Goal: Task Accomplishment & Management: Use online tool/utility

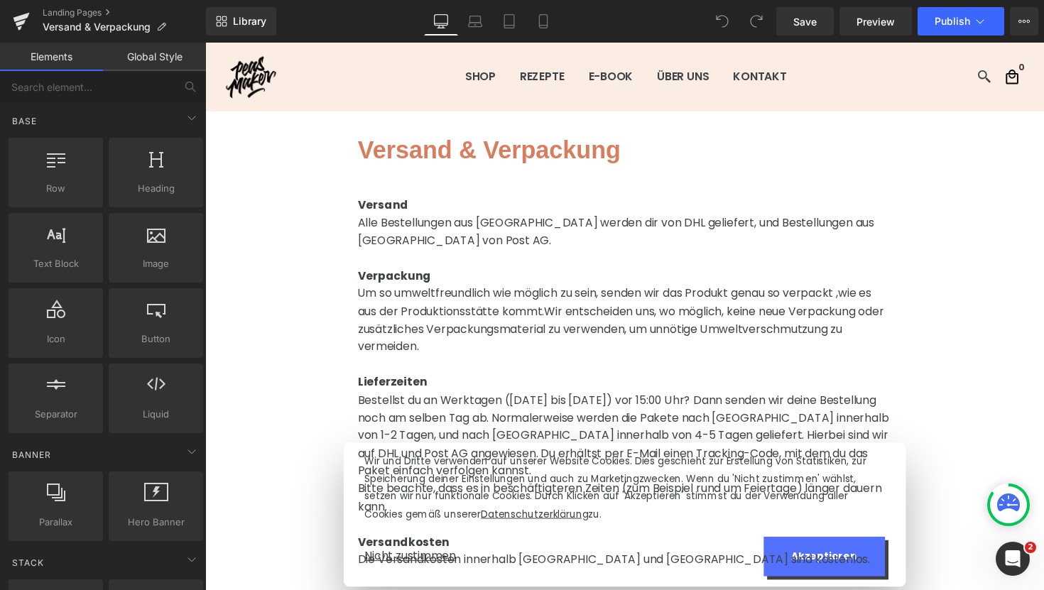
click at [414, 285] on span "Verpackung" at bounding box center [399, 281] width 75 height 16
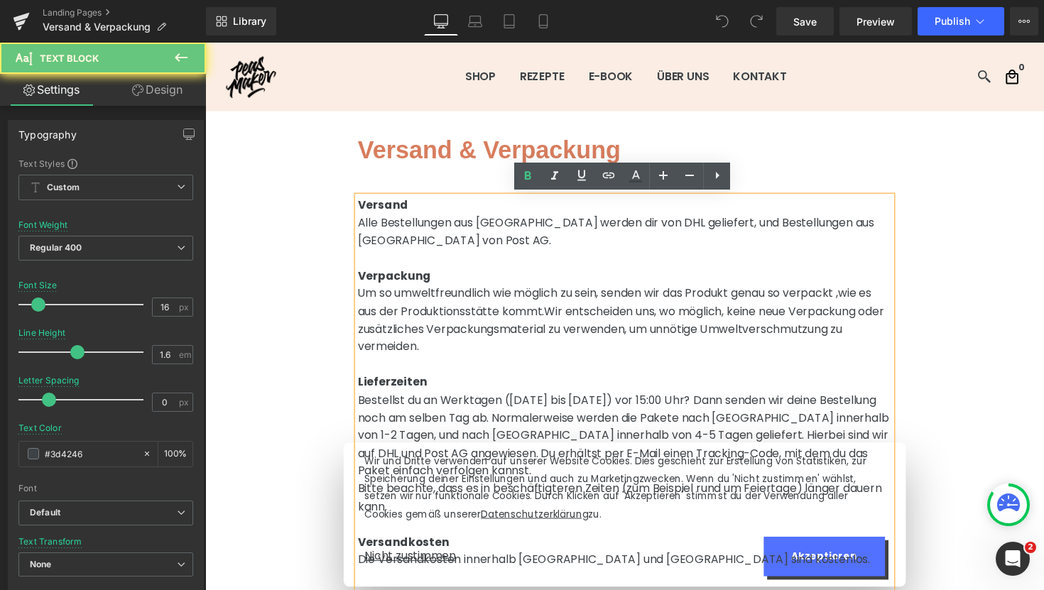
click at [362, 209] on span "Versand" at bounding box center [388, 209] width 52 height 16
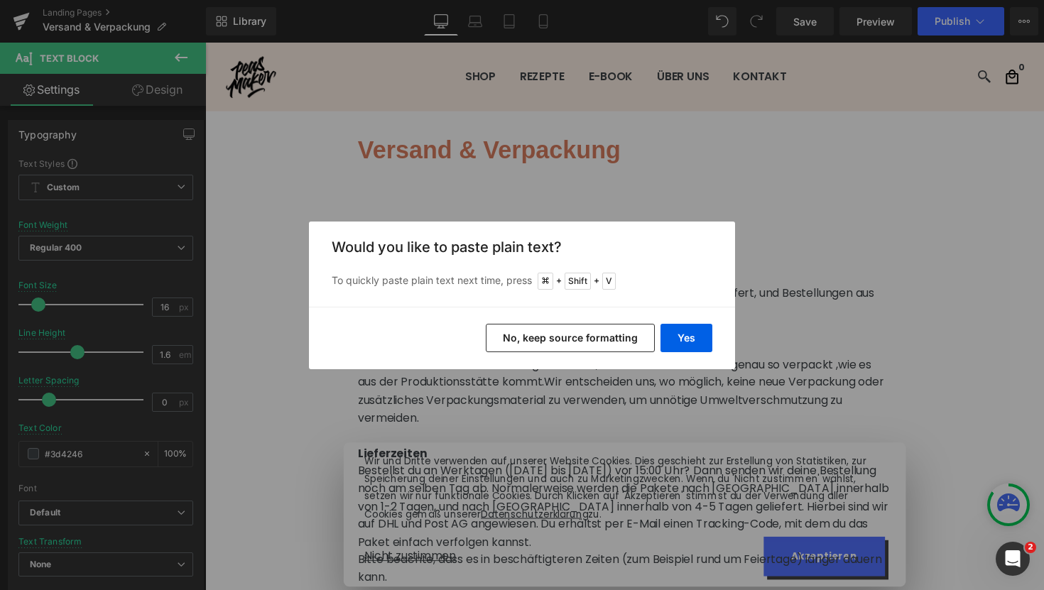
click at [630, 336] on button "No, keep source formatting" at bounding box center [570, 338] width 169 height 28
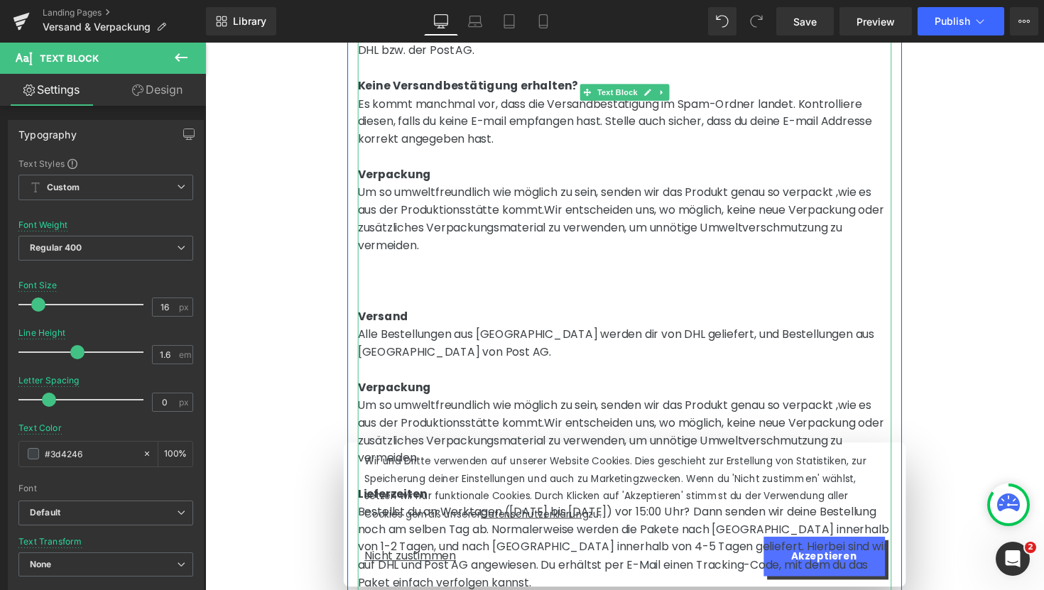
scroll to position [737, 0]
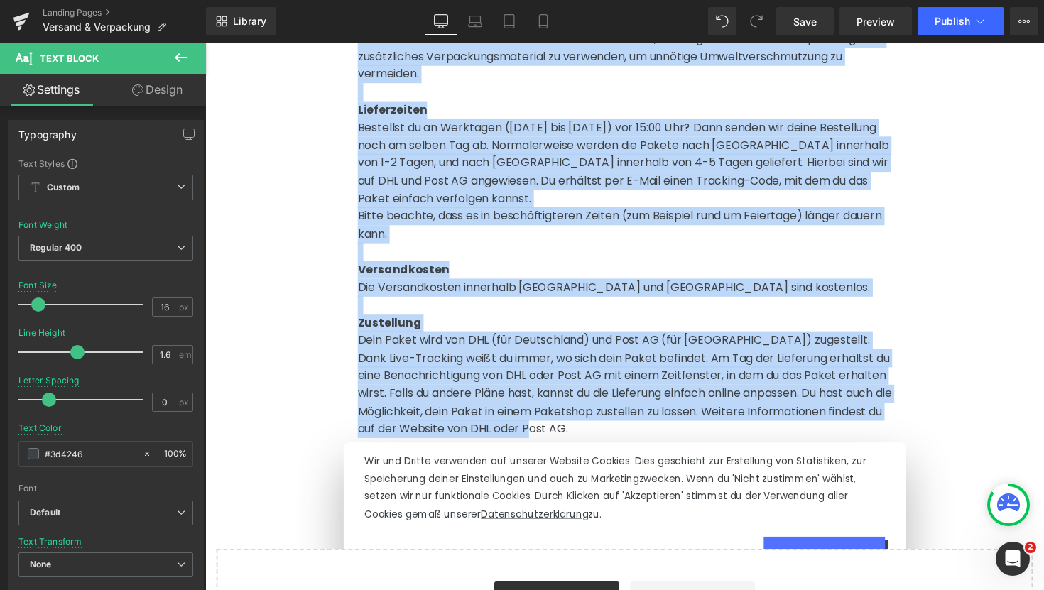
drag, startPoint x: 483, startPoint y: 157, endPoint x: 568, endPoint y: 447, distance: 301.9
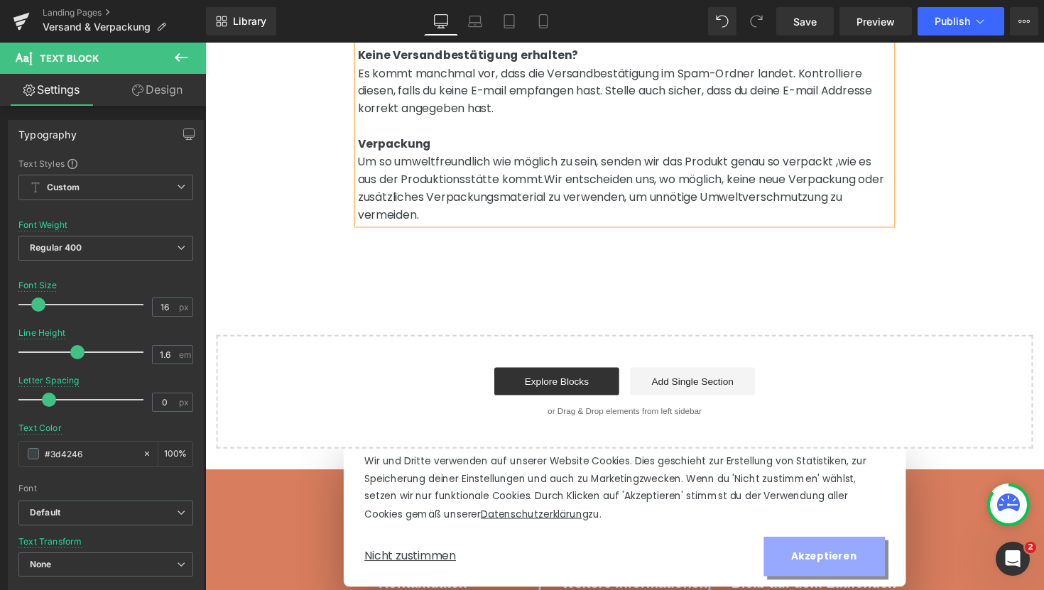
scroll to position [715, 0]
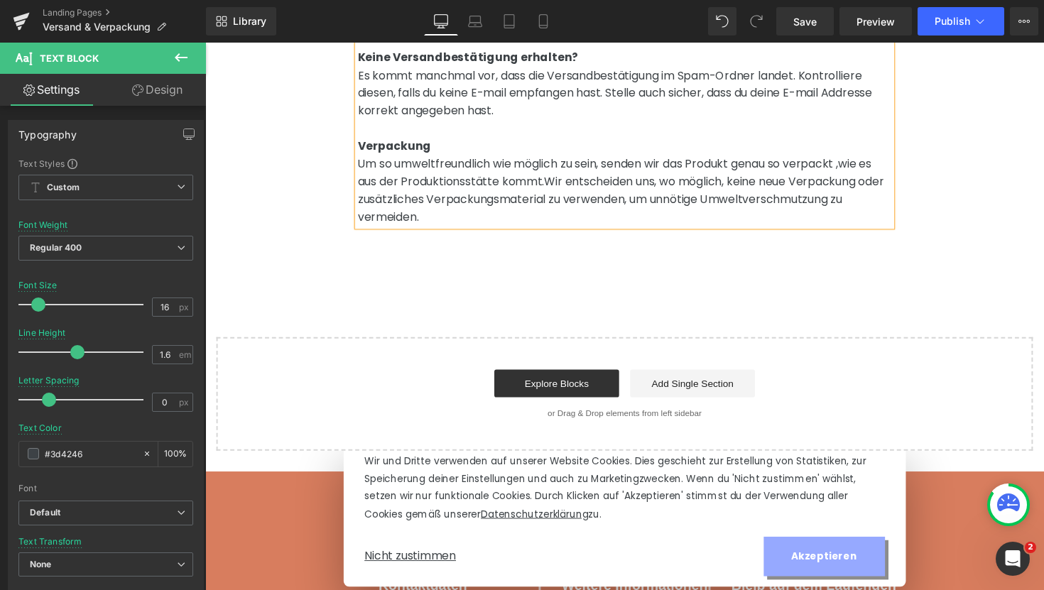
click at [885, 574] on button "Akzeptieren" at bounding box center [839, 569] width 124 height 40
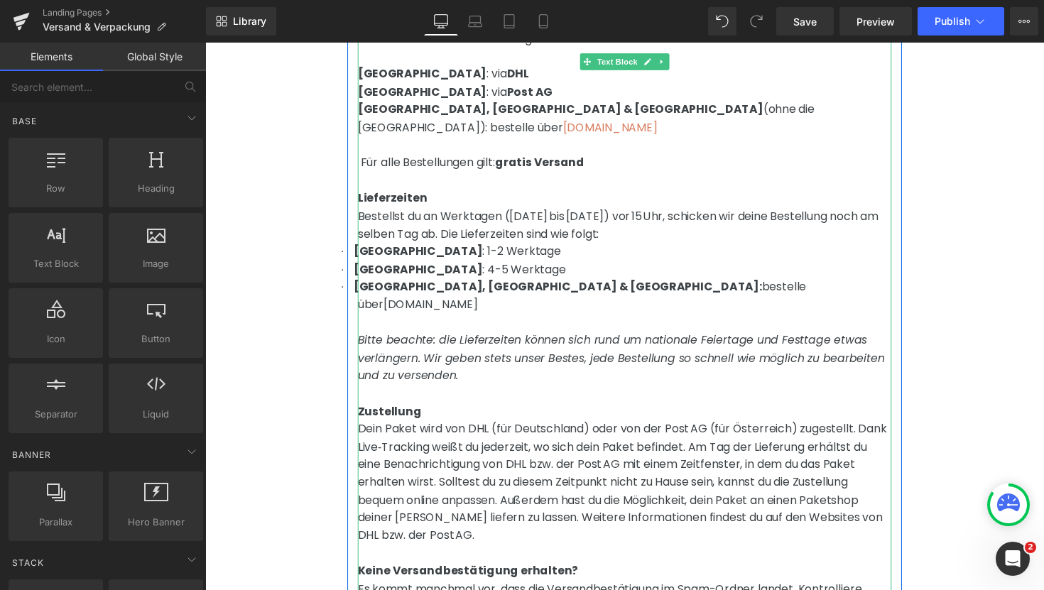
scroll to position [188, 0]
click at [466, 286] on span "[GEOGRAPHIC_DATA], [GEOGRAPHIC_DATA] & [GEOGRAPHIC_DATA]:" at bounding box center [566, 294] width 418 height 16
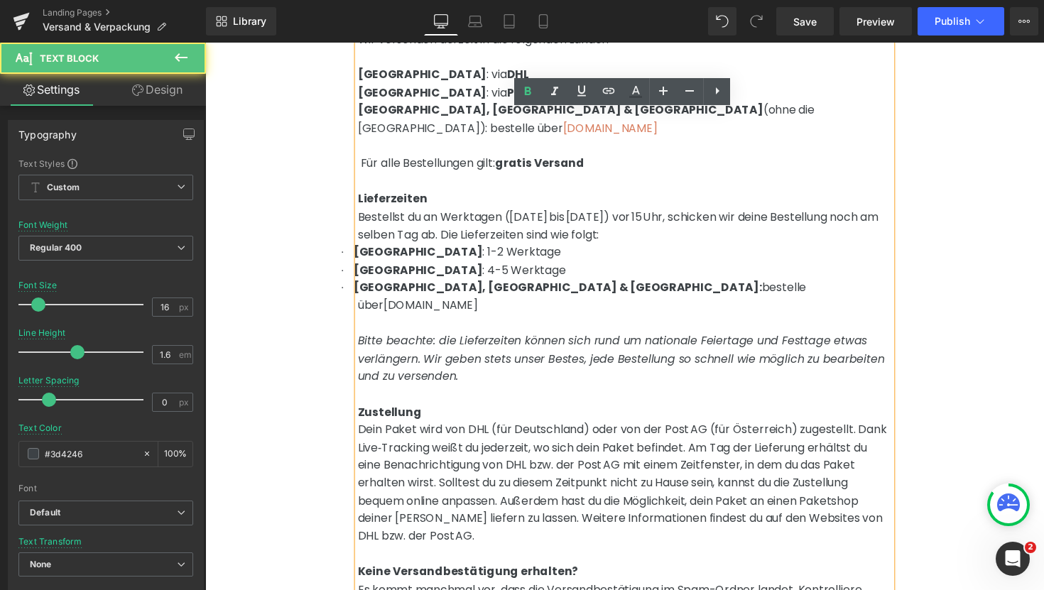
click at [728, 285] on p "· [GEOGRAPHIC_DATA], [GEOGRAPHIC_DATA] & [GEOGRAPHIC_DATA]: bestelle über [DOMA…" at bounding box center [635, 303] width 547 height 36
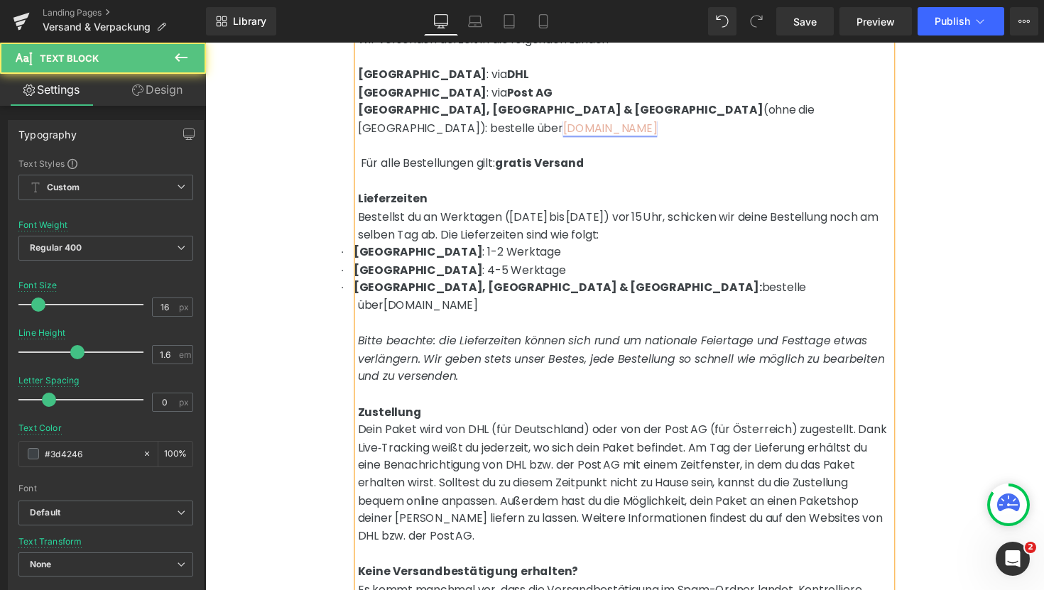
drag, startPoint x: 883, startPoint y: 112, endPoint x: 788, endPoint y: 111, distance: 94.5
click at [668, 122] on span "[DOMAIN_NAME]" at bounding box center [620, 130] width 97 height 16
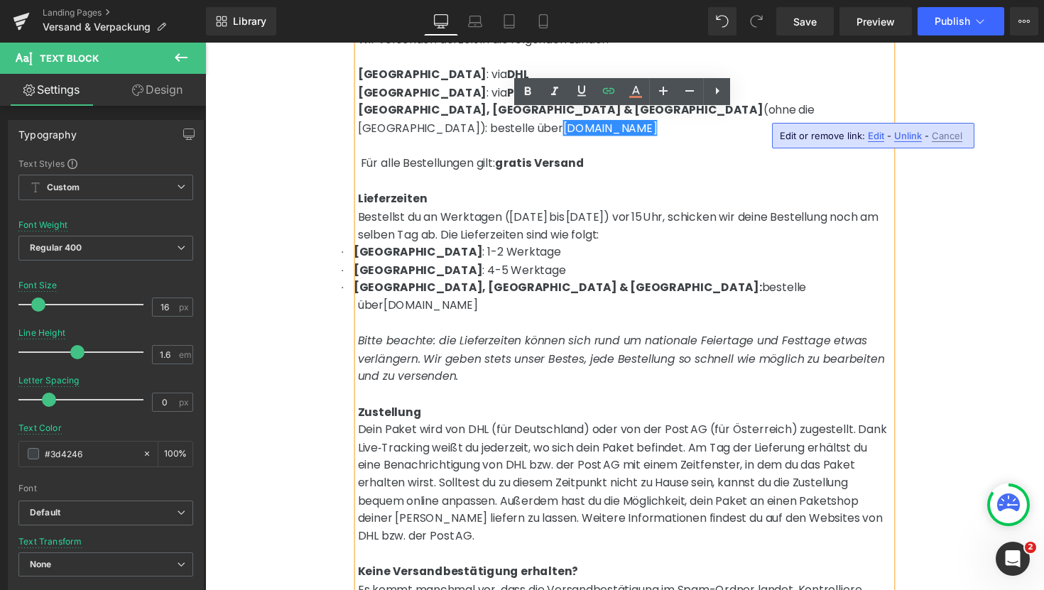
copy span "[DOMAIN_NAME]"
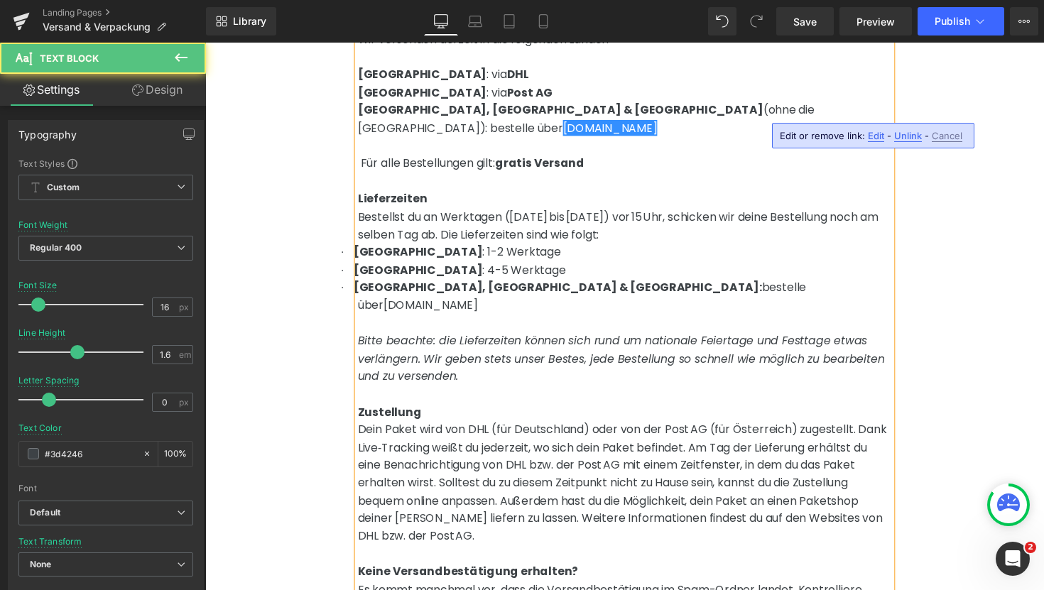
drag, startPoint x: 720, startPoint y: 280, endPoint x: 614, endPoint y: 279, distance: 105.8
click at [484, 304] on span "[DOMAIN_NAME]" at bounding box center [436, 312] width 97 height 16
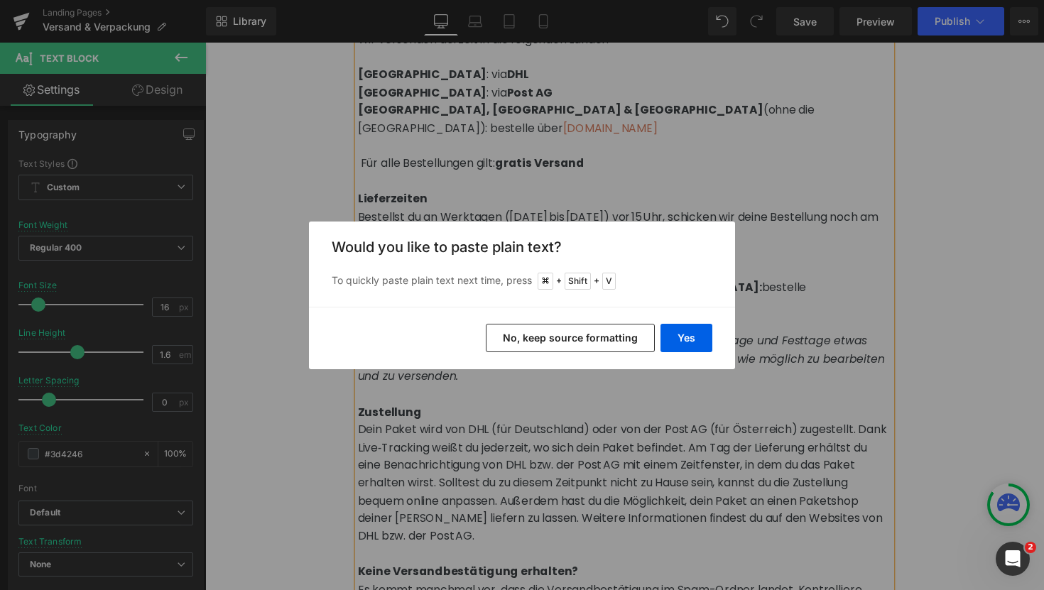
click at [619, 342] on button "No, keep source formatting" at bounding box center [570, 338] width 169 height 28
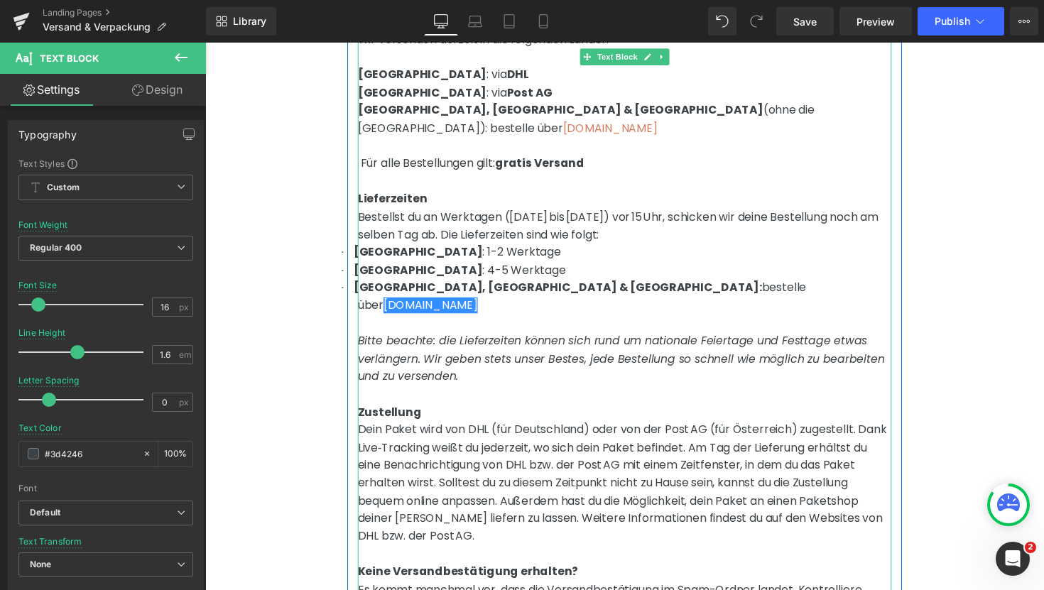
click at [642, 394] on p at bounding box center [635, 403] width 547 height 18
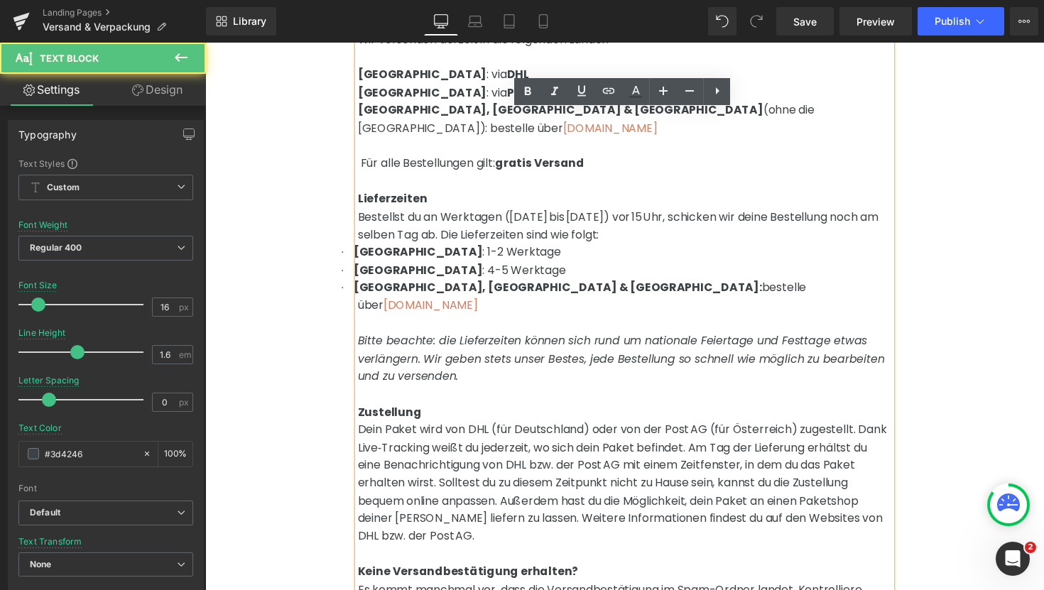
click at [370, 286] on span "[GEOGRAPHIC_DATA], [GEOGRAPHIC_DATA] & [GEOGRAPHIC_DATA]:" at bounding box center [566, 294] width 418 height 16
click at [360, 286] on span "[GEOGRAPHIC_DATA], [GEOGRAPHIC_DATA] & [GEOGRAPHIC_DATA]:" at bounding box center [566, 294] width 418 height 16
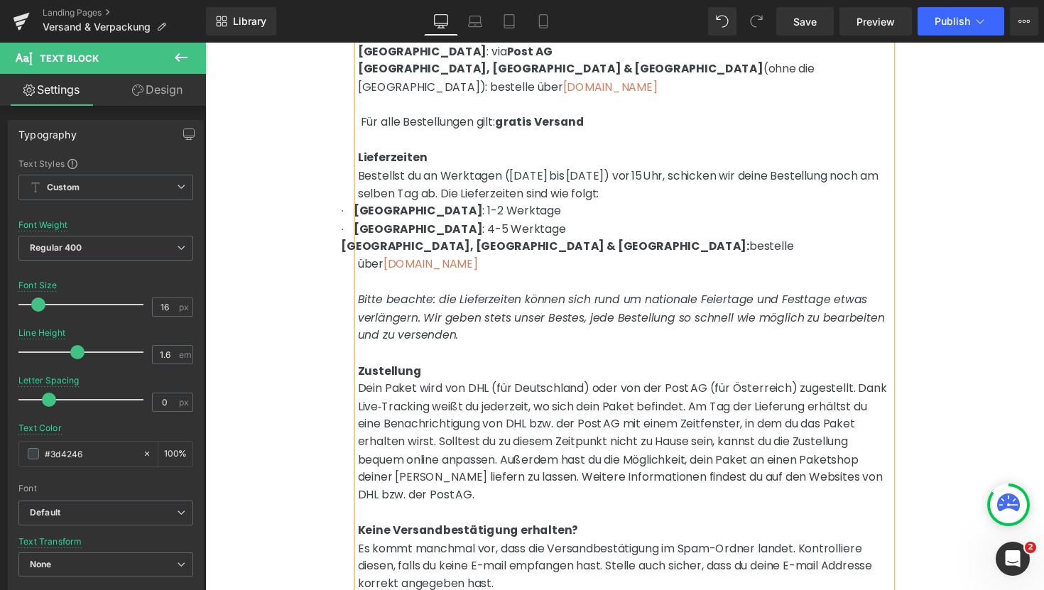
scroll to position [226, 0]
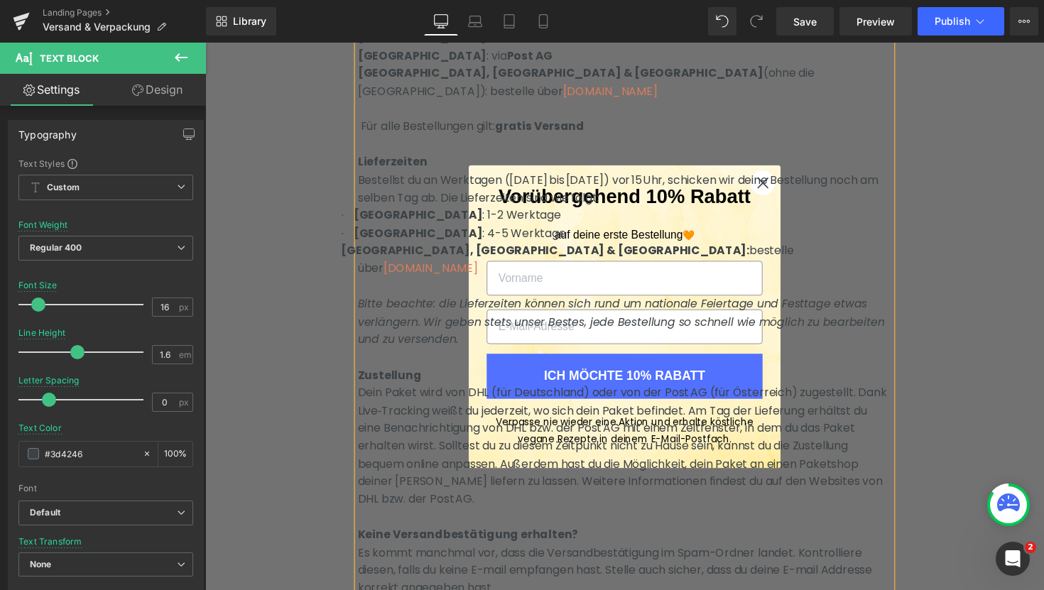
click at [776, 188] on p "Bestellst du an Werktagen ([DATE] bis [DATE]) vor 15 Uhr, schicken wir deine Be…" at bounding box center [635, 192] width 547 height 36
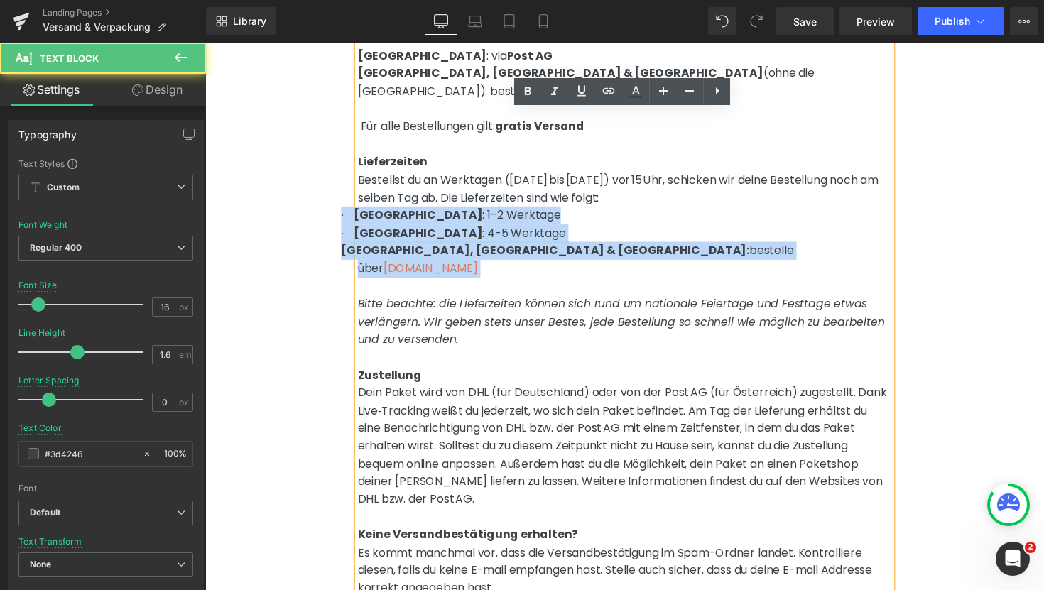
drag, startPoint x: 717, startPoint y: 240, endPoint x: 327, endPoint y: 204, distance: 391.7
click at [327, 204] on div "Versand & Verpackung Heading Row Versandinformationen Wir versenden derzeit in …" at bounding box center [635, 418] width 860 height 1063
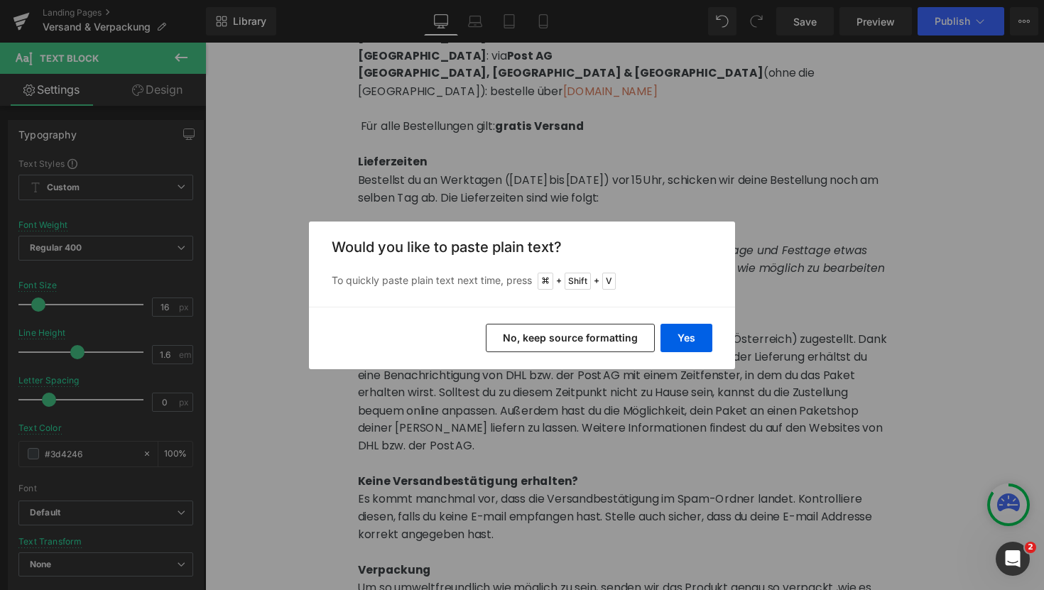
click at [627, 333] on button "No, keep source formatting" at bounding box center [570, 338] width 169 height 28
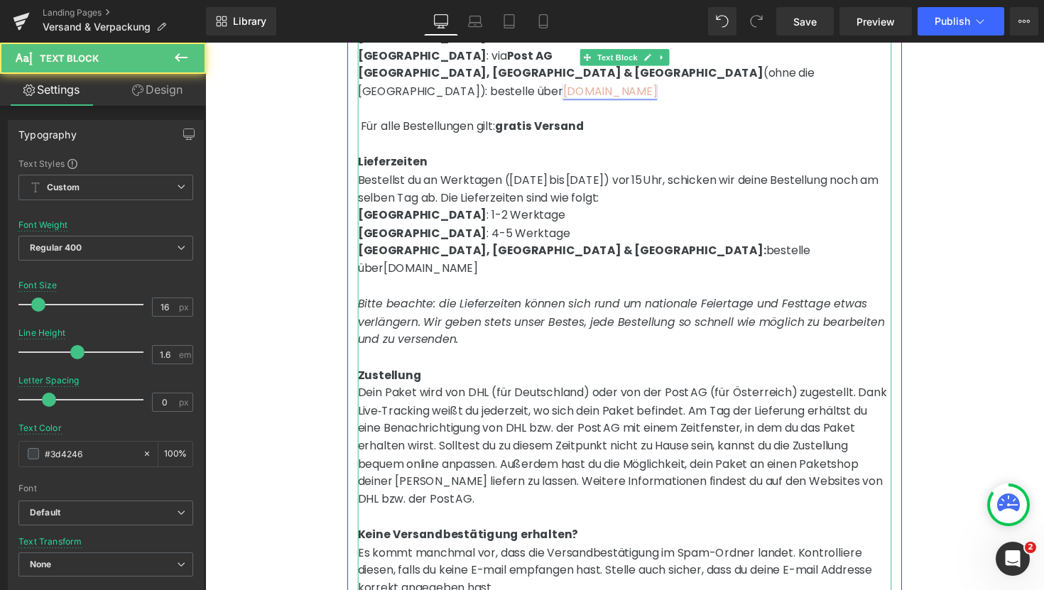
drag, startPoint x: 876, startPoint y: 71, endPoint x: 790, endPoint y: 71, distance: 86.0
click at [790, 71] on p "[GEOGRAPHIC_DATA], [GEOGRAPHIC_DATA] & Spanien (ohne die [GEOGRAPHIC_DATA]): be…" at bounding box center [635, 83] width 547 height 36
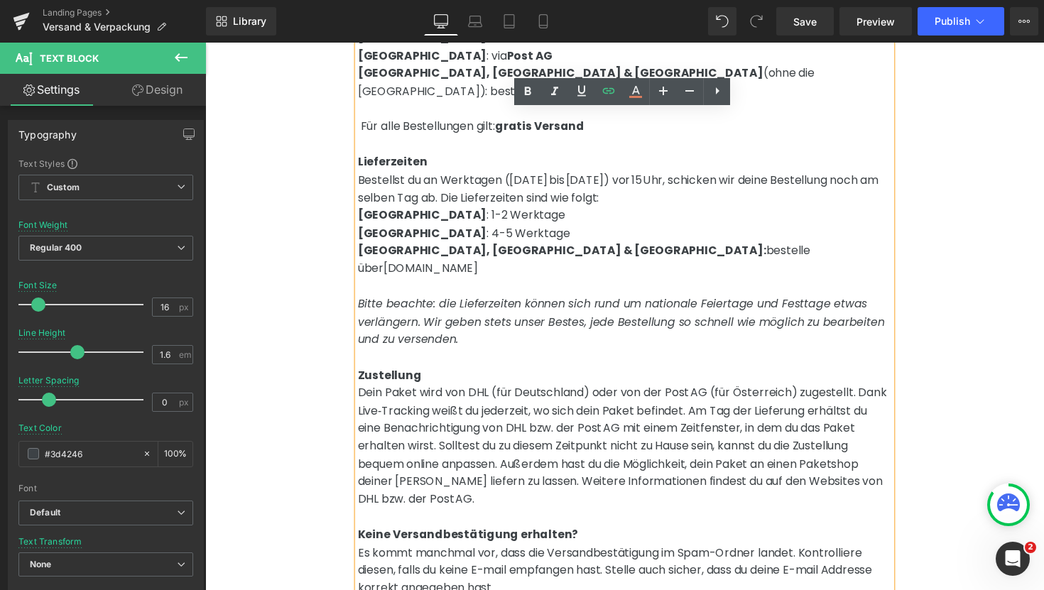
copy span "[DOMAIN_NAME]"
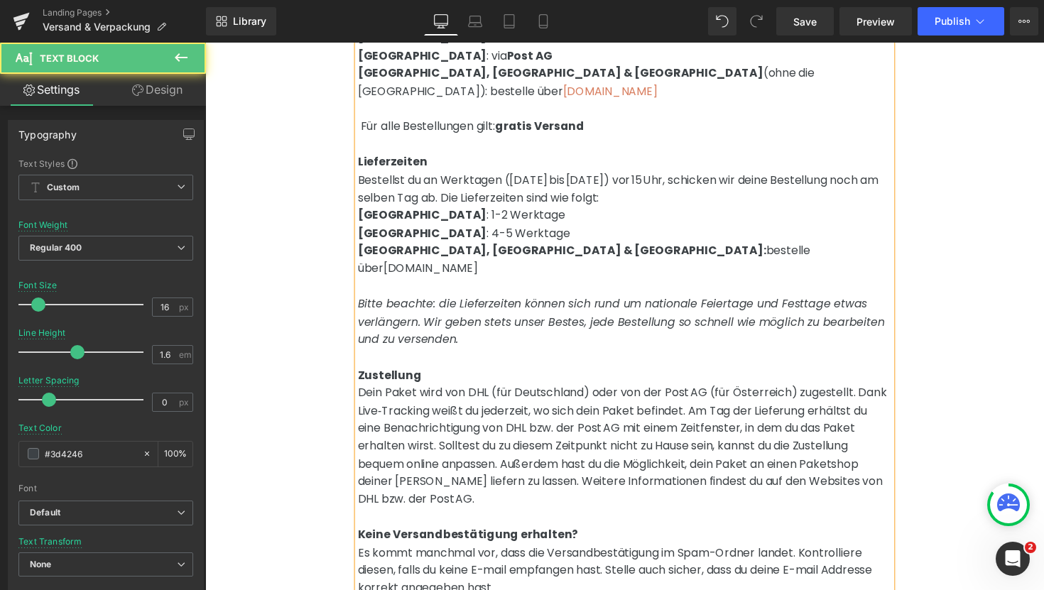
drag, startPoint x: 727, startPoint y: 234, endPoint x: 620, endPoint y: 234, distance: 106.6
click at [620, 246] on p "[GEOGRAPHIC_DATA], [GEOGRAPHIC_DATA] & [GEOGRAPHIC_DATA]: bestelle über [DOMAIN…" at bounding box center [635, 264] width 547 height 36
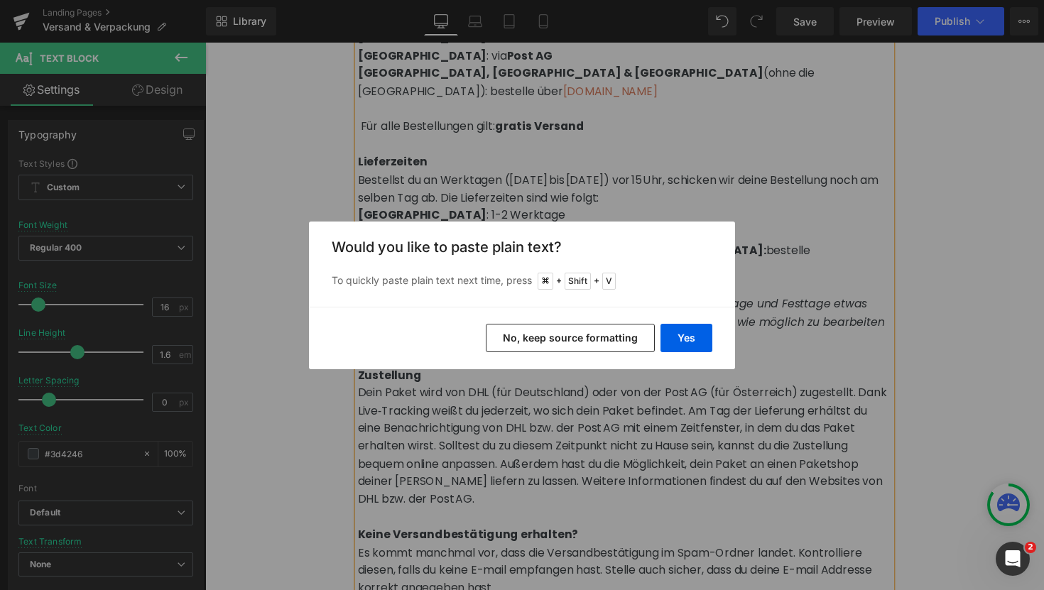
click at [578, 337] on button "No, keep source formatting" at bounding box center [570, 338] width 169 height 28
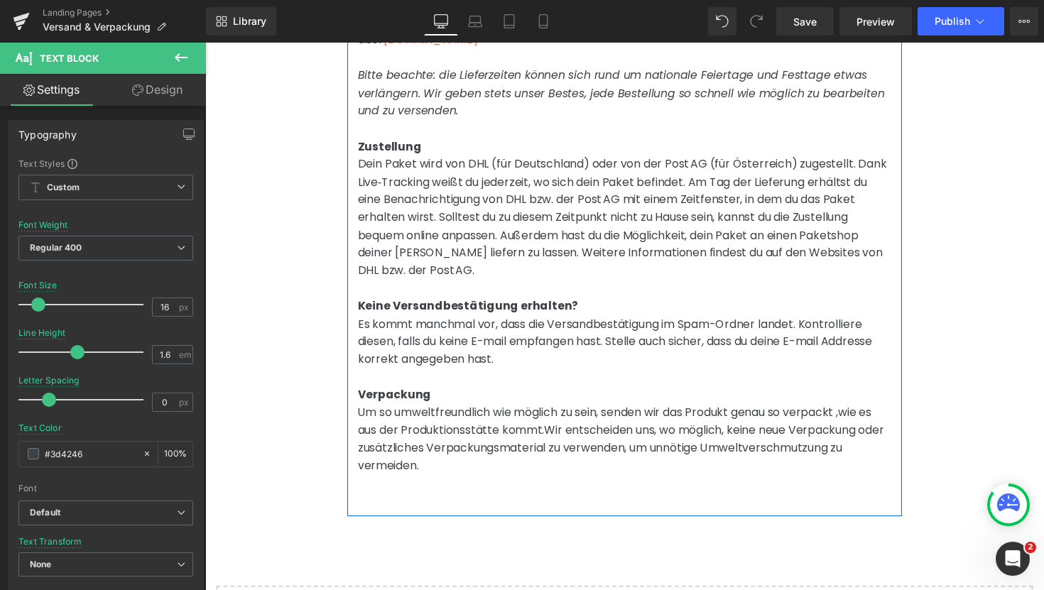
scroll to position [461, 0]
click at [509, 450] on div "Versandinformationen Wir versenden derzeit in die folgenden Länder: [GEOGRAPHIC…" at bounding box center [635, 122] width 568 height 809
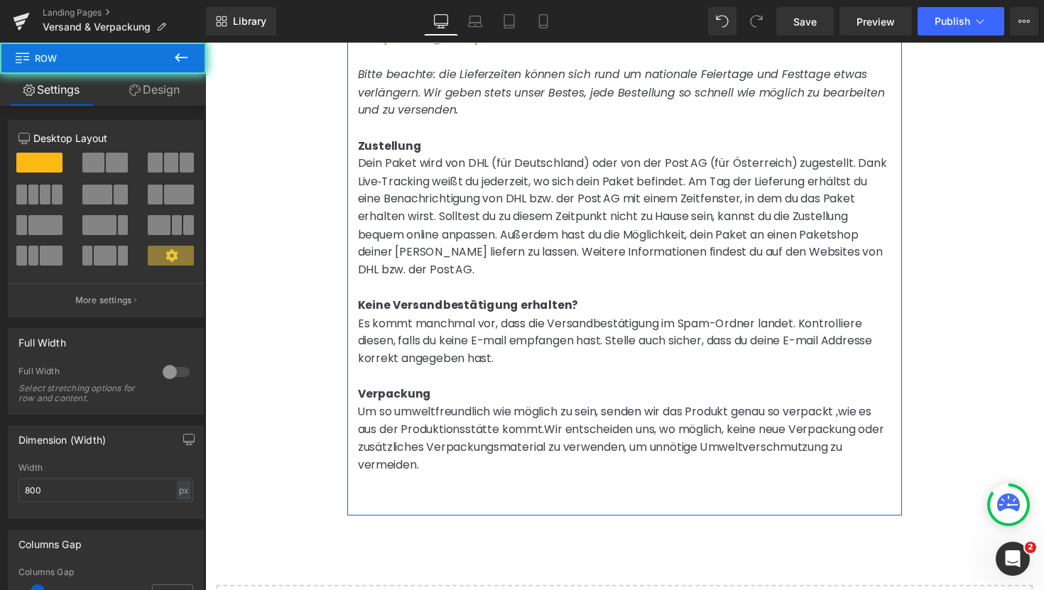
click at [433, 452] on div "Versandinformationen Wir versenden derzeit in die folgenden Länder: [GEOGRAPHIC…" at bounding box center [635, 122] width 568 height 809
drag, startPoint x: 378, startPoint y: 446, endPoint x: 373, endPoint y: 435, distance: 11.8
click at [378, 446] on div "Versandinformationen Wir versenden derzeit in die folgenden Länder: [GEOGRAPHIC…" at bounding box center [635, 122] width 568 height 809
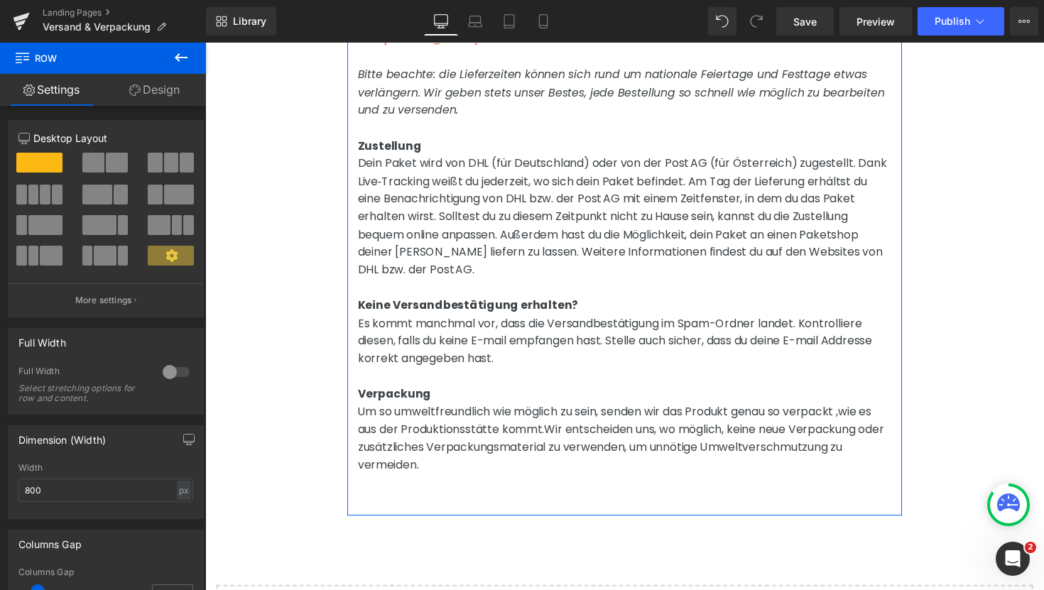
click at [373, 435] on div "Versandinformationen Wir versenden derzeit in die folgenden Länder: [GEOGRAPHIC…" at bounding box center [635, 122] width 568 height 809
click at [451, 418] on p "Um so umweltfreundlich wie möglich zu sein, senden wir das Produkt genau so ver…" at bounding box center [635, 447] width 547 height 72
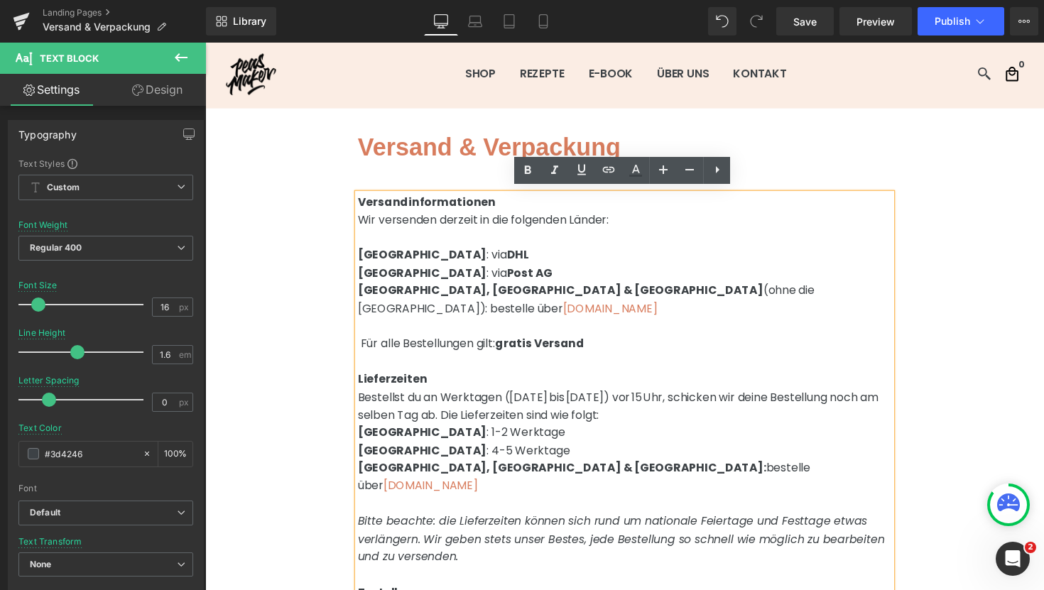
scroll to position [0, 0]
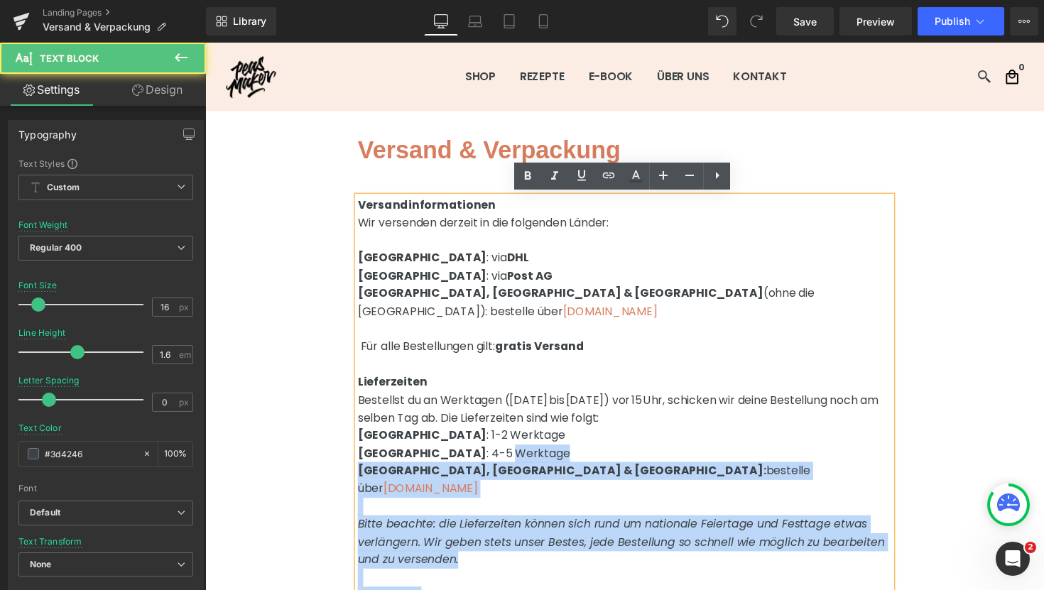
drag, startPoint x: 360, startPoint y: 427, endPoint x: 439, endPoint y: 446, distance: 81.1
click at [438, 446] on div "Versandinformationen Wir versenden derzeit in die folgenden Länder: [GEOGRAPHIC…" at bounding box center [635, 572] width 547 height 745
click at [494, 455] on span ": 4-5 Werktage" at bounding box center [536, 463] width 85 height 16
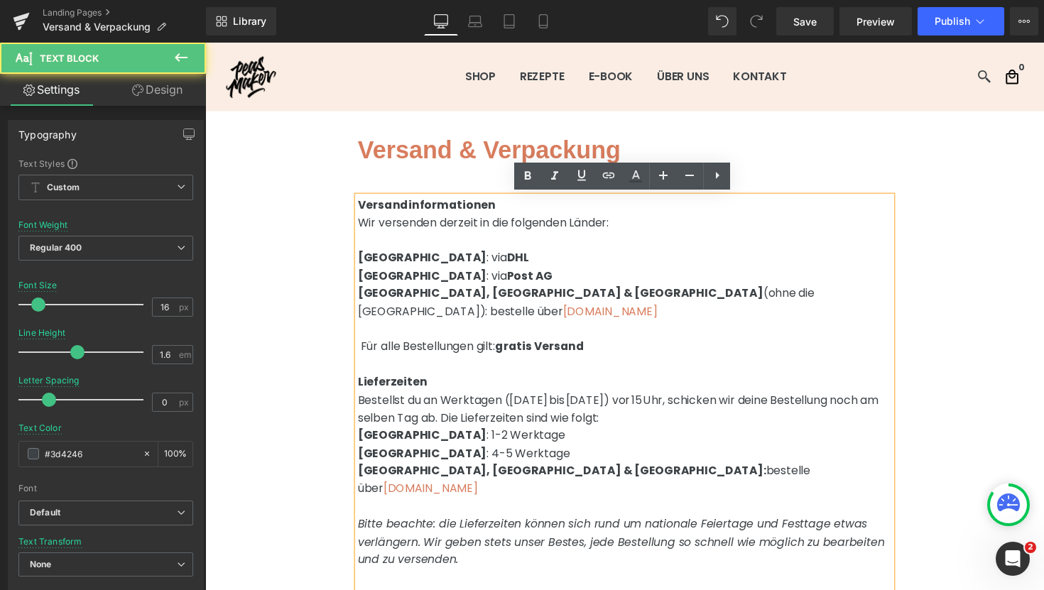
click at [362, 437] on span "[GEOGRAPHIC_DATA]" at bounding box center [428, 445] width 132 height 16
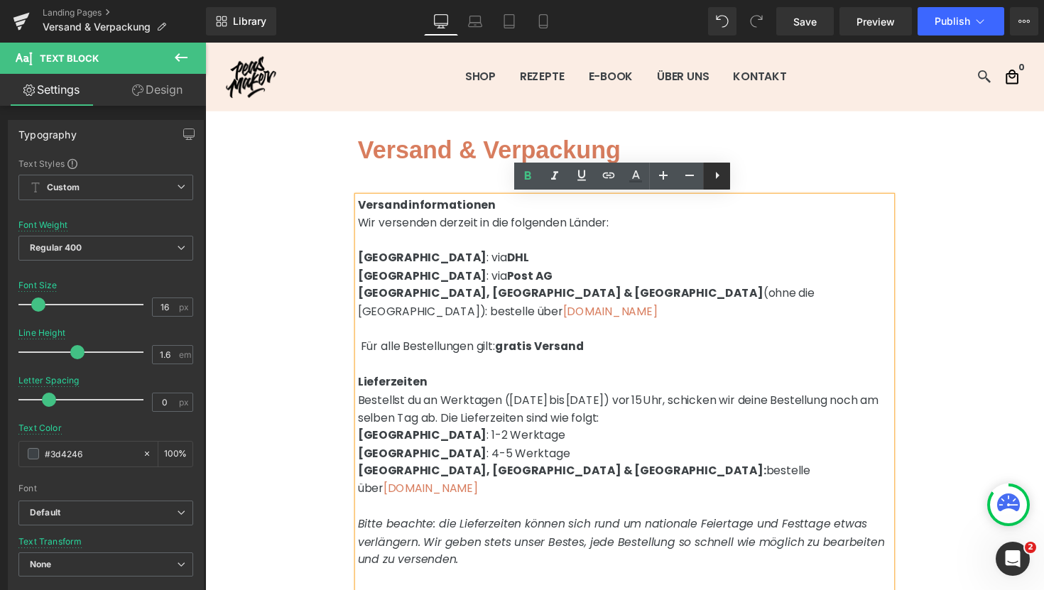
click at [716, 180] on icon at bounding box center [717, 175] width 17 height 17
click at [710, 179] on icon at bounding box center [716, 175] width 17 height 17
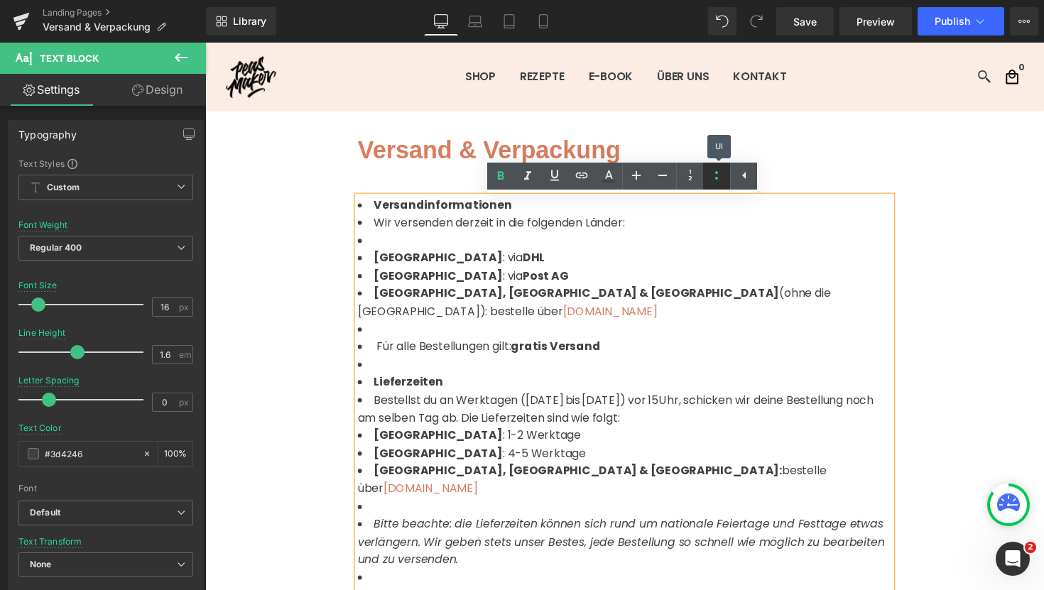
click at [710, 179] on icon at bounding box center [716, 175] width 17 height 17
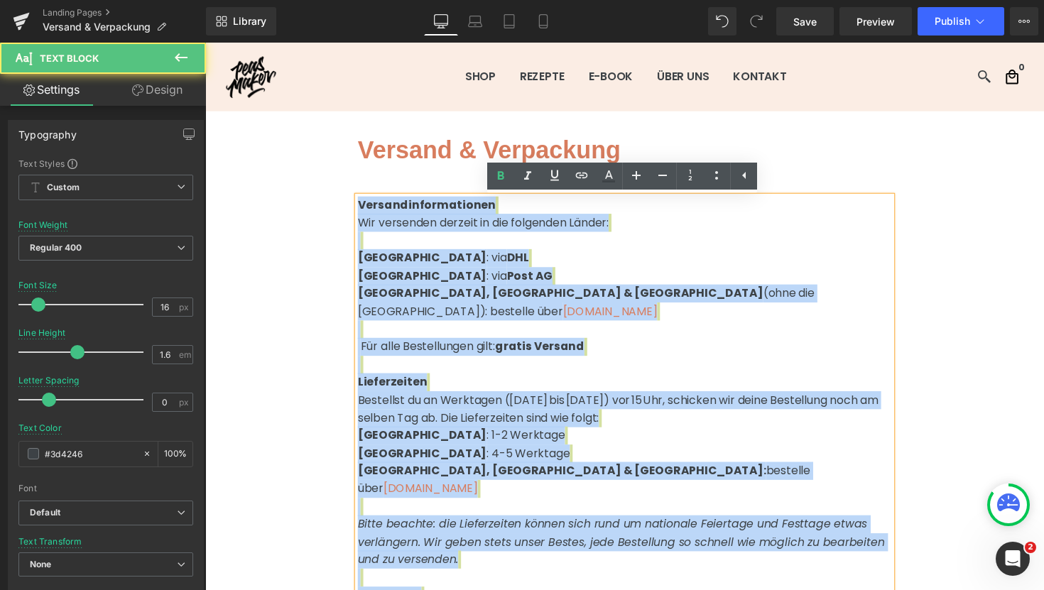
click at [480, 401] on span "Bestellst du an Werktagen ([DATE] bis [DATE]) vor 15 Uhr, schicken wir deine Be…" at bounding box center [628, 418] width 533 height 35
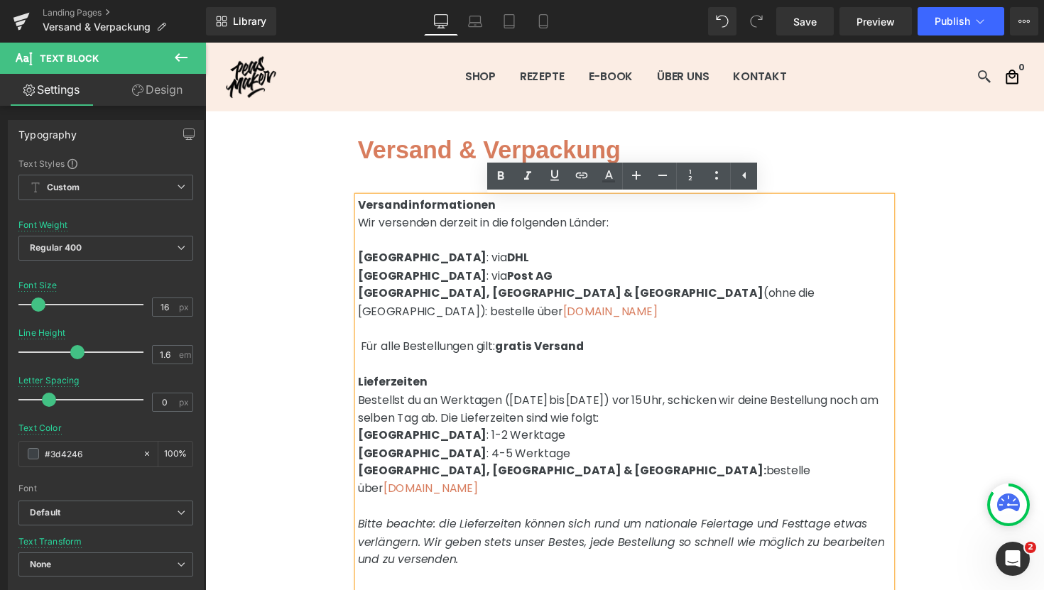
drag, startPoint x: 362, startPoint y: 426, endPoint x: 732, endPoint y: 462, distance: 371.8
click at [732, 462] on p "Versandinformationen Wir versenden derzeit in die folgenden Länder: [GEOGRAPHIC…" at bounding box center [635, 572] width 547 height 745
click at [716, 184] on icon at bounding box center [716, 175] width 17 height 17
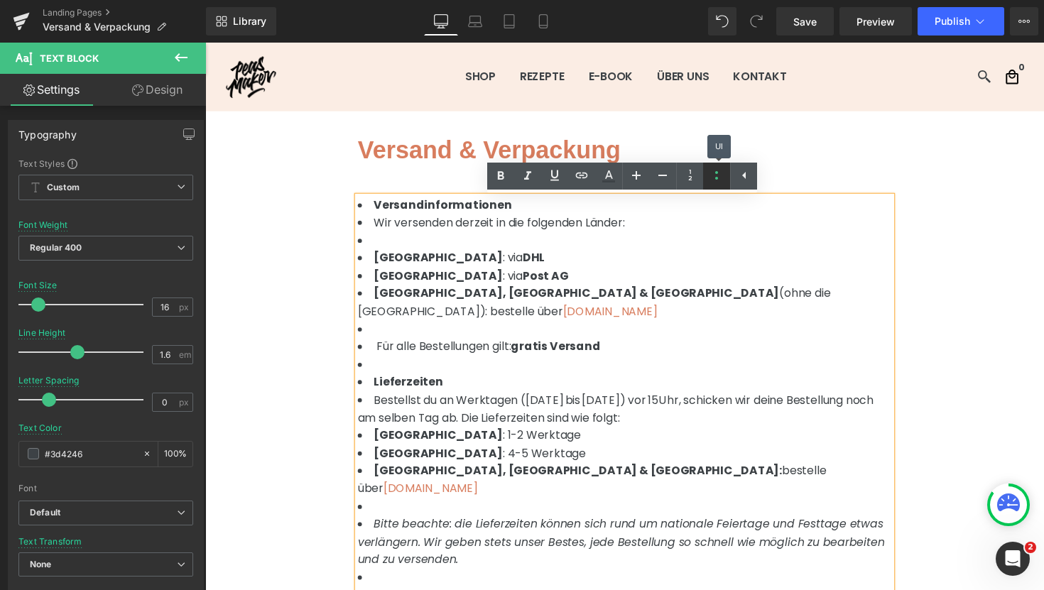
click at [716, 184] on icon at bounding box center [716, 175] width 17 height 17
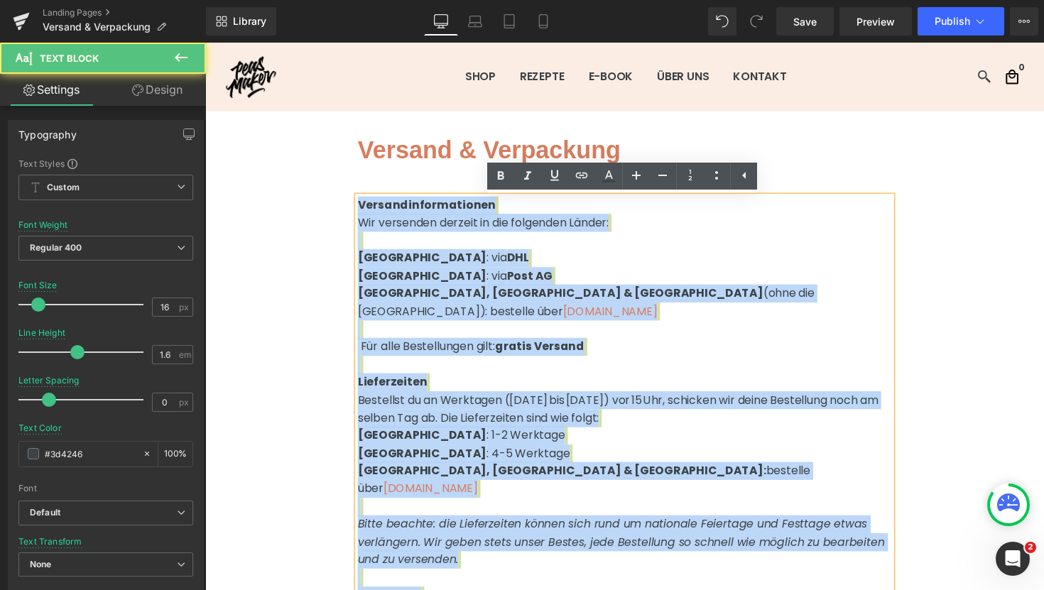
click at [378, 455] on span "[GEOGRAPHIC_DATA]" at bounding box center [428, 463] width 132 height 16
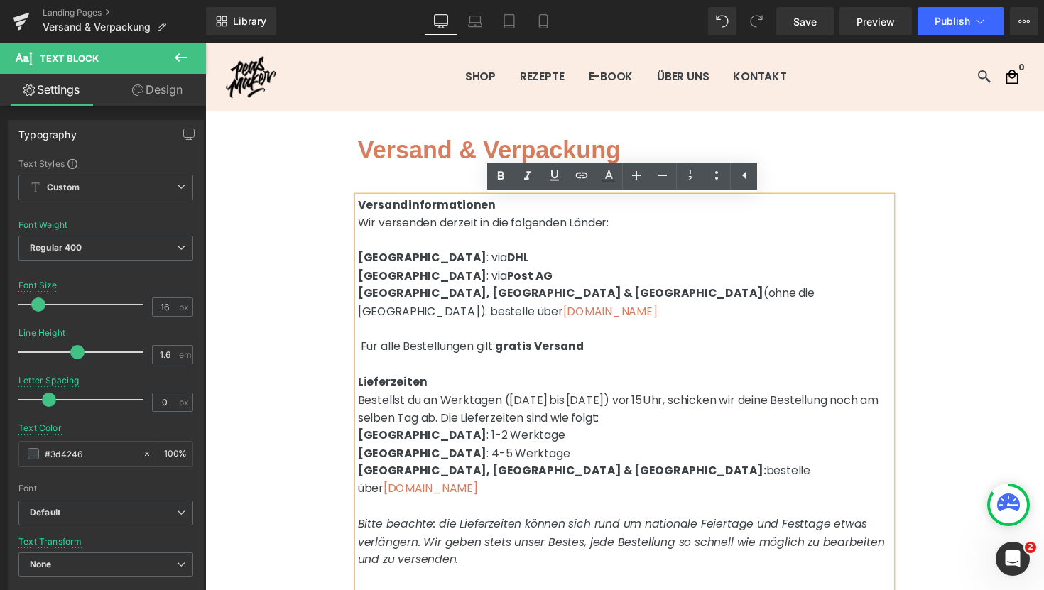
click at [362, 437] on span "[GEOGRAPHIC_DATA]" at bounding box center [428, 445] width 132 height 16
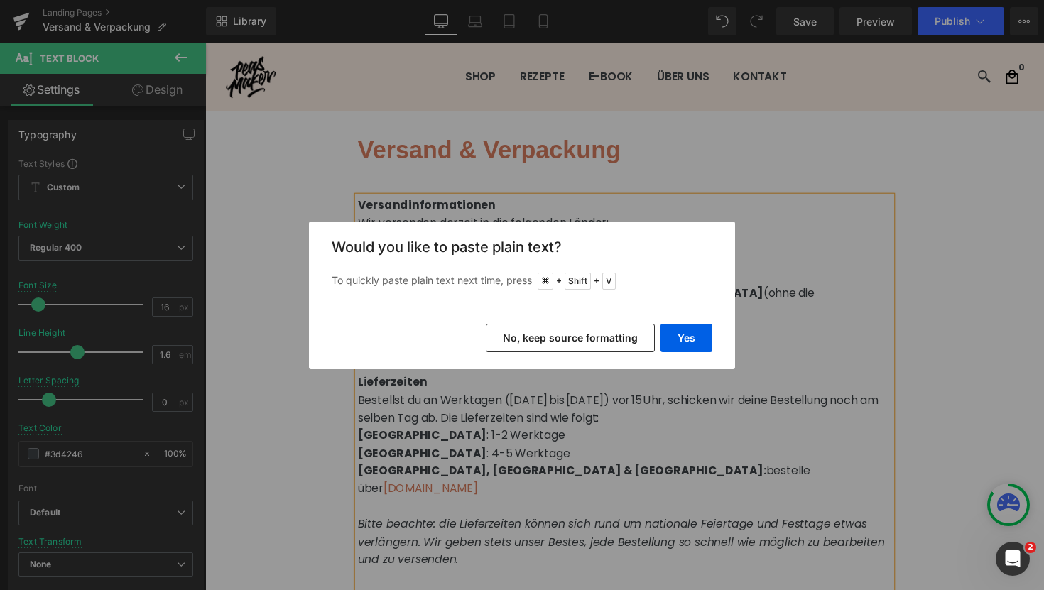
click at [567, 341] on button "No, keep source formatting" at bounding box center [570, 338] width 169 height 28
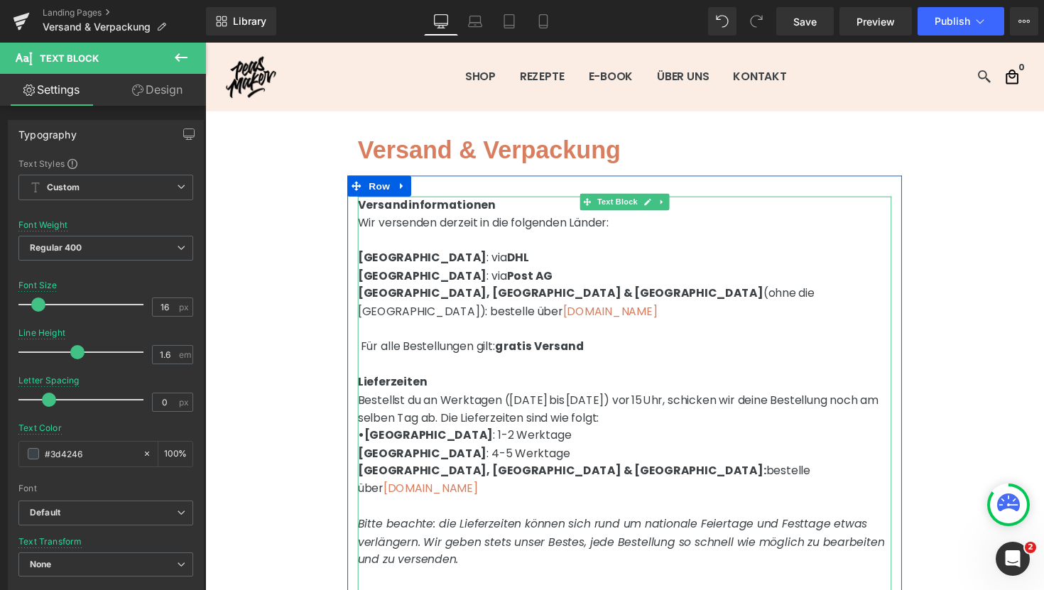
click at [368, 437] on span "[GEOGRAPHIC_DATA]" at bounding box center [434, 445] width 132 height 16
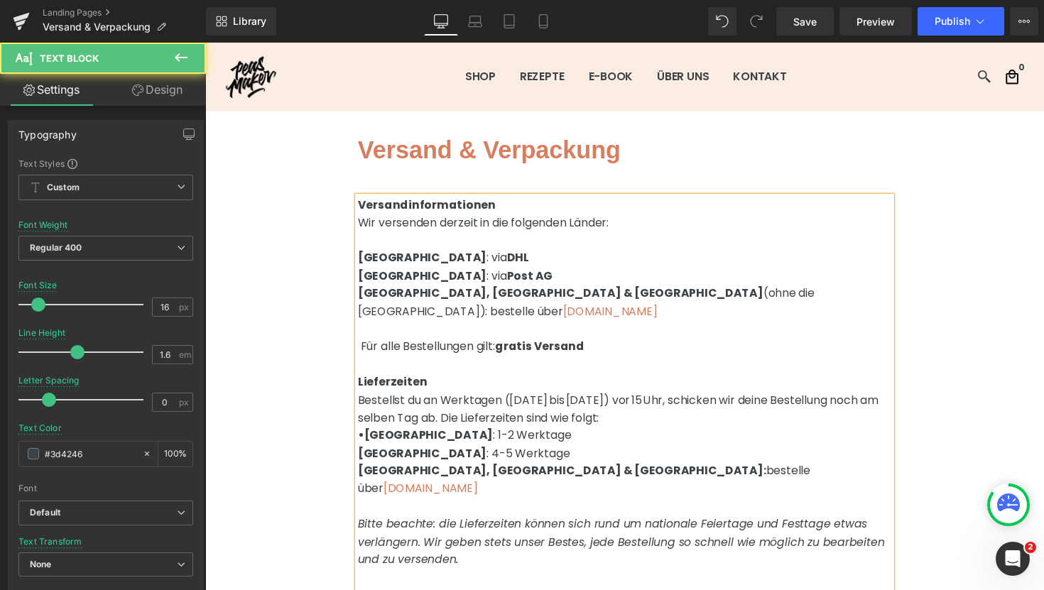
click at [362, 455] on span "[GEOGRAPHIC_DATA]" at bounding box center [428, 463] width 132 height 16
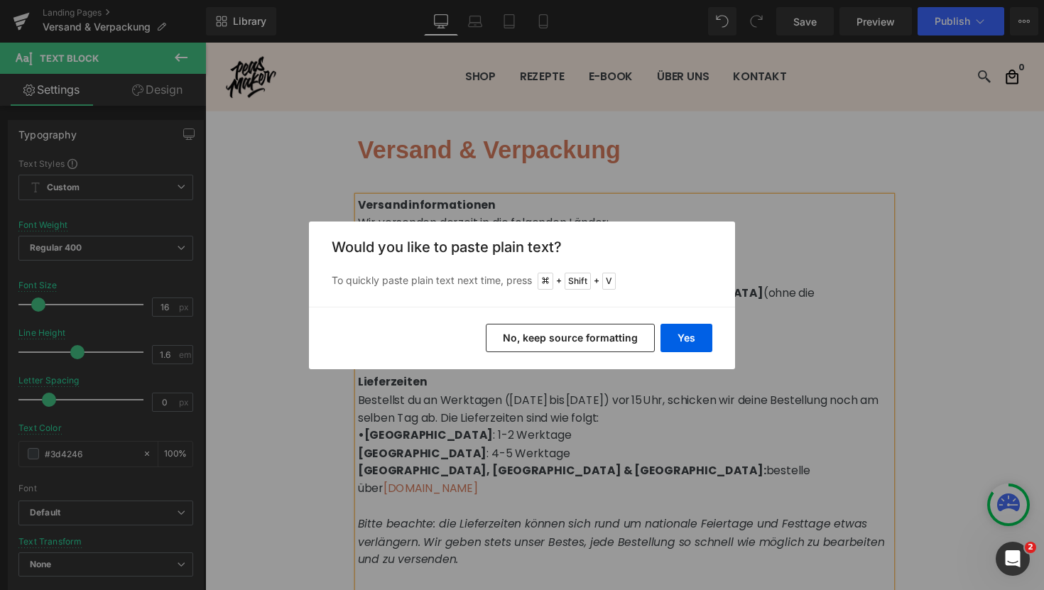
click at [591, 334] on button "No, keep source formatting" at bounding box center [570, 338] width 169 height 28
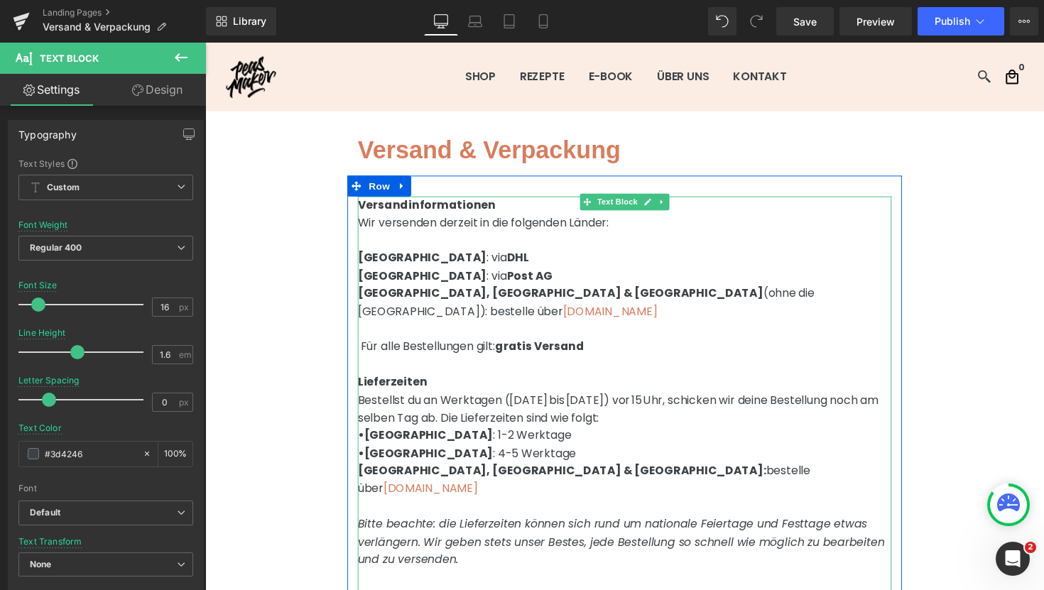
click at [368, 455] on span "[GEOGRAPHIC_DATA]" at bounding box center [434, 463] width 132 height 16
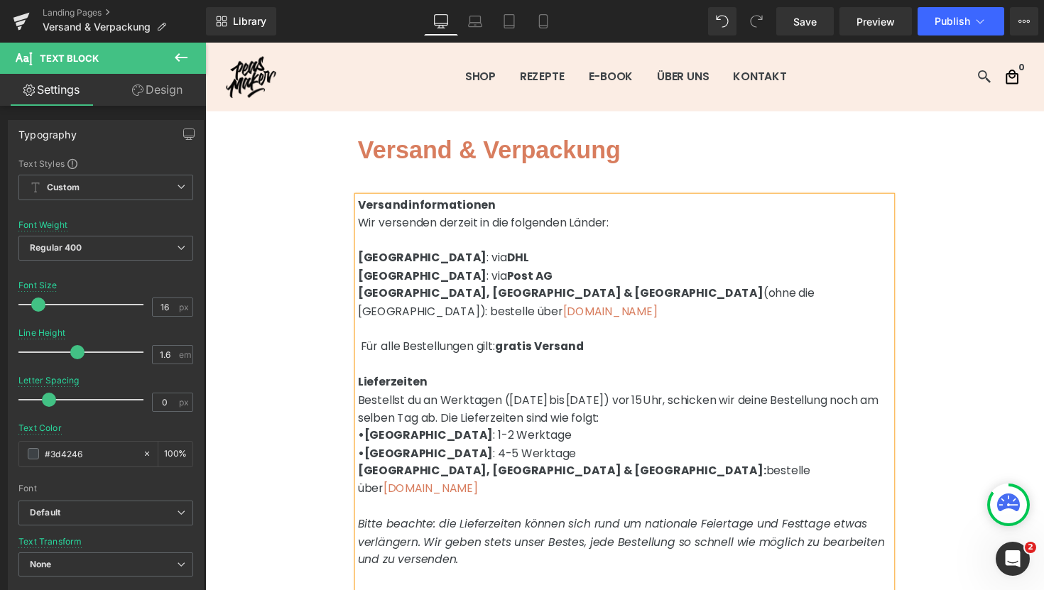
click at [363, 473] on b "[GEOGRAPHIC_DATA], [GEOGRAPHIC_DATA] & [GEOGRAPHIC_DATA]:" at bounding box center [571, 481] width 418 height 16
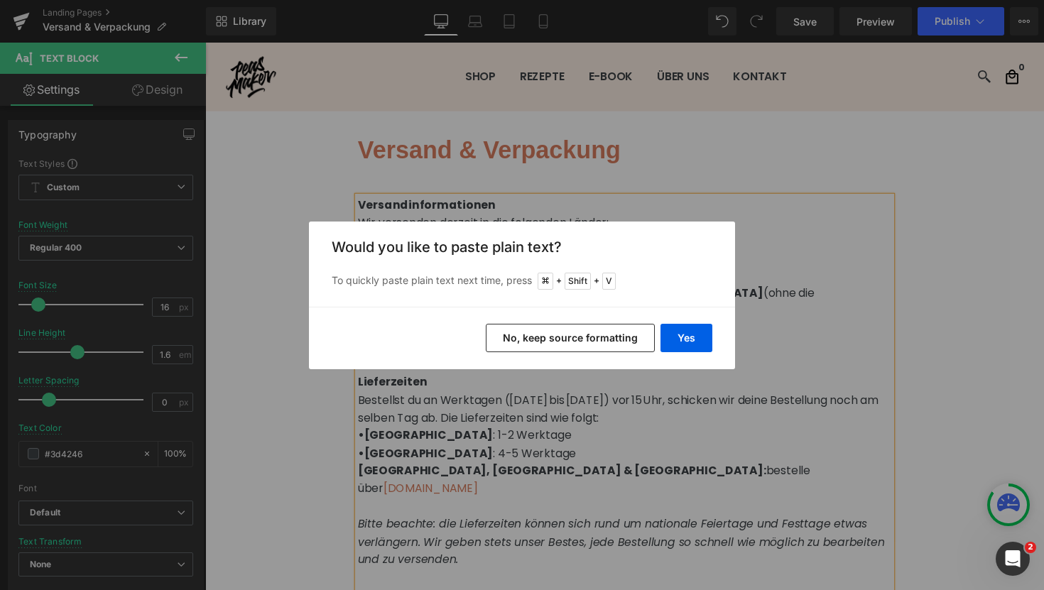
drag, startPoint x: 541, startPoint y: 337, endPoint x: 262, endPoint y: 349, distance: 278.7
click at [541, 337] on button "No, keep source formatting" at bounding box center [570, 338] width 169 height 28
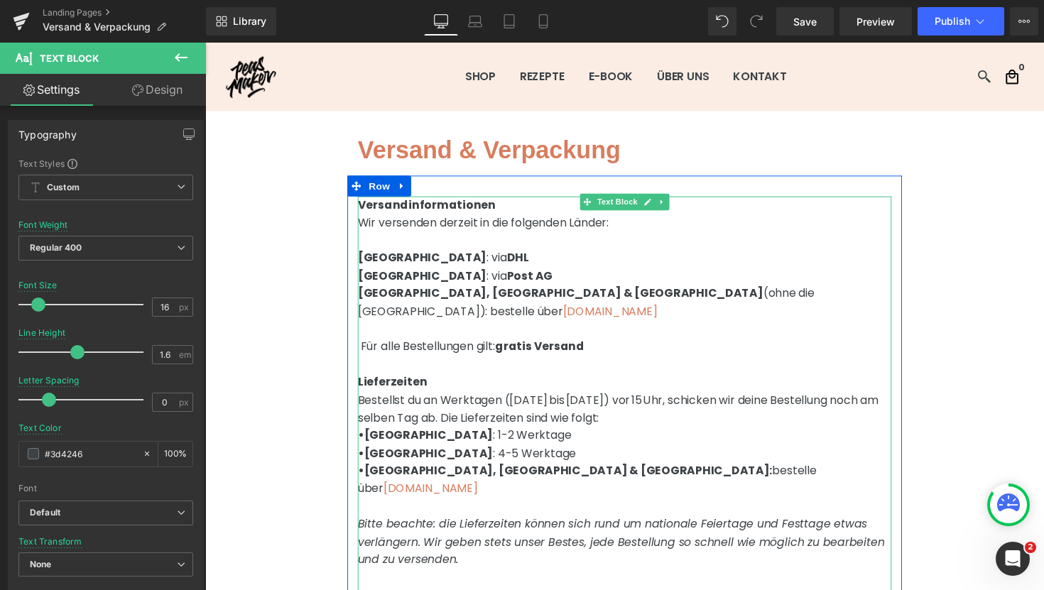
click at [368, 473] on b "[GEOGRAPHIC_DATA], [GEOGRAPHIC_DATA] & [GEOGRAPHIC_DATA]:" at bounding box center [577, 481] width 418 height 16
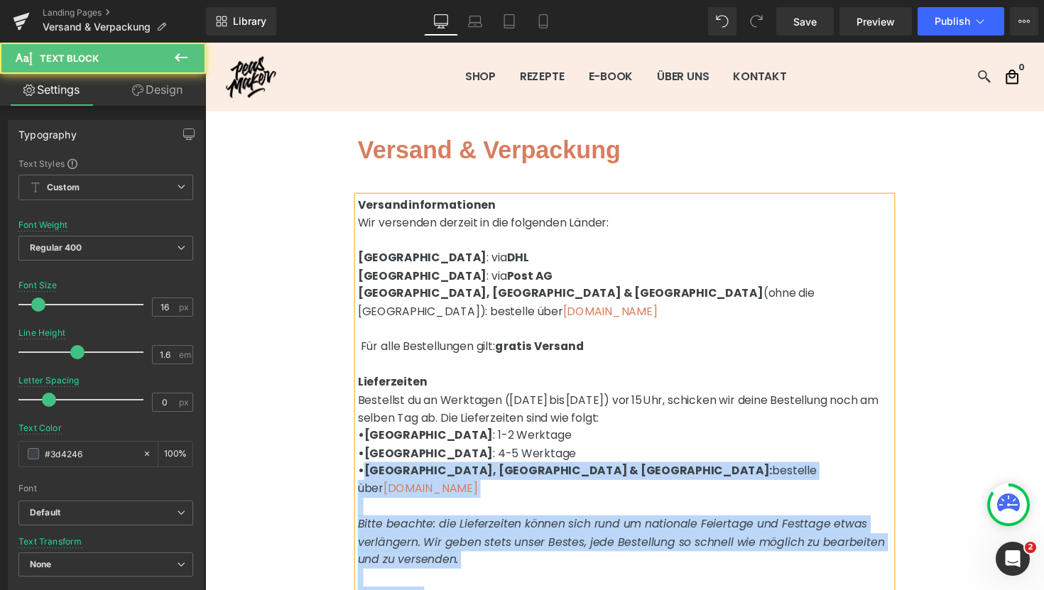
click at [362, 462] on div "Versandinformationen Wir versenden derzeit in die folgenden Länder: [GEOGRAPHIC…" at bounding box center [635, 572] width 547 height 745
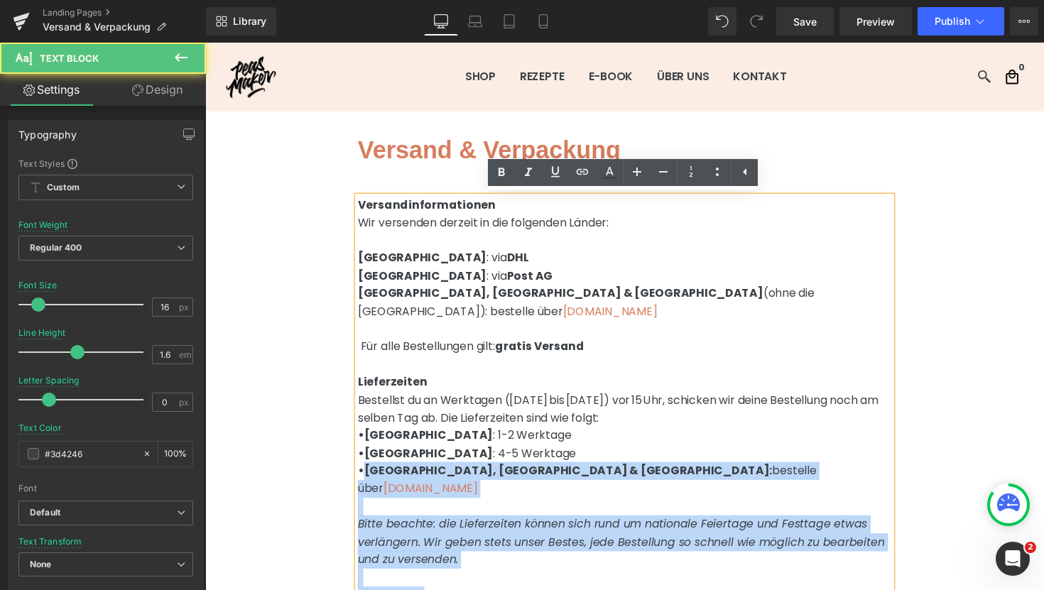
click at [366, 473] on span "•" at bounding box center [365, 481] width 6 height 16
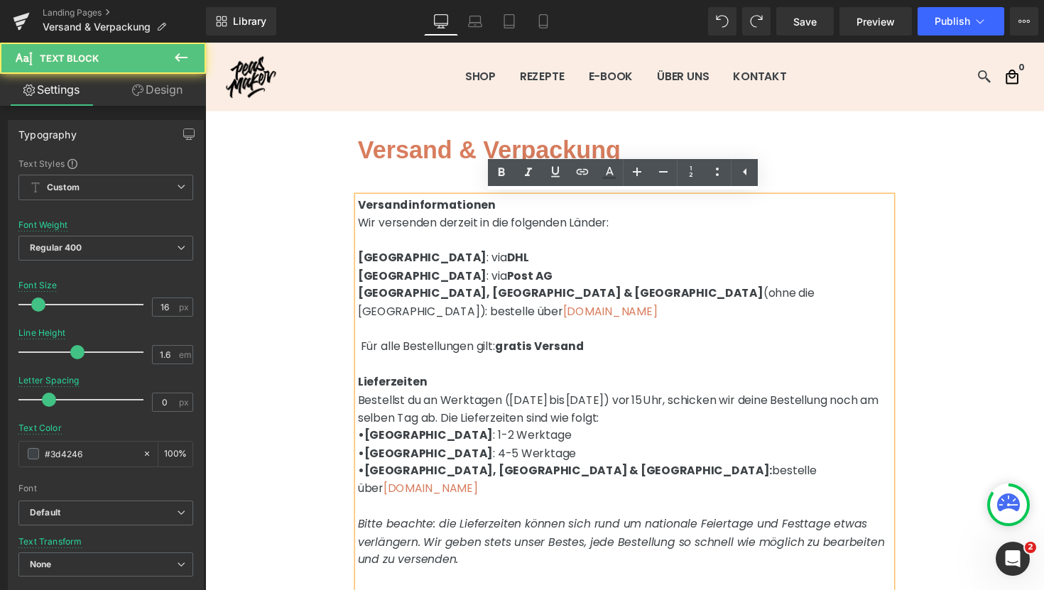
click at [484, 473] on b "[GEOGRAPHIC_DATA], [GEOGRAPHIC_DATA] & [GEOGRAPHIC_DATA]:" at bounding box center [577, 481] width 418 height 16
click at [496, 482] on p "Versandinformationen Wir versenden derzeit in die folgenden Länder: [GEOGRAPHIC…" at bounding box center [635, 572] width 547 height 745
drag, startPoint x: 440, startPoint y: 428, endPoint x: 448, endPoint y: 426, distance: 7.9
click at [500, 437] on span ": 1-2 Werktage" at bounding box center [540, 445] width 80 height 16
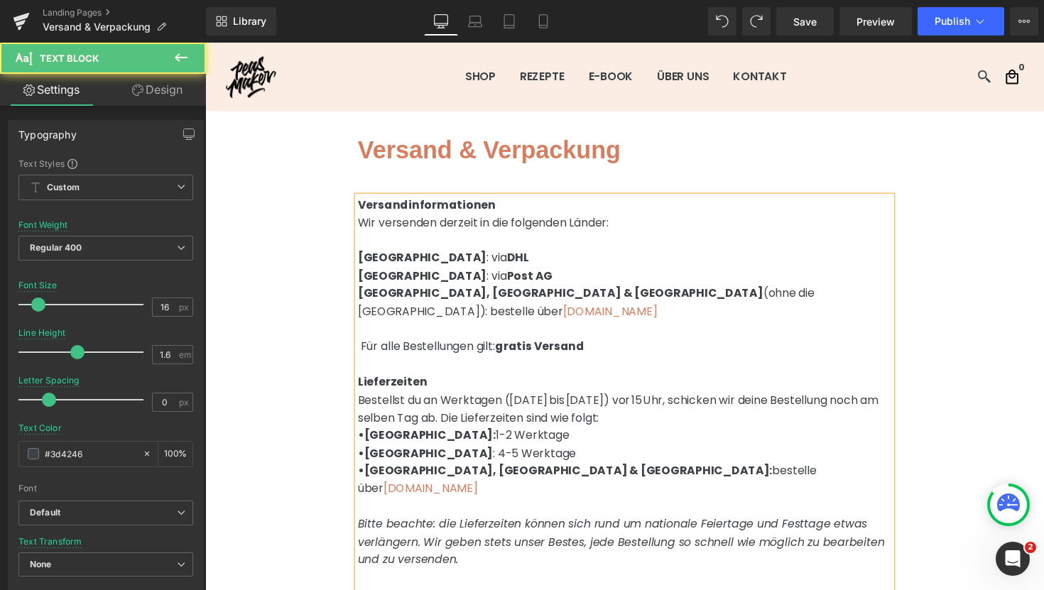
click at [500, 455] on span ": 4-5 Werktage" at bounding box center [542, 463] width 85 height 16
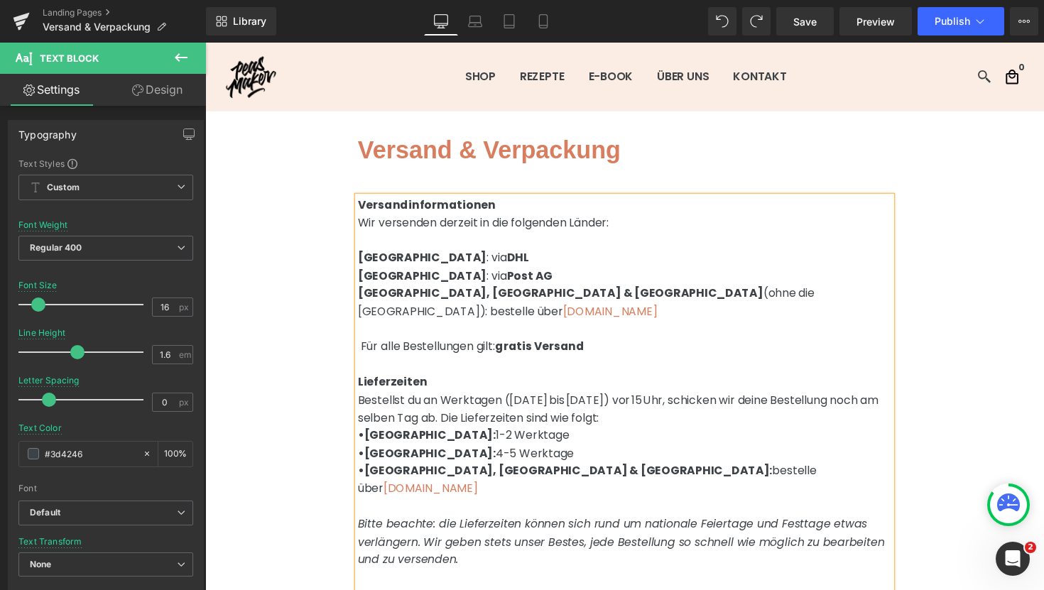
click at [577, 473] on span "bestelle über" at bounding box center [597, 490] width 470 height 35
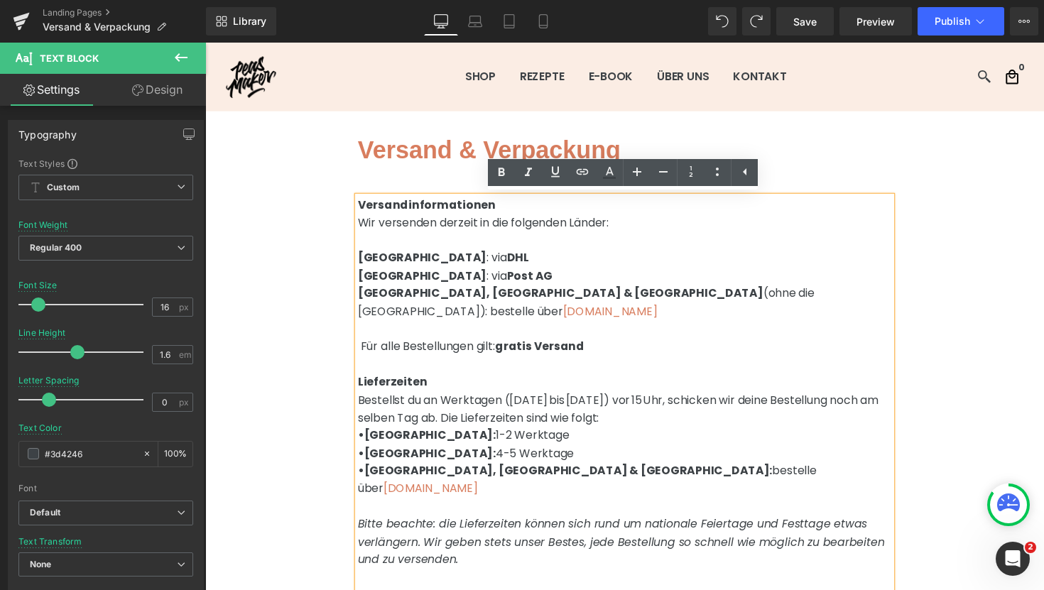
click at [494, 266] on span ": via DHL" at bounding box center [515, 263] width 43 height 16
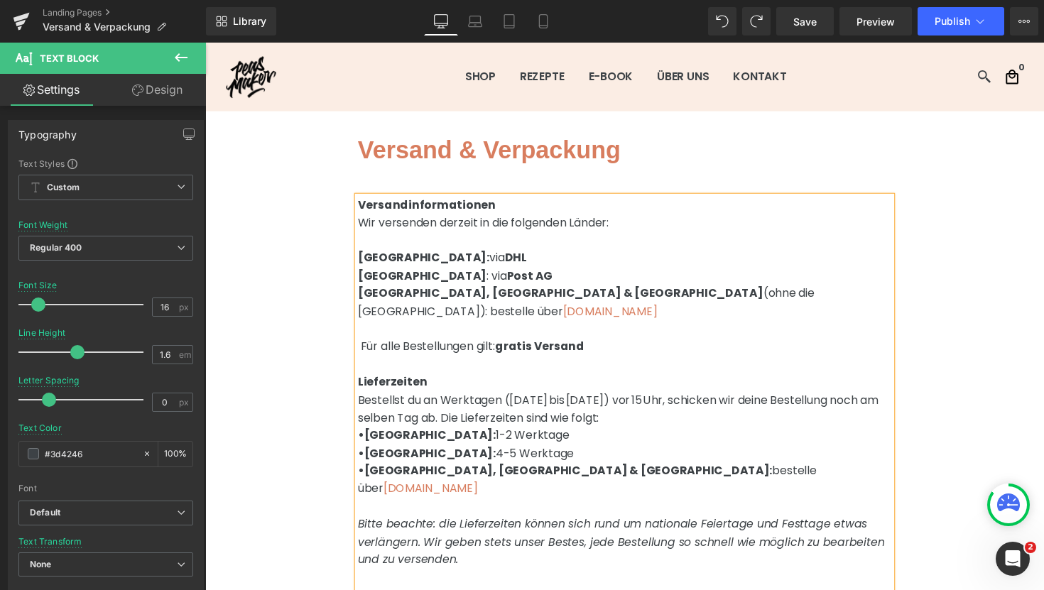
drag, startPoint x: 421, startPoint y: 283, endPoint x: 458, endPoint y: 291, distance: 37.8
click at [494, 283] on span ": via Post AG" at bounding box center [527, 281] width 67 height 16
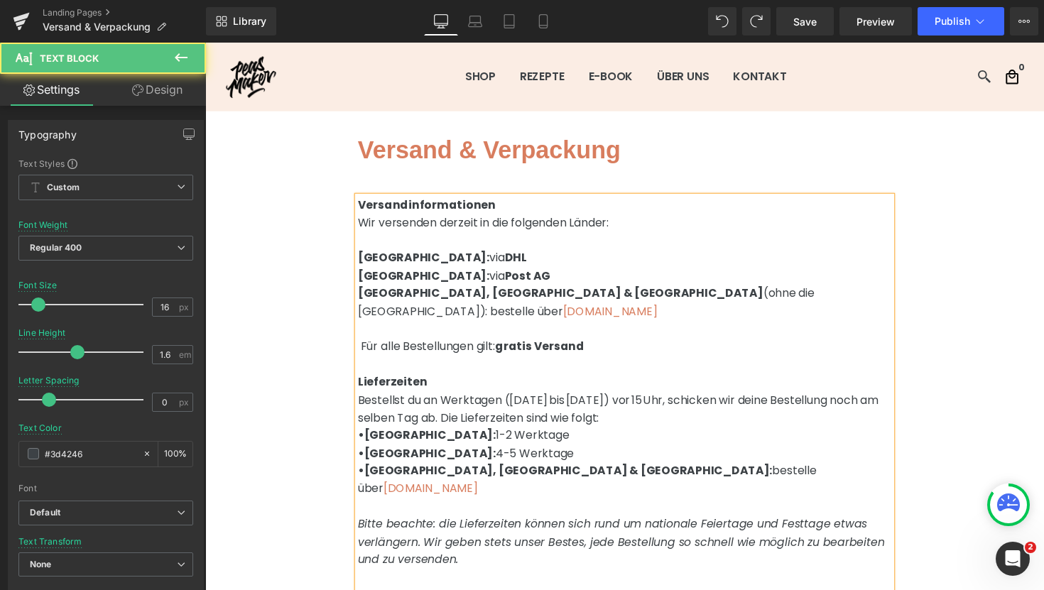
click at [709, 300] on span "(ohne die [GEOGRAPHIC_DATA]): bestelle über" at bounding box center [596, 308] width 468 height 35
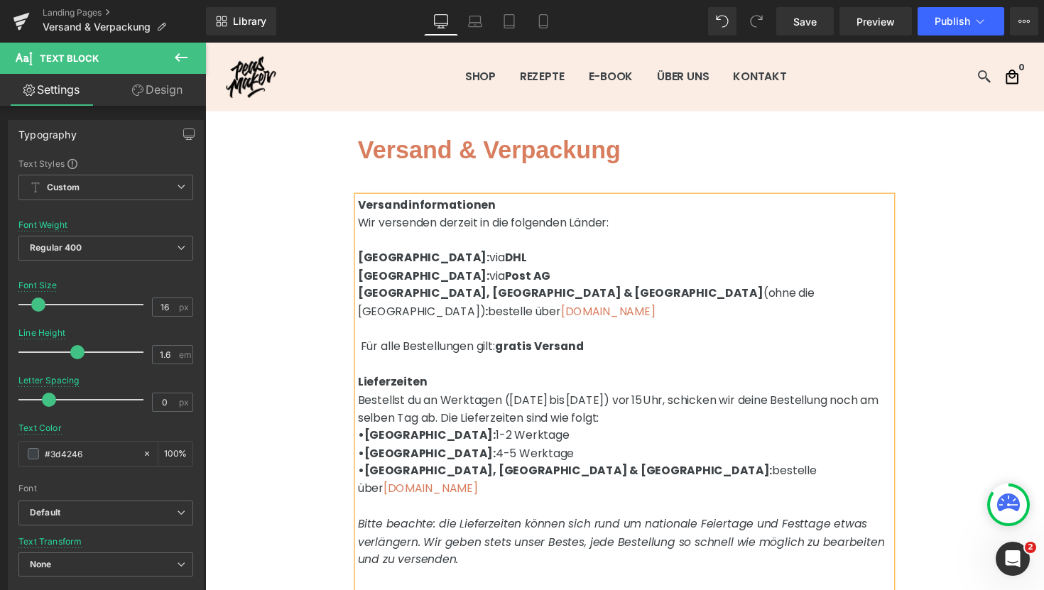
click at [629, 374] on p "Versandinformationen Wir versenden derzeit in die folgenden Länder: [GEOGRAPHIC…" at bounding box center [635, 572] width 547 height 745
click at [484, 23] on link "Laptop" at bounding box center [475, 21] width 34 height 28
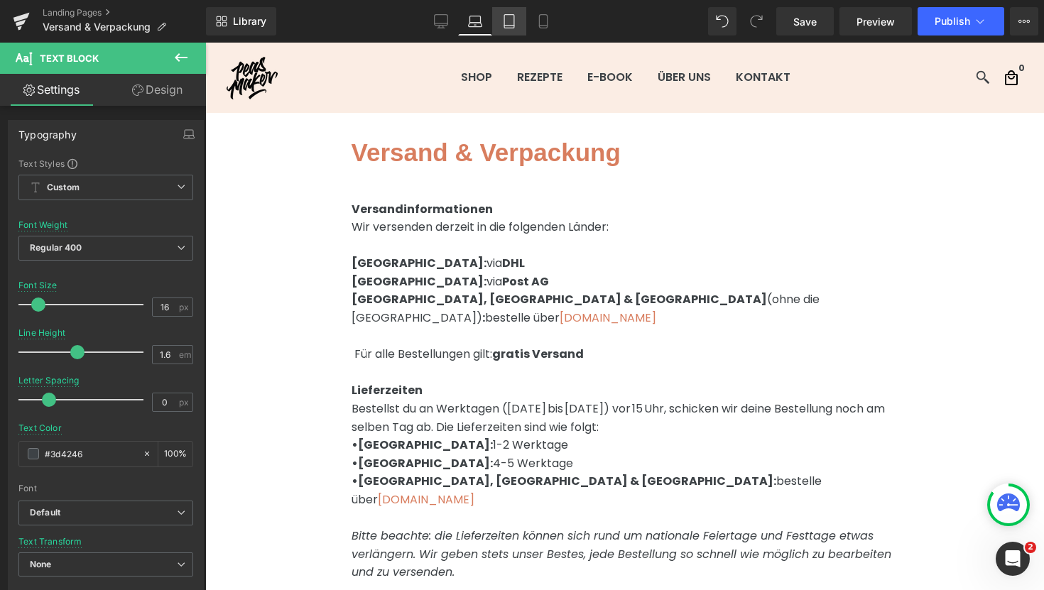
click at [499, 26] on link "Tablet" at bounding box center [509, 21] width 34 height 28
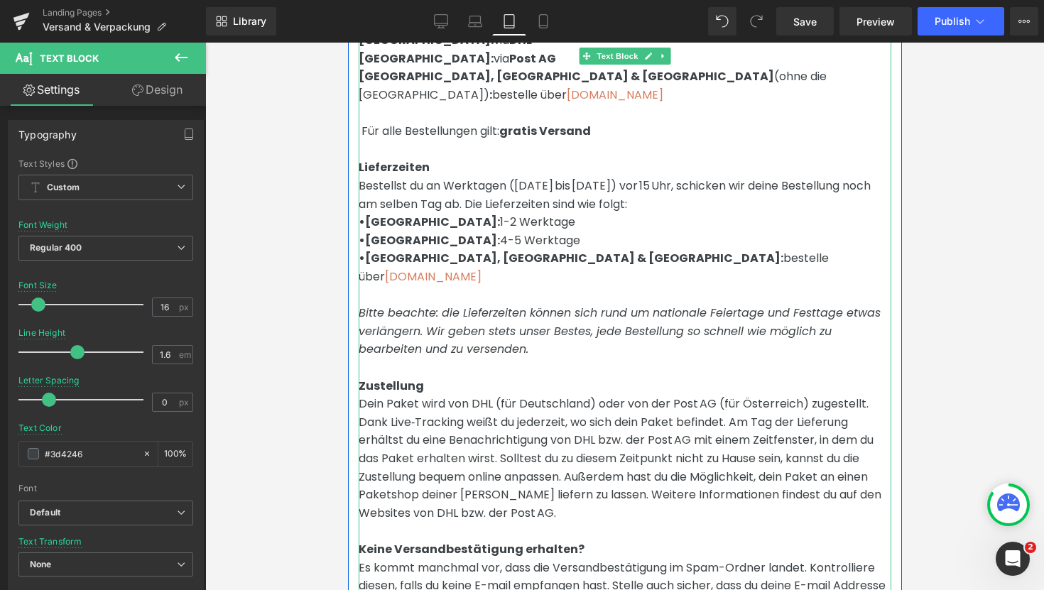
scroll to position [216, 0]
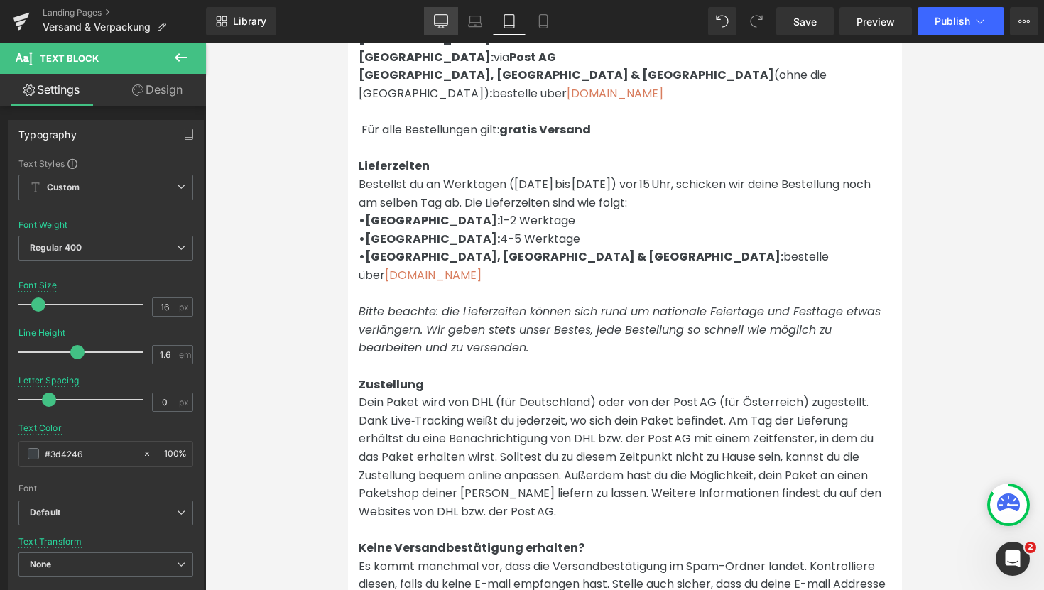
click at [449, 24] on link "Desktop" at bounding box center [441, 21] width 34 height 28
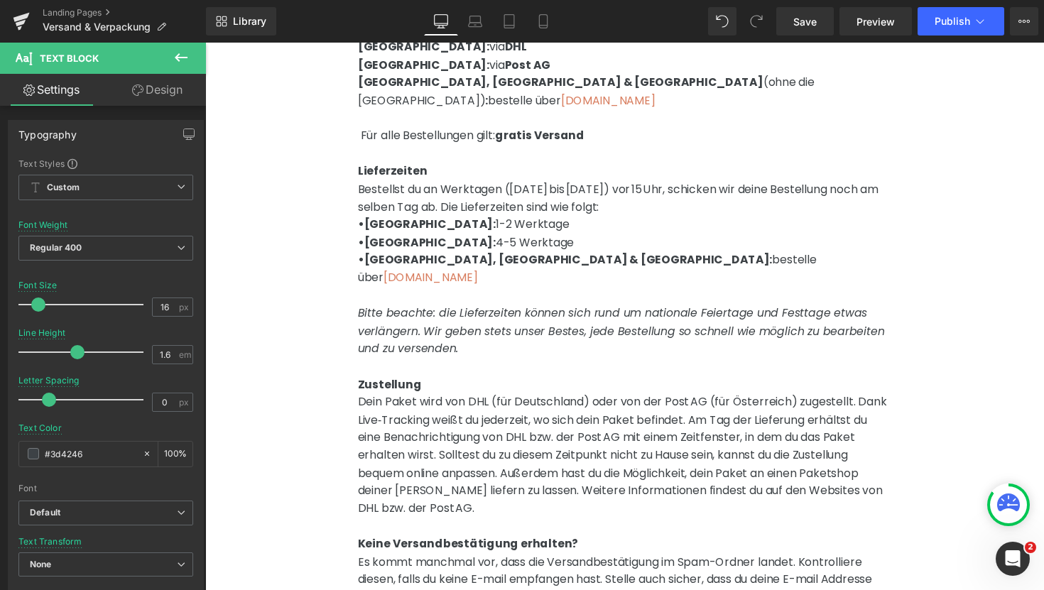
scroll to position [0, 0]
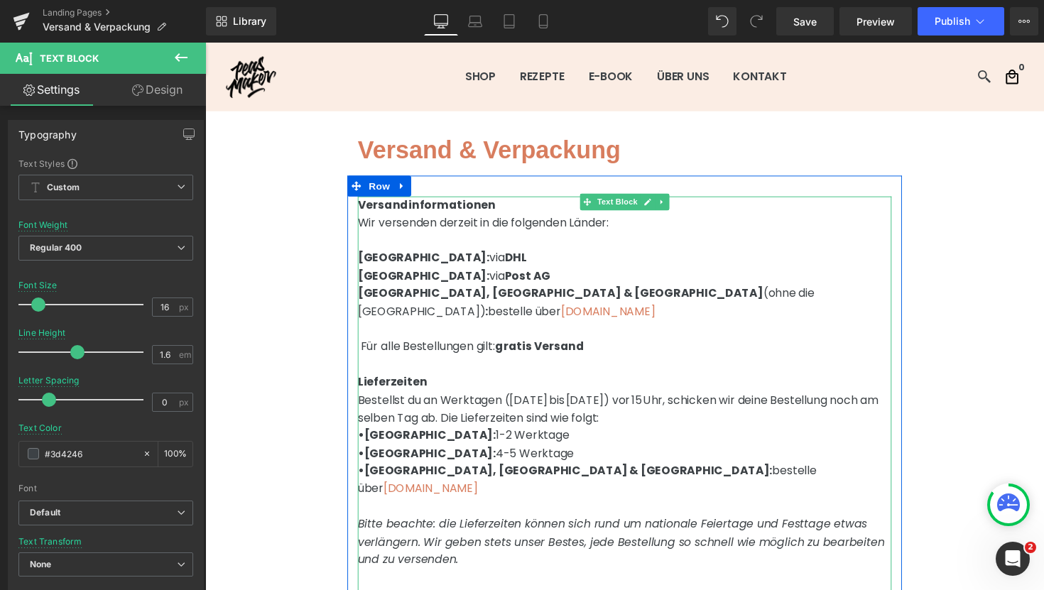
click at [639, 408] on p "Versandinformationen Wir versenden derzeit in die folgenden Länder: [GEOGRAPHIC…" at bounding box center [635, 572] width 547 height 745
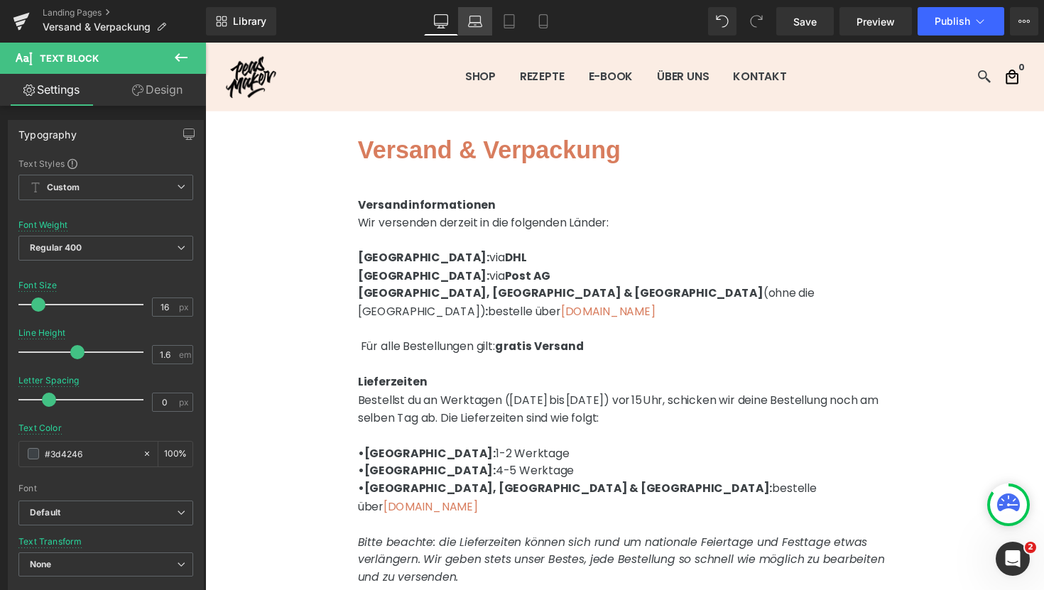
click at [481, 25] on icon at bounding box center [475, 21] width 14 height 14
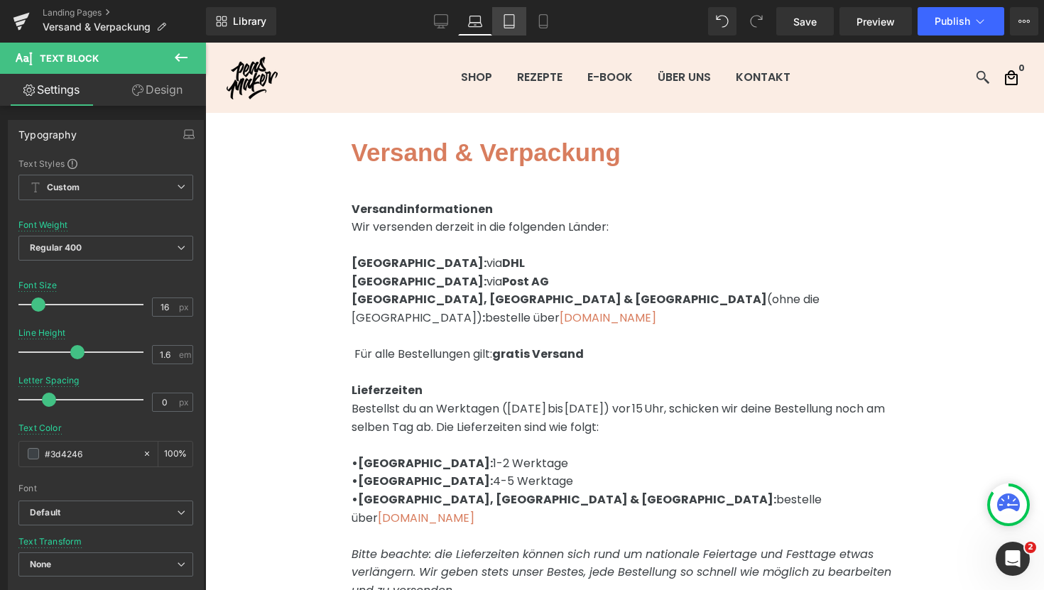
click at [521, 26] on link "Tablet" at bounding box center [509, 21] width 34 height 28
type input "100"
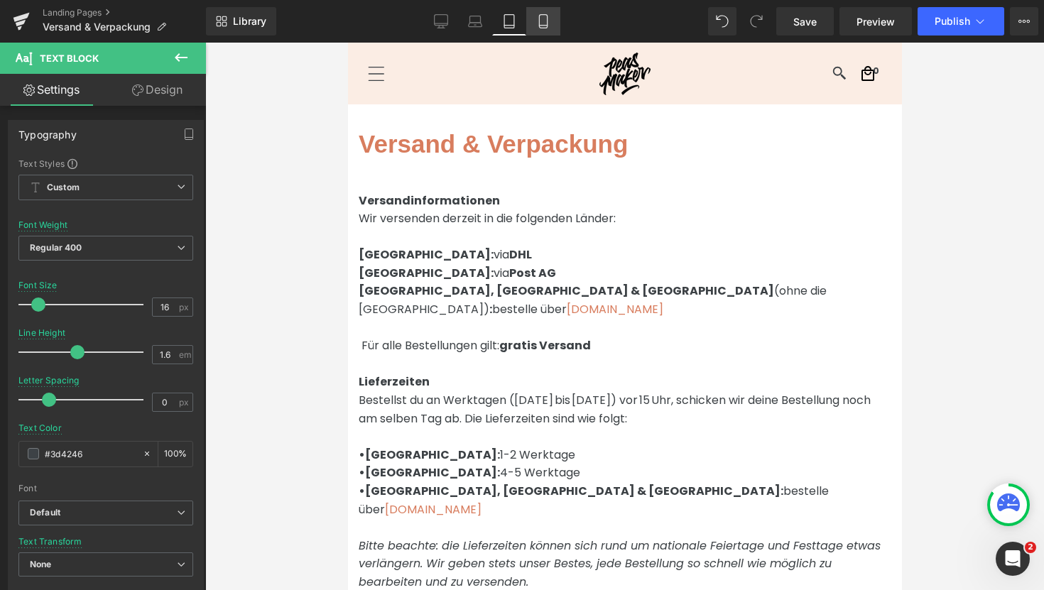
click at [551, 27] on icon at bounding box center [543, 21] width 14 height 14
type input "14"
type input "100"
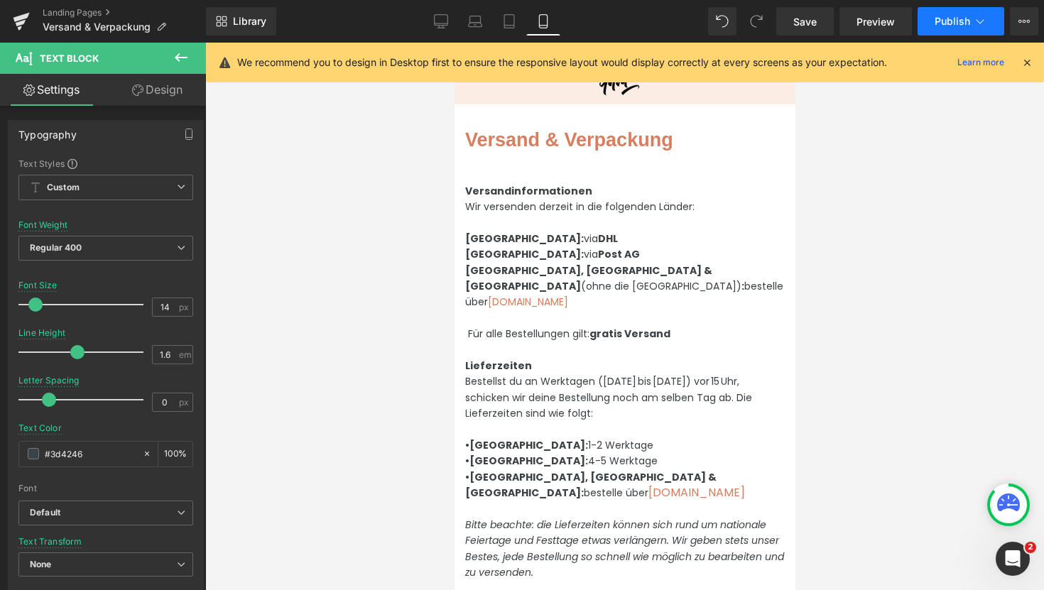
click at [959, 26] on span "Publish" at bounding box center [953, 21] width 36 height 11
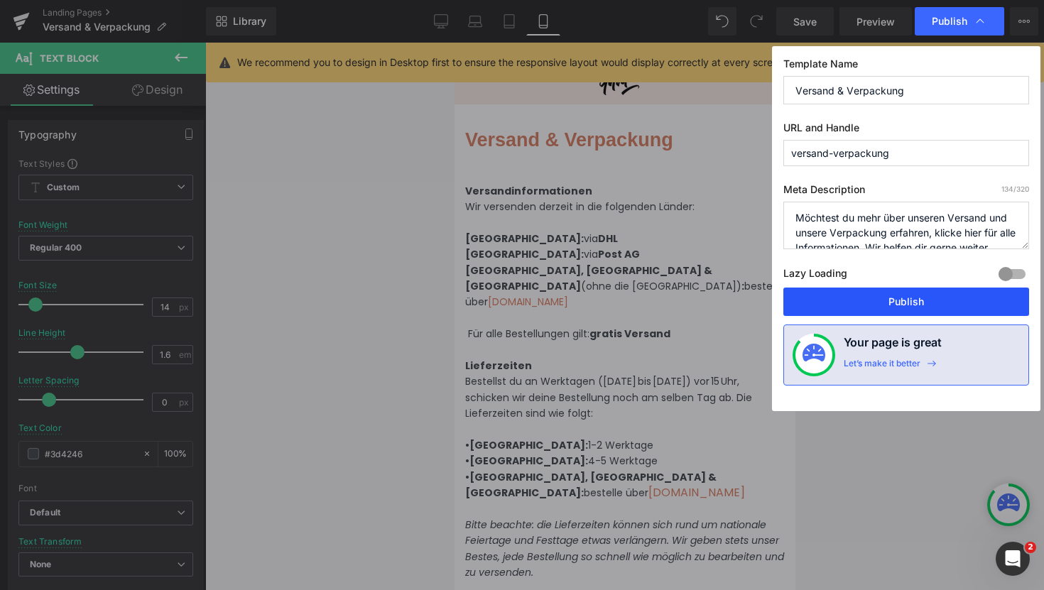
click at [903, 301] on button "Publish" at bounding box center [907, 302] width 246 height 28
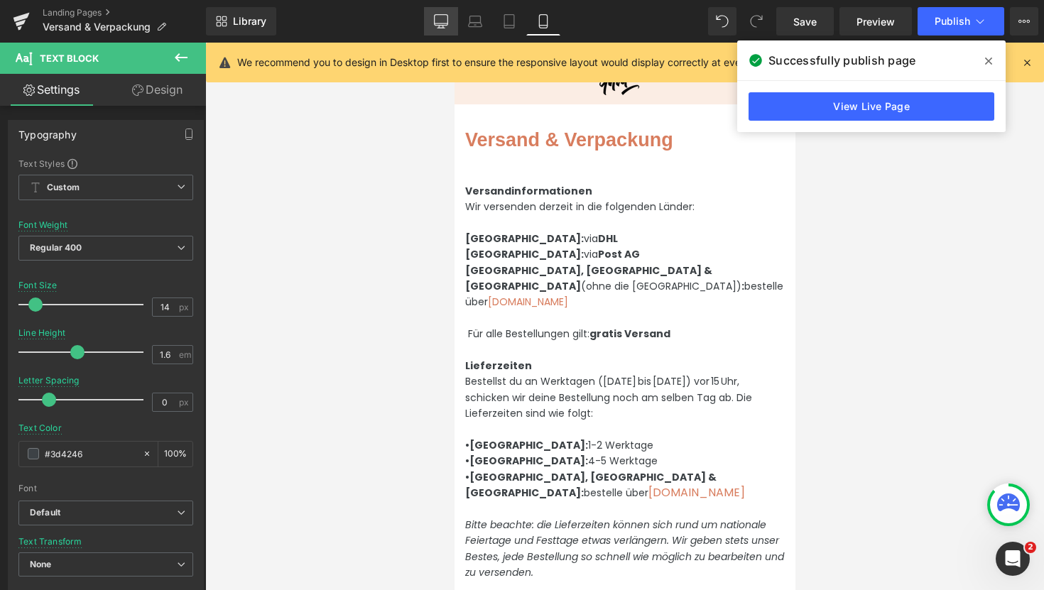
click at [438, 27] on icon at bounding box center [441, 21] width 14 height 14
type input "16"
type input "100"
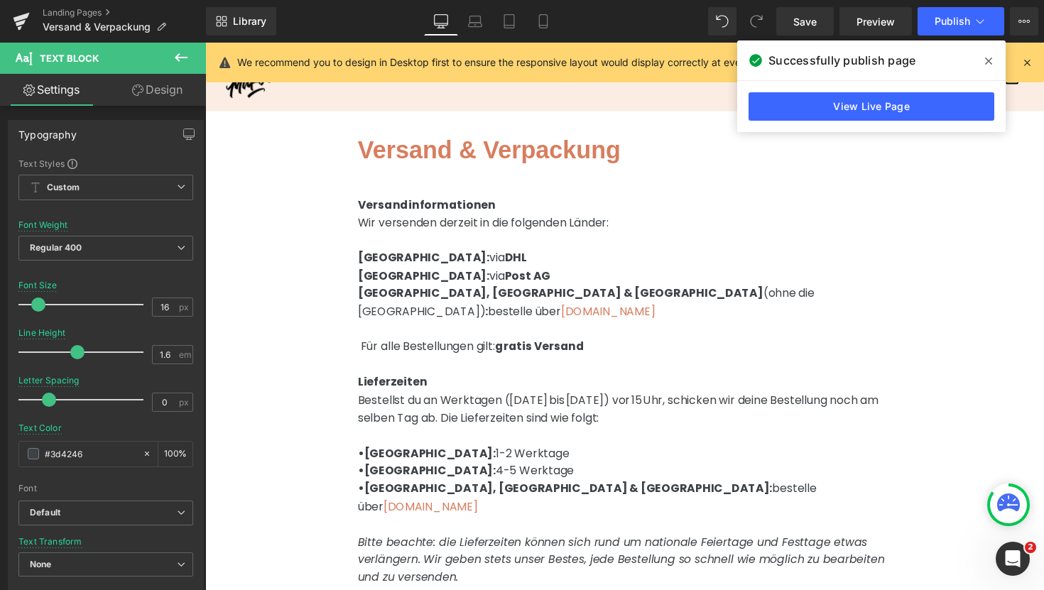
scroll to position [17, 0]
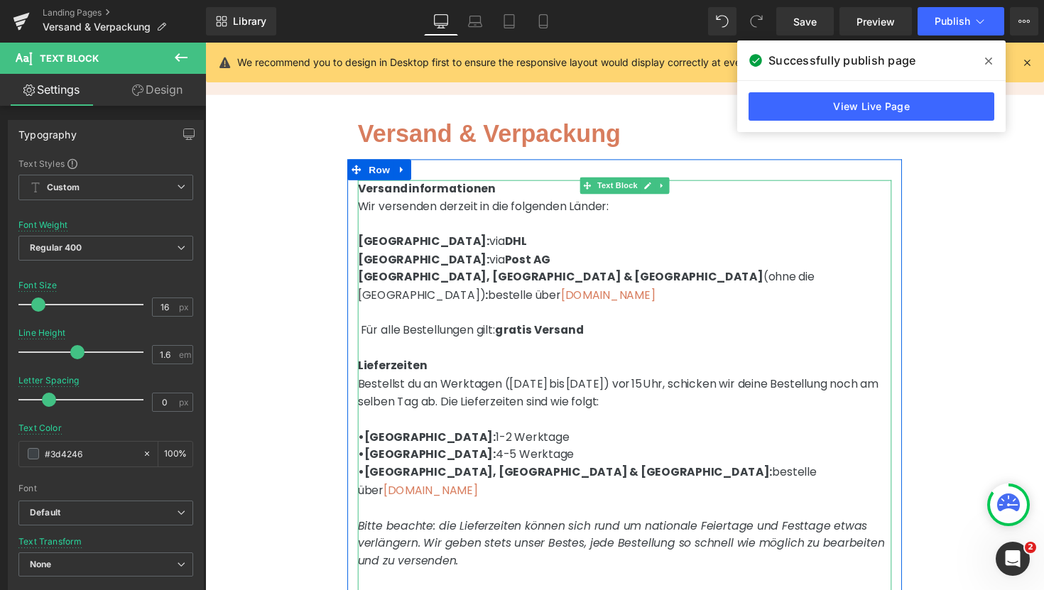
click at [493, 347] on p "Versandinformationen Wir versenden derzeit in die folgenden Länder: [GEOGRAPHIC…" at bounding box center [635, 301] width 547 height 237
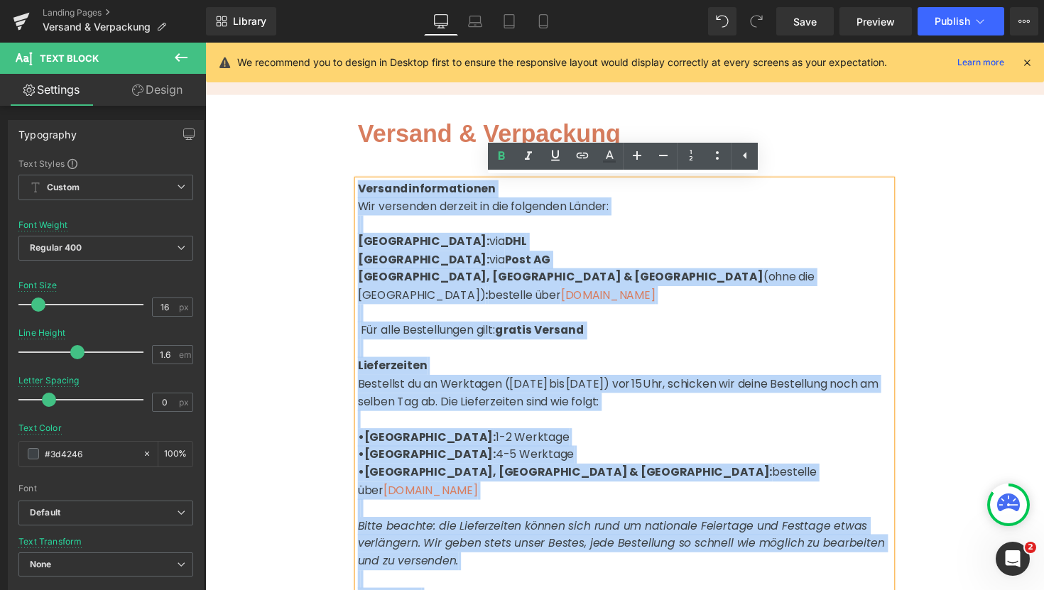
click at [700, 264] on p "Versandinformationen Wir versenden derzeit in die folgenden Länder: [GEOGRAPHIC…" at bounding box center [635, 301] width 547 height 237
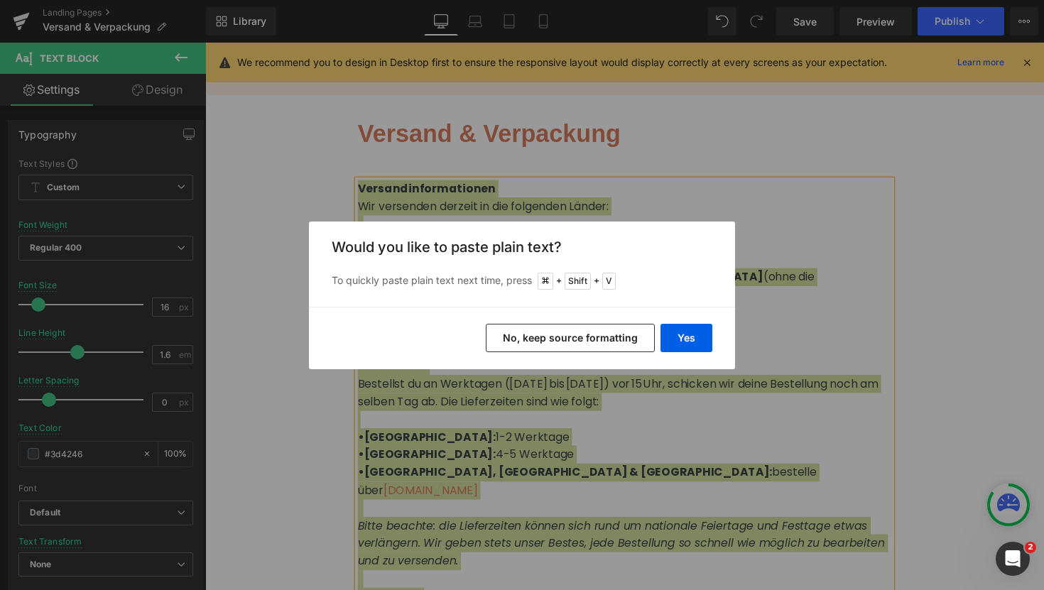
click at [712, 338] on div "Yes No, keep source formatting" at bounding box center [522, 338] width 426 height 63
click at [698, 340] on button "Yes" at bounding box center [687, 338] width 52 height 28
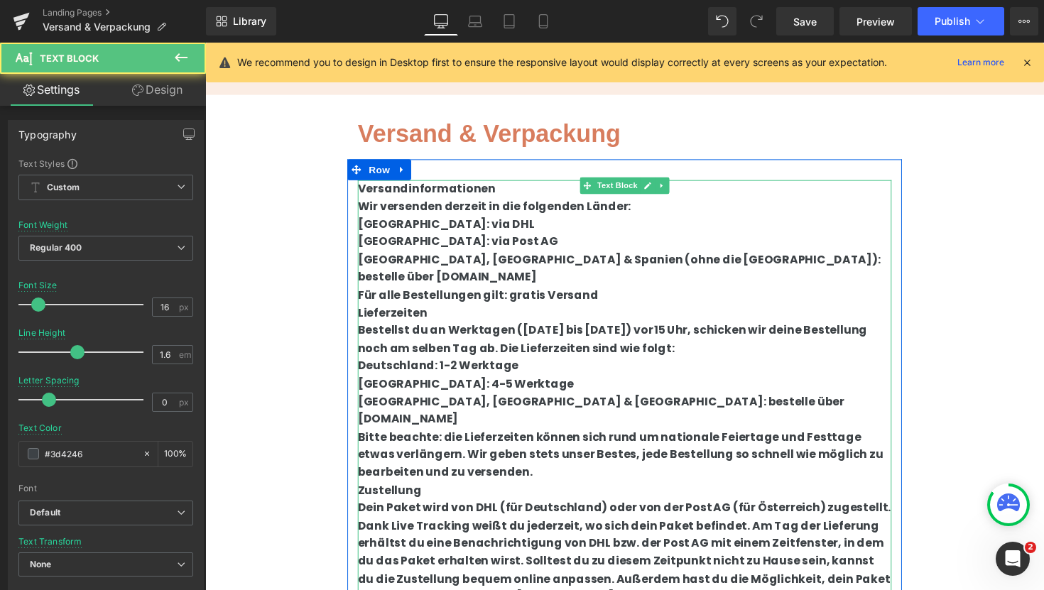
click at [755, 364] on p "Deutschland: 1-2 Werktage" at bounding box center [635, 373] width 547 height 18
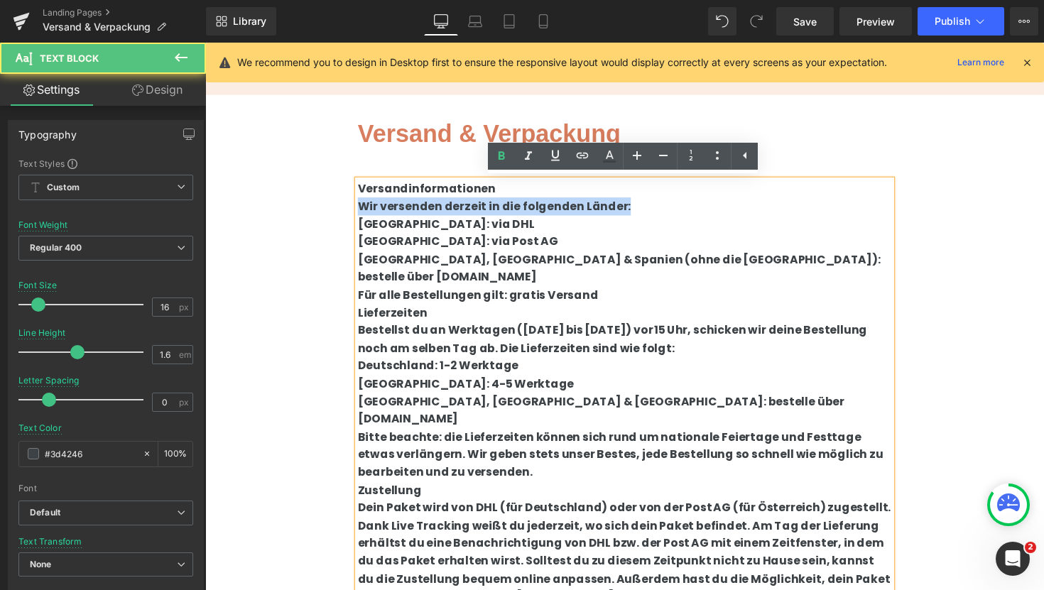
drag, startPoint x: 362, startPoint y: 207, endPoint x: 663, endPoint y: 207, distance: 301.2
click at [663, 207] on p "Wir versenden derzeit in die folgenden Länder:" at bounding box center [635, 210] width 547 height 18
click at [683, 207] on p "Wir versenden derzeit in die folgenden Länder:" at bounding box center [635, 210] width 547 height 18
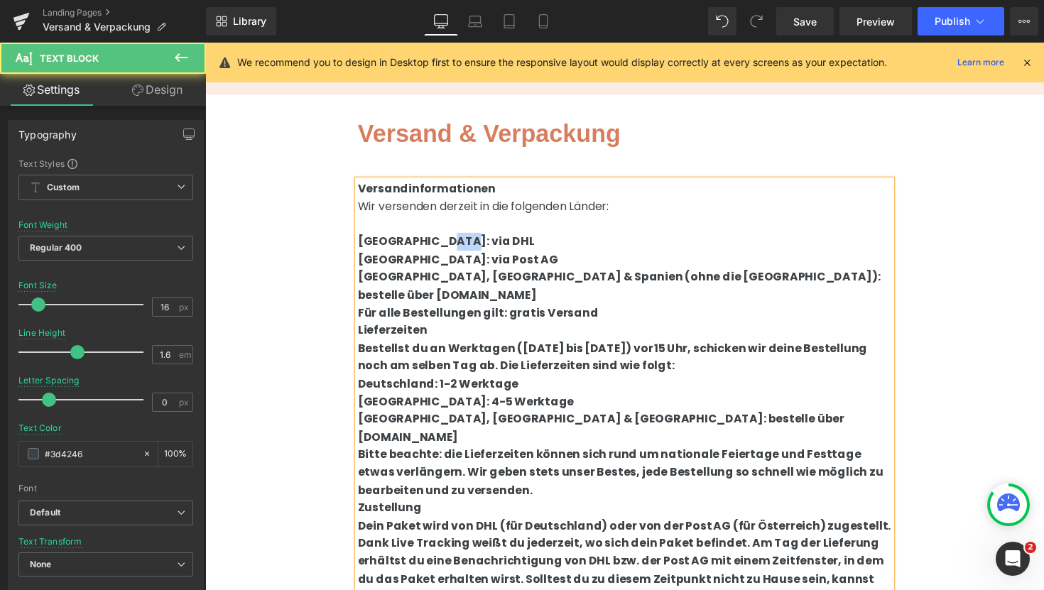
drag, startPoint x: 451, startPoint y: 249, endPoint x: 438, endPoint y: 250, distance: 13.5
click at [438, 250] on b "[GEOGRAPHIC_DATA]: via DHL" at bounding box center [452, 246] width 181 height 16
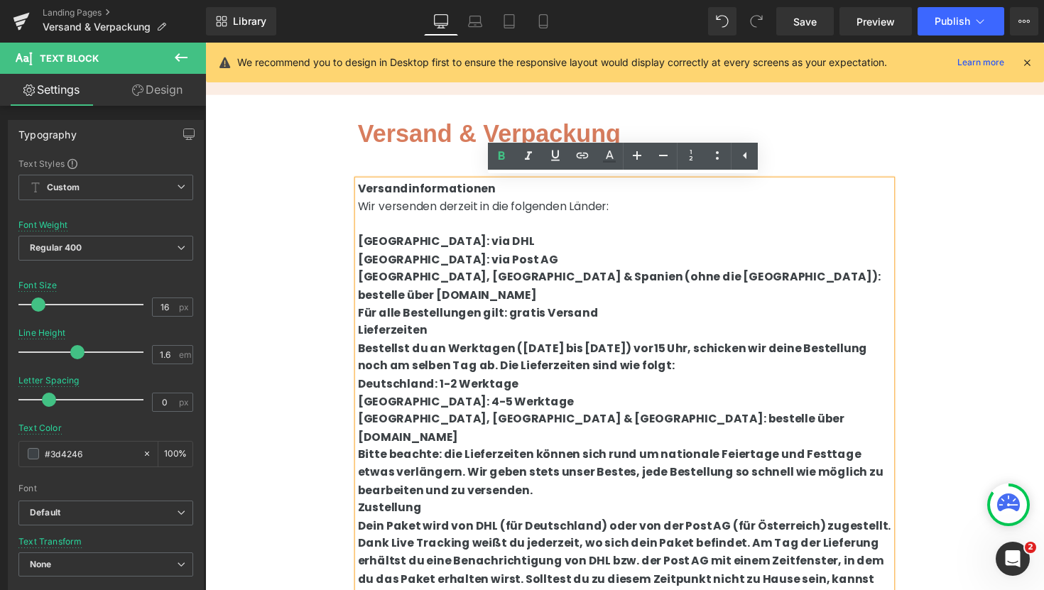
click at [514, 269] on p "[GEOGRAPHIC_DATA]: via Post AG" at bounding box center [635, 265] width 547 height 18
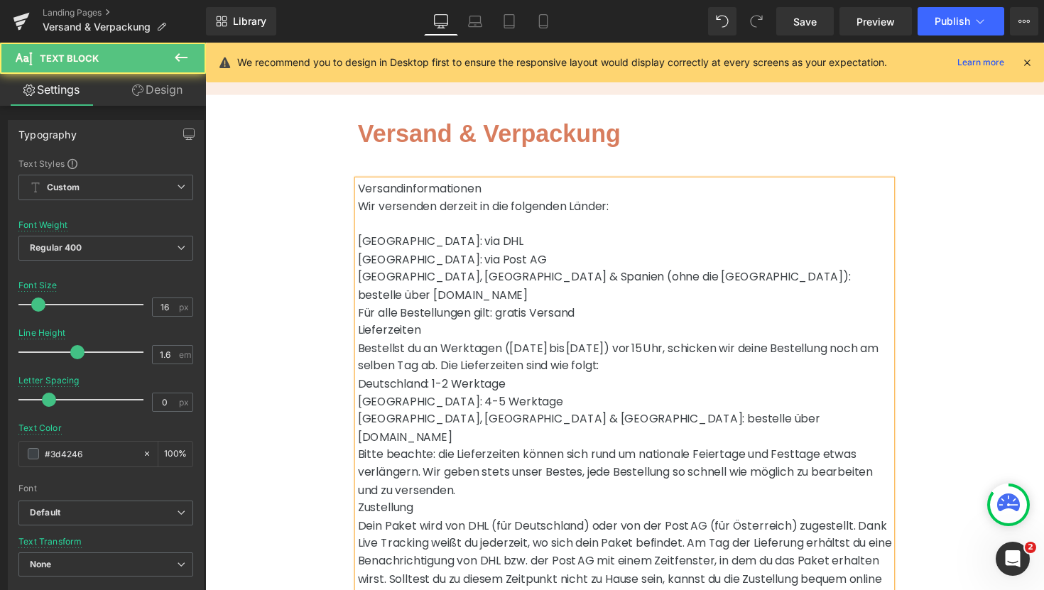
click at [489, 234] on p at bounding box center [635, 228] width 547 height 18
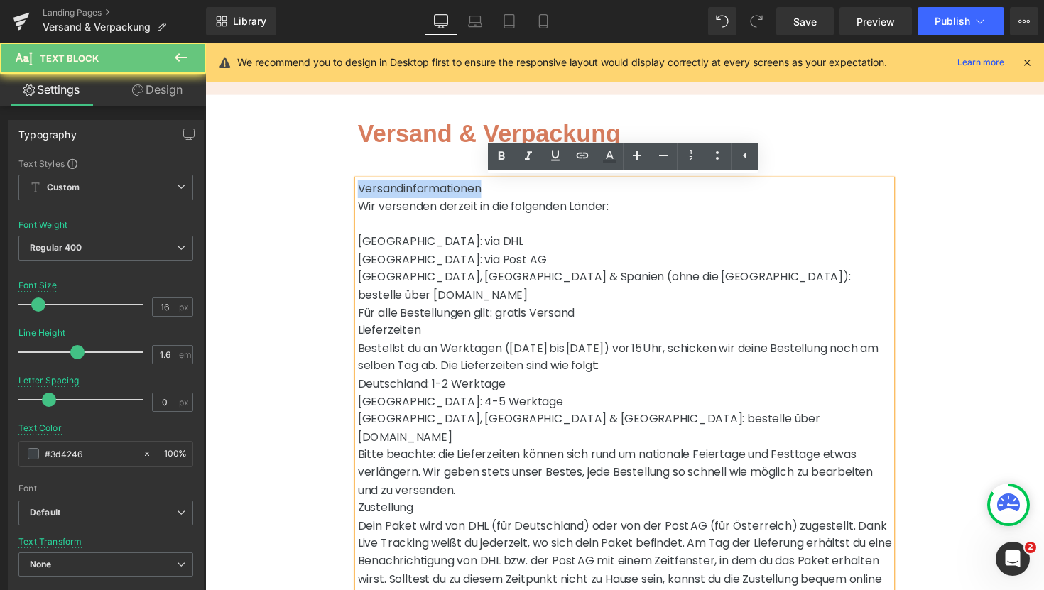
drag, startPoint x: 487, startPoint y: 195, endPoint x: 349, endPoint y: 186, distance: 137.4
click at [349, 186] on div "Versand & Verpackung Heading Row Versandinformationen Wir versenden derzeit in …" at bounding box center [635, 582] width 860 height 972
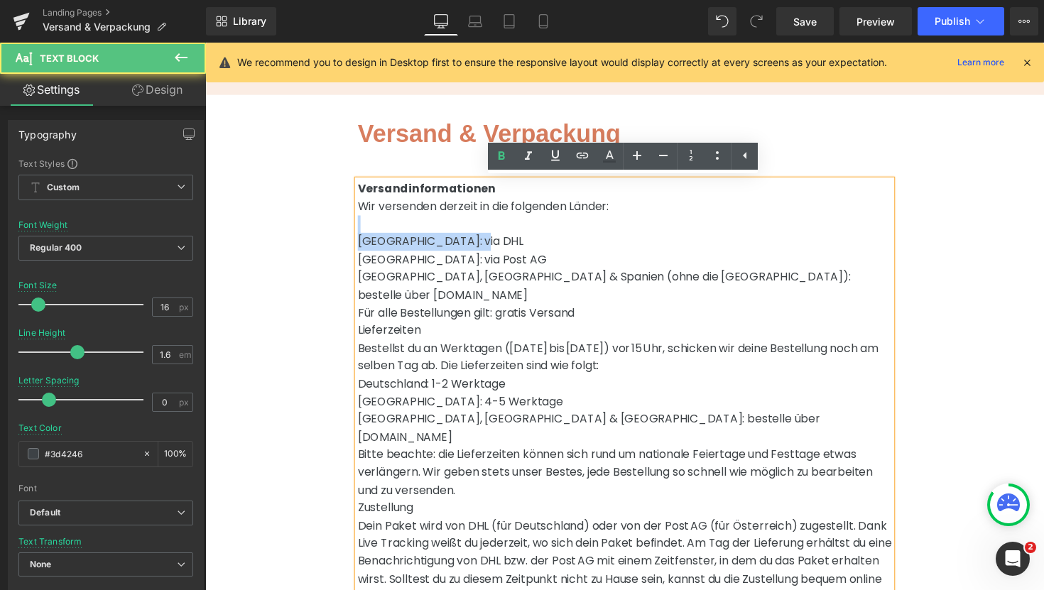
drag, startPoint x: 484, startPoint y: 243, endPoint x: 357, endPoint y: 234, distance: 127.4
click at [357, 234] on div "Versandinformationen Wir versenden derzeit in die folgenden Länder: [GEOGRAPHIC…" at bounding box center [635, 510] width 568 height 654
click at [422, 244] on p "[GEOGRAPHIC_DATA]: via DHL" at bounding box center [635, 246] width 547 height 18
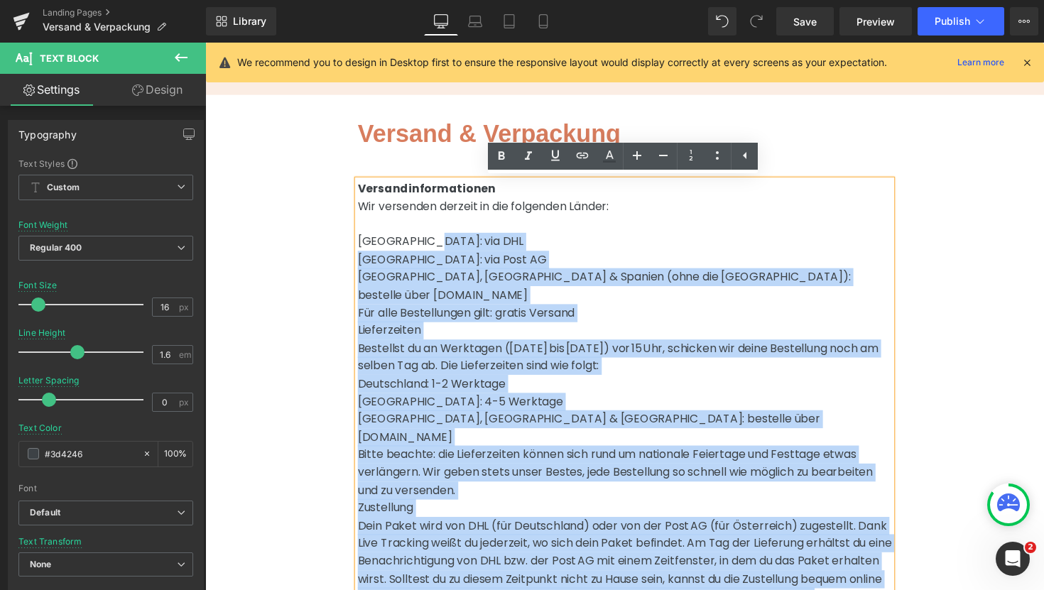
drag, startPoint x: 436, startPoint y: 250, endPoint x: 361, endPoint y: 245, distance: 75.5
click at [362, 245] on p "[GEOGRAPHIC_DATA]: via DHL" at bounding box center [635, 246] width 547 height 18
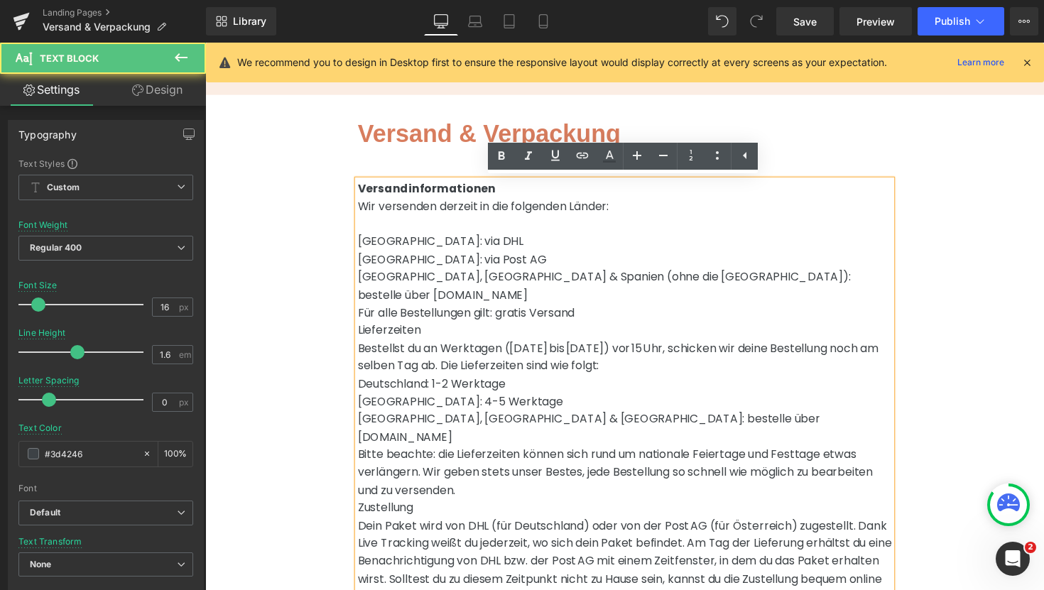
click at [395, 246] on p "[GEOGRAPHIC_DATA]: via DHL" at bounding box center [635, 246] width 547 height 18
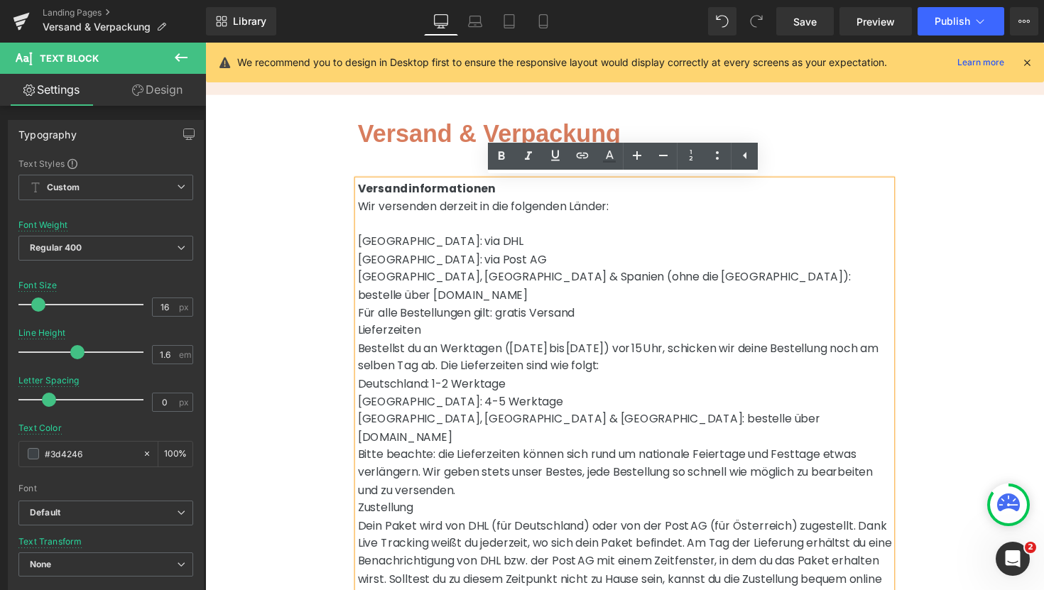
click at [609, 310] on p "Für alle Bestellungen gilt: gratis Versand" at bounding box center [635, 319] width 547 height 18
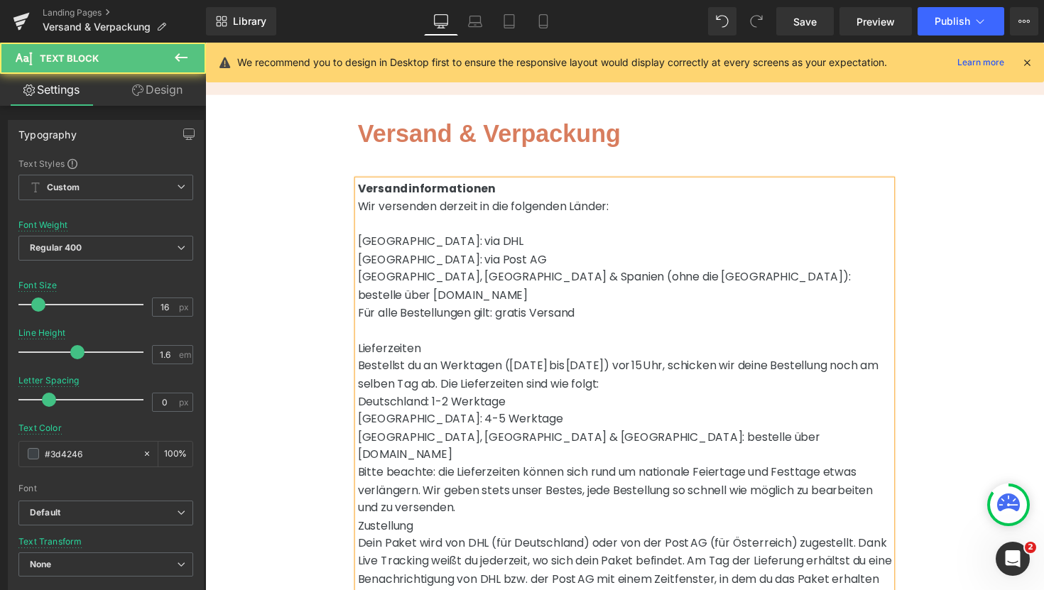
click at [367, 310] on p "Für alle Bestellungen gilt: gratis Versand" at bounding box center [635, 319] width 547 height 18
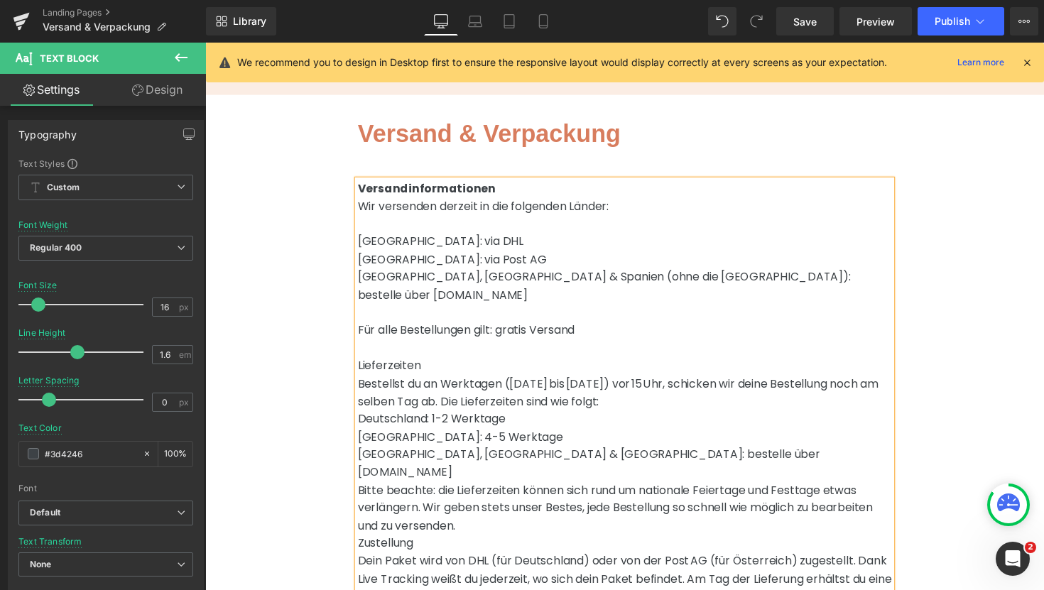
click at [526, 438] on p "[GEOGRAPHIC_DATA]: 4-5 Werktage" at bounding box center [635, 447] width 547 height 18
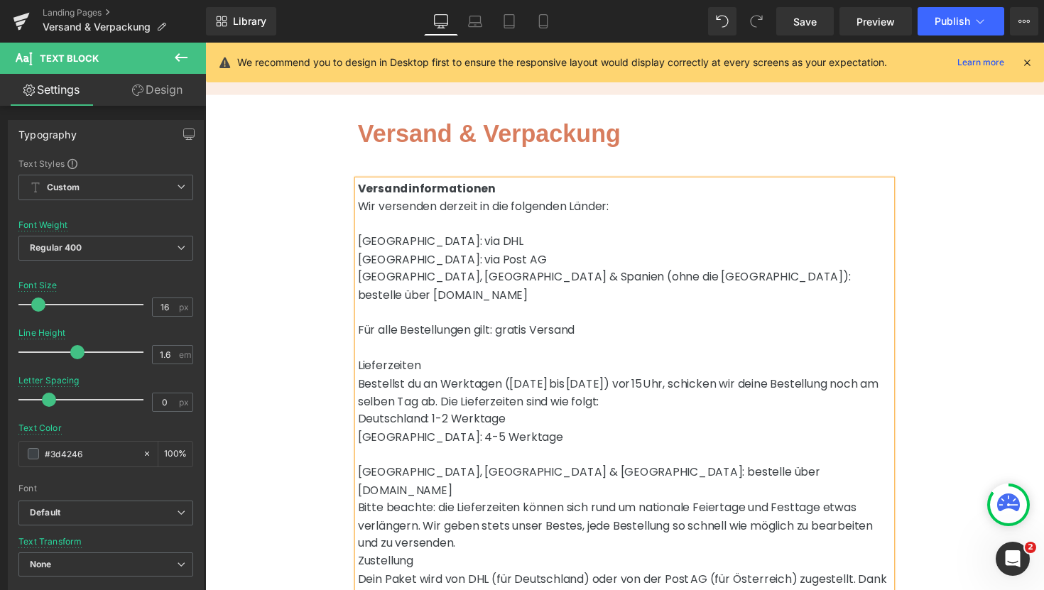
click at [623, 392] on p "Bestellst du an Werktagen ([DATE] bis [DATE]) vor 15 Uhr, schicken wir deine Be…" at bounding box center [635, 401] width 547 height 36
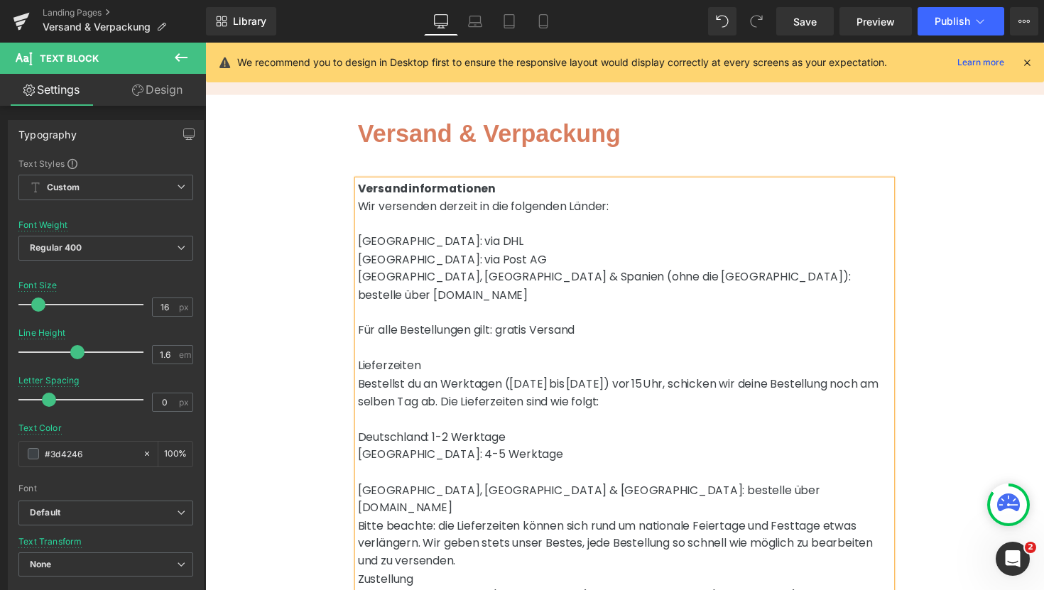
click at [498, 474] on p at bounding box center [635, 483] width 547 height 18
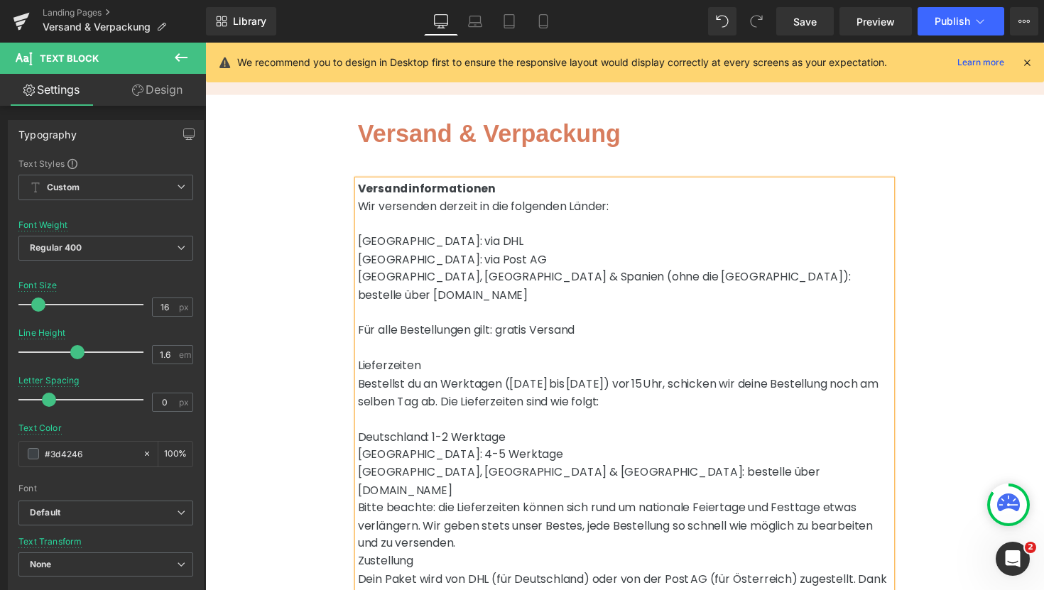
click at [734, 474] on p "[GEOGRAPHIC_DATA], [GEOGRAPHIC_DATA] & [GEOGRAPHIC_DATA]: bestelle über [DOMAIN…" at bounding box center [635, 492] width 547 height 36
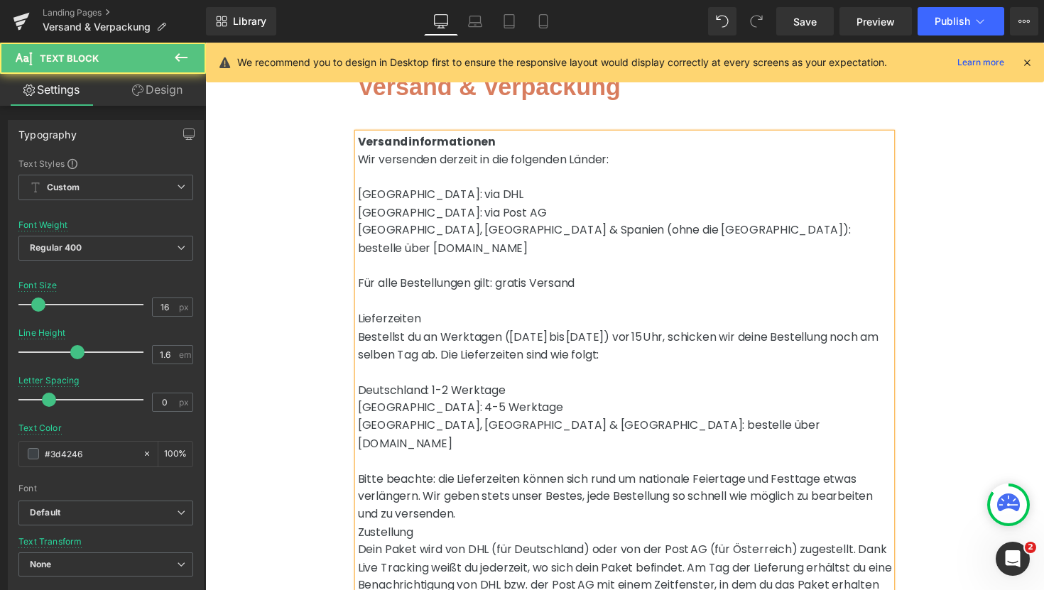
scroll to position [129, 0]
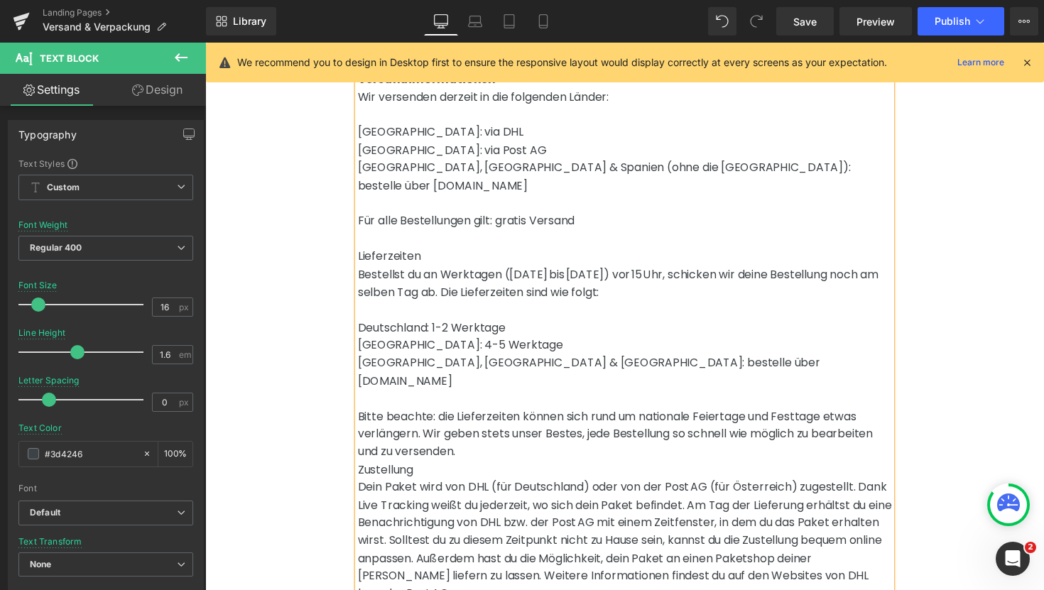
click at [477, 422] on p "Bitte beachte: die Lieferzeiten können sich rund um nationale Feiertage und Fes…" at bounding box center [635, 444] width 547 height 55
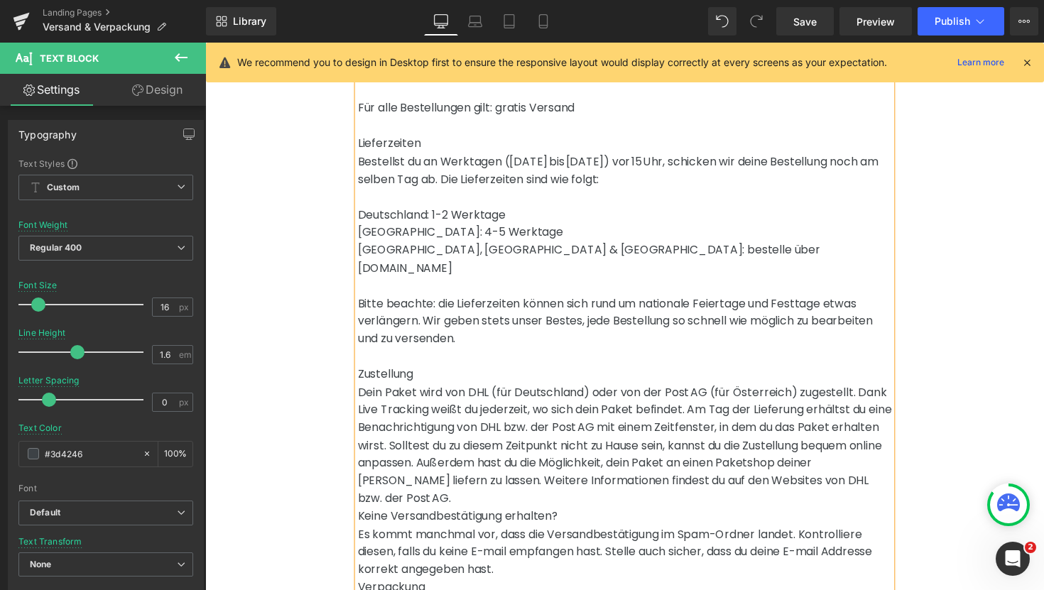
scroll to position [278, 0]
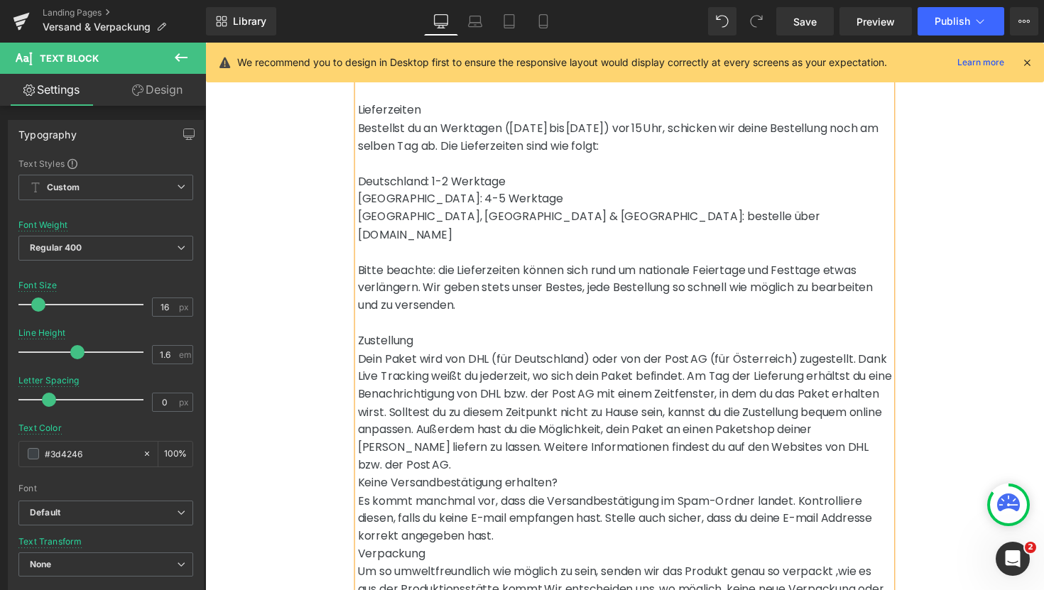
click at [486, 438] on p "Dein Paket wird von DHL (für Deutschland) oder von der Post AG (für Österreich)…" at bounding box center [635, 421] width 547 height 127
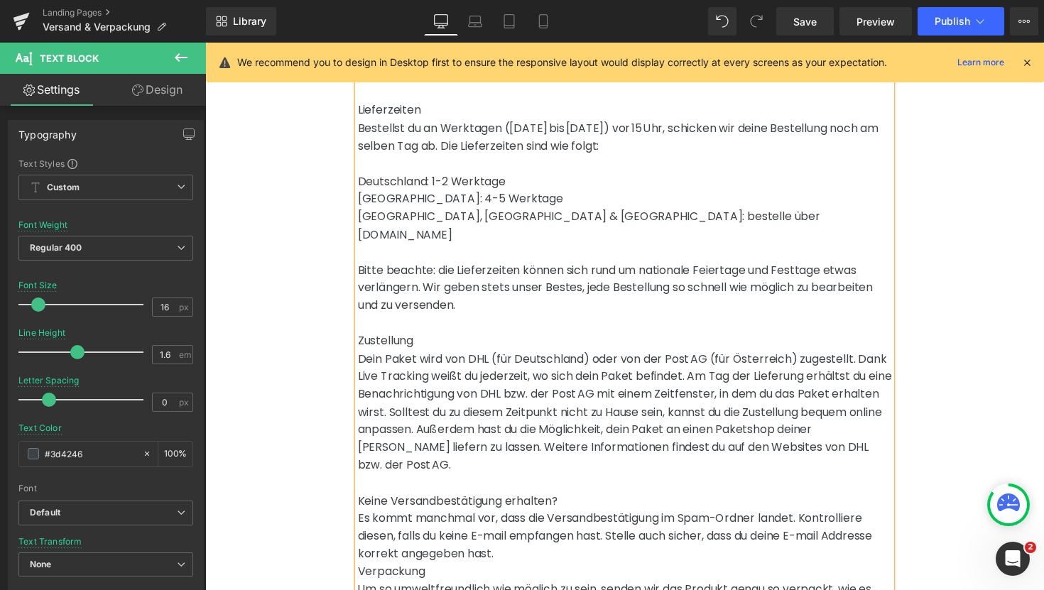
click at [577, 504] on p "Keine Versandbestätigung erhalten?" at bounding box center [635, 513] width 547 height 18
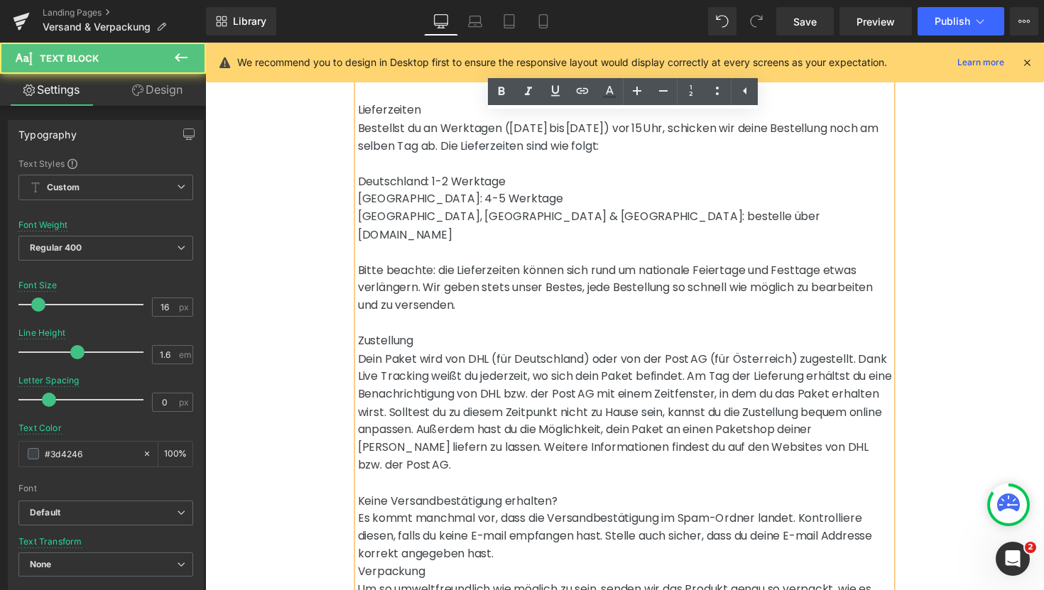
click at [502, 531] on p "Es kommt manchmal vor, dass die Versandbestätigung im Spam-Ordner landet. Kontr…" at bounding box center [635, 548] width 547 height 55
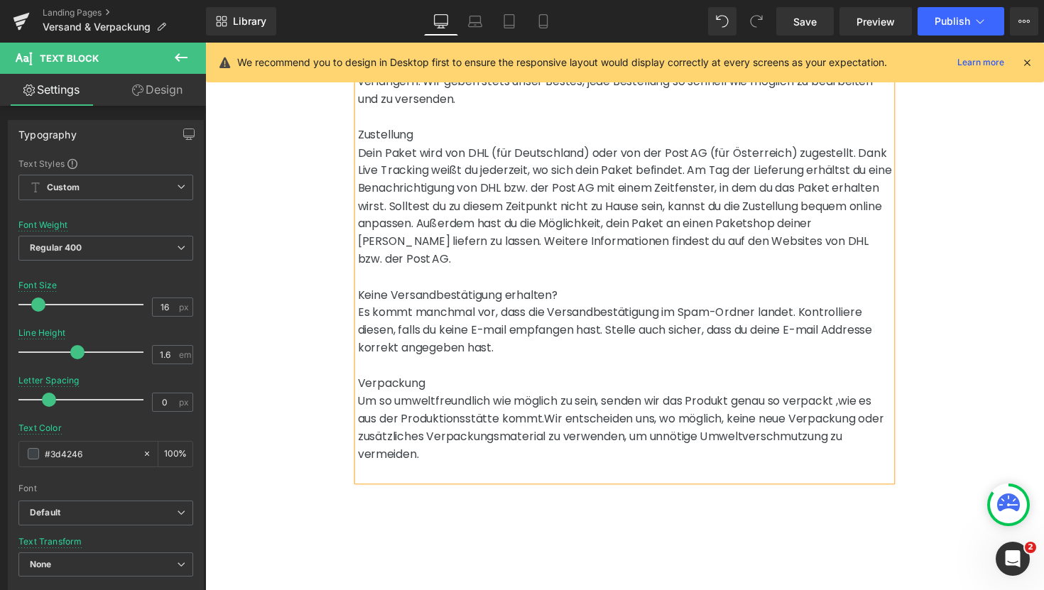
scroll to position [495, 0]
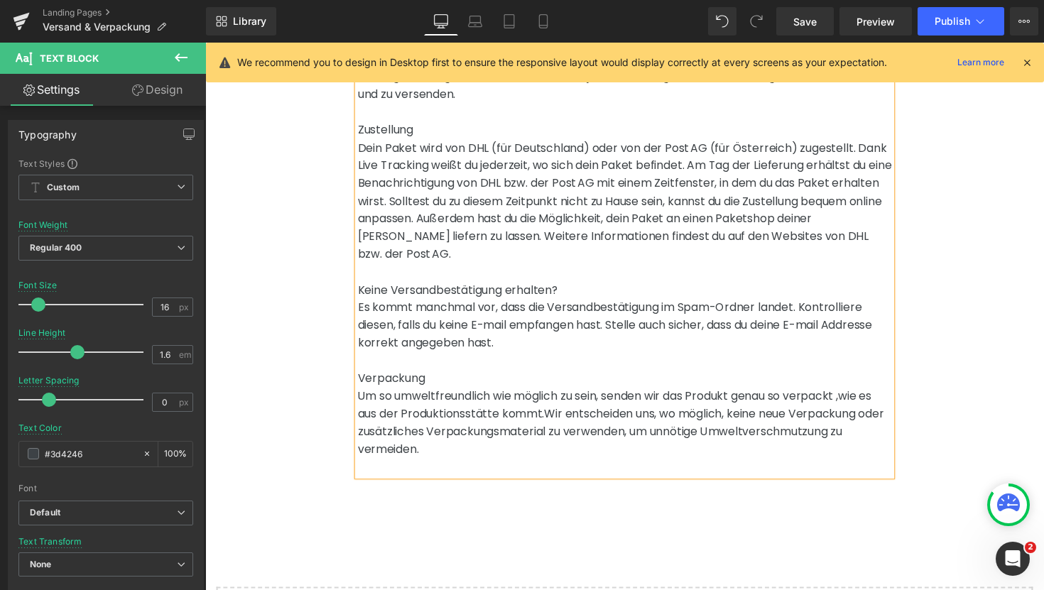
click at [411, 468] on p at bounding box center [635, 477] width 547 height 18
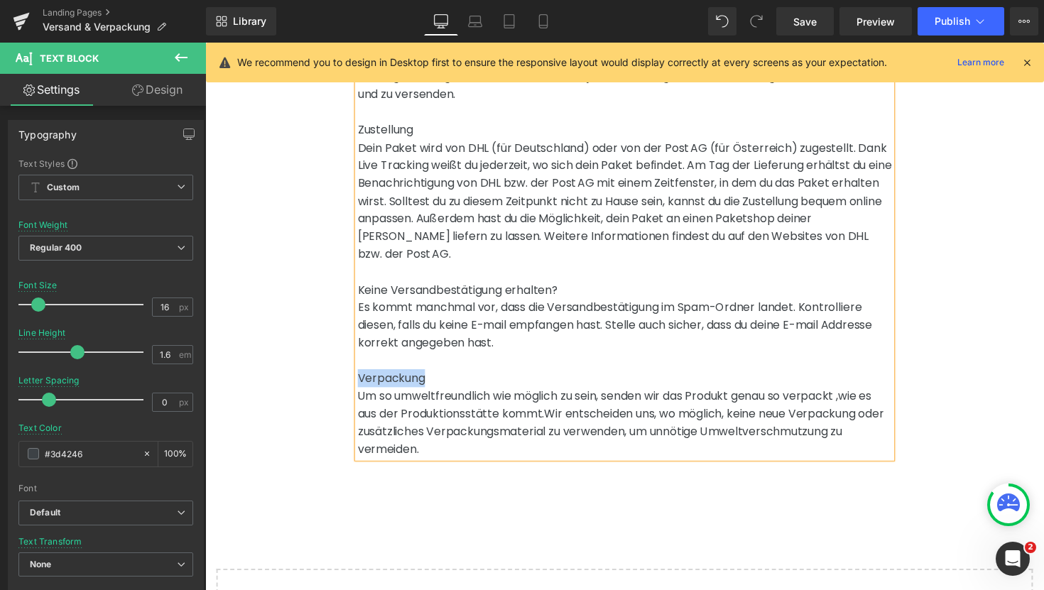
drag, startPoint x: 438, startPoint y: 347, endPoint x: 330, endPoint y: 347, distance: 108.0
click at [330, 347] on div "Versand & Verpackung Heading Row Versandinformationen Wir versenden derzeit in …" at bounding box center [635, 158] width 860 height 1080
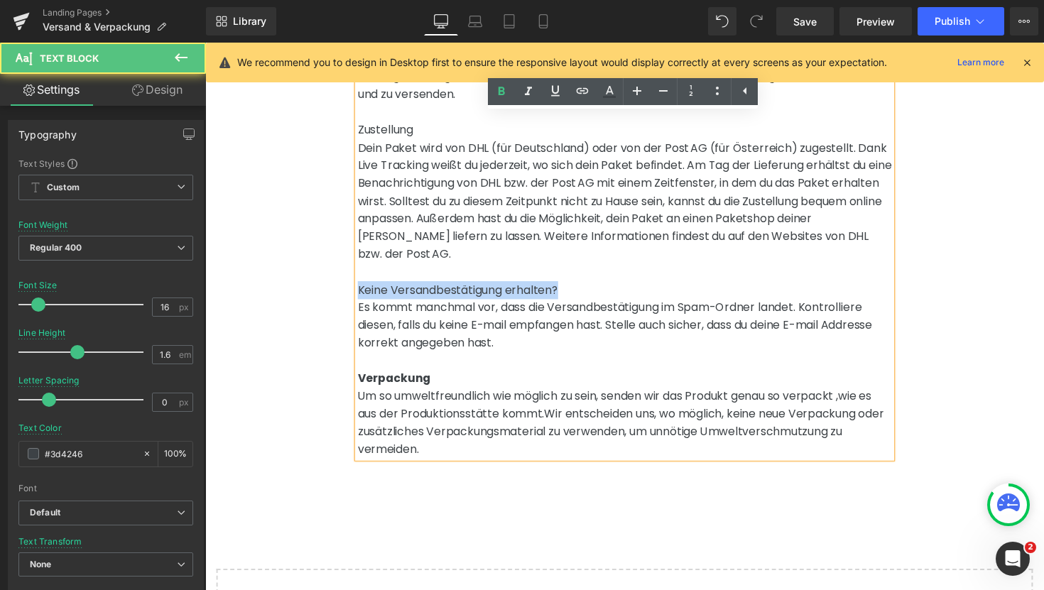
drag, startPoint x: 492, startPoint y: 259, endPoint x: 340, endPoint y: 251, distance: 151.5
click at [340, 251] on div "Versand & Verpackung Heading Row Versandinformationen Wir versenden derzeit in …" at bounding box center [635, 158] width 860 height 1080
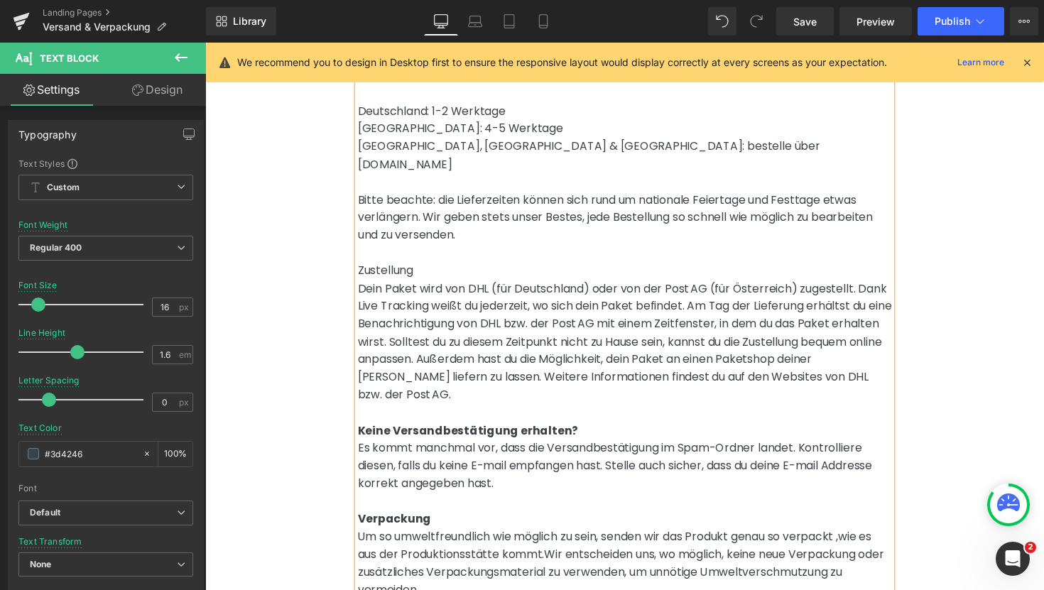
scroll to position [299, 0]
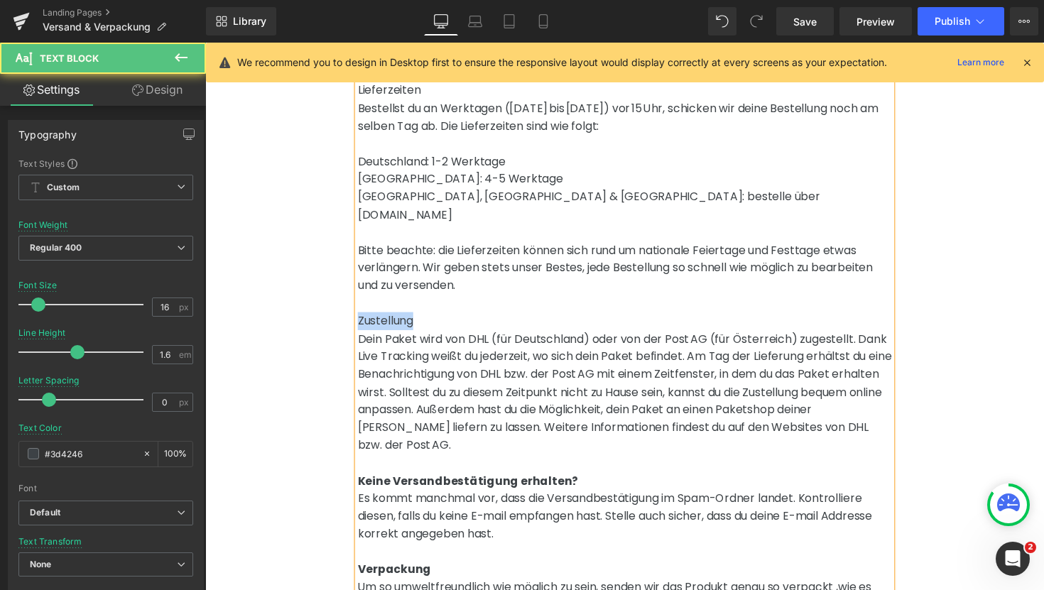
drag, startPoint x: 422, startPoint y: 291, endPoint x: 340, endPoint y: 293, distance: 81.7
click at [340, 293] on div "Versand & Verpackung Heading Row Versandinformationen Wir versenden derzeit in …" at bounding box center [635, 354] width 860 height 1080
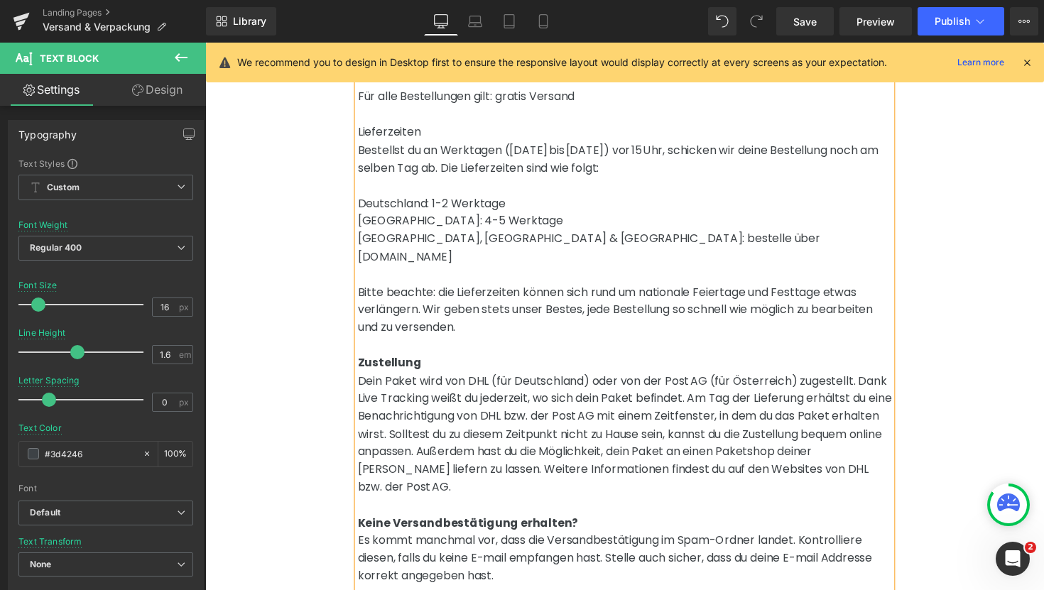
scroll to position [254, 0]
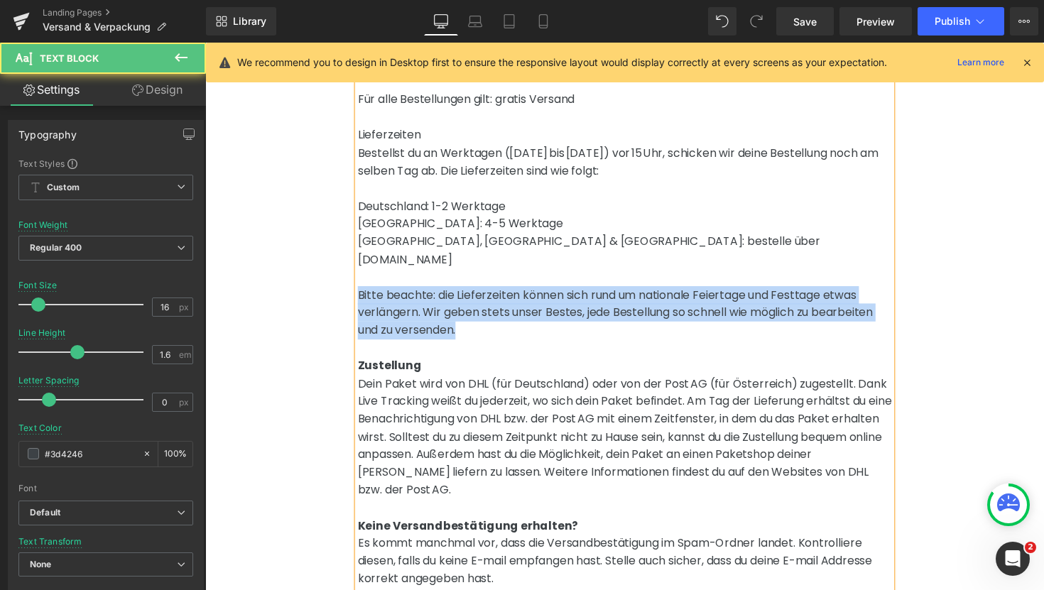
drag, startPoint x: 473, startPoint y: 300, endPoint x: 356, endPoint y: 264, distance: 122.7
click at [356, 264] on div "Versandinformationen Wir versenden derzeit in die folgenden Länder: [GEOGRAPHIC…" at bounding box center [635, 329] width 568 height 764
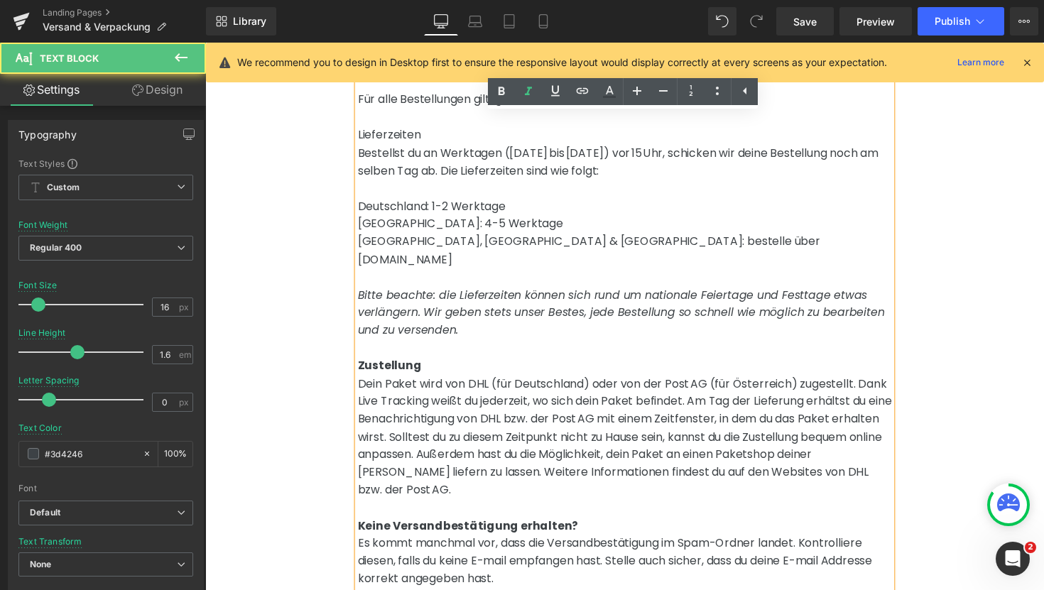
click at [389, 273] on p at bounding box center [635, 282] width 547 height 18
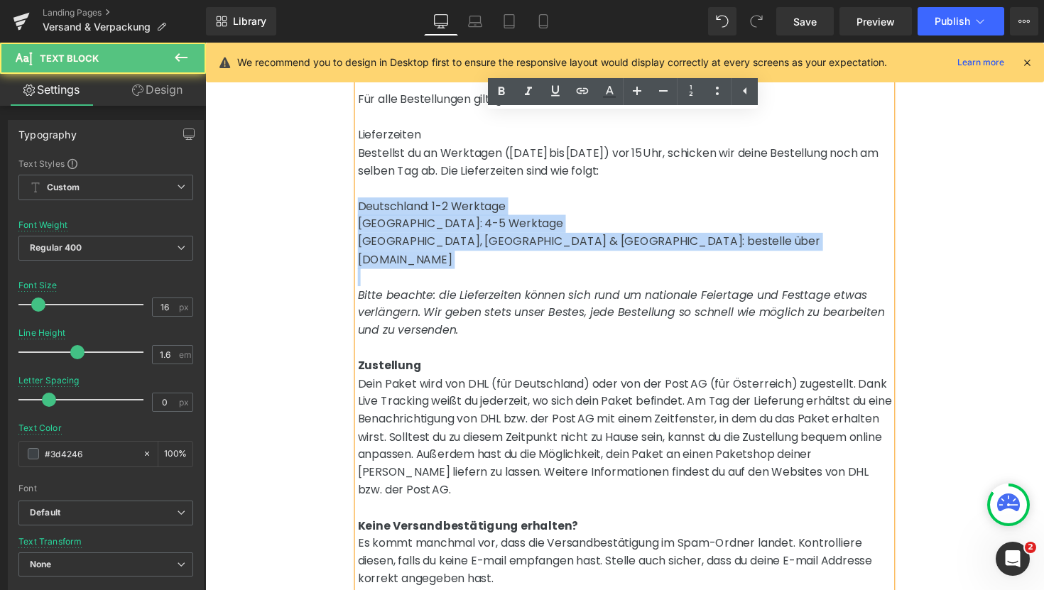
drag, startPoint x: 362, startPoint y: 190, endPoint x: 725, endPoint y: 243, distance: 366.9
click at [725, 243] on div "Versandinformationen Wir versenden derzeit in die folgenden Länder: [GEOGRAPHIC…" at bounding box center [635, 329] width 547 height 764
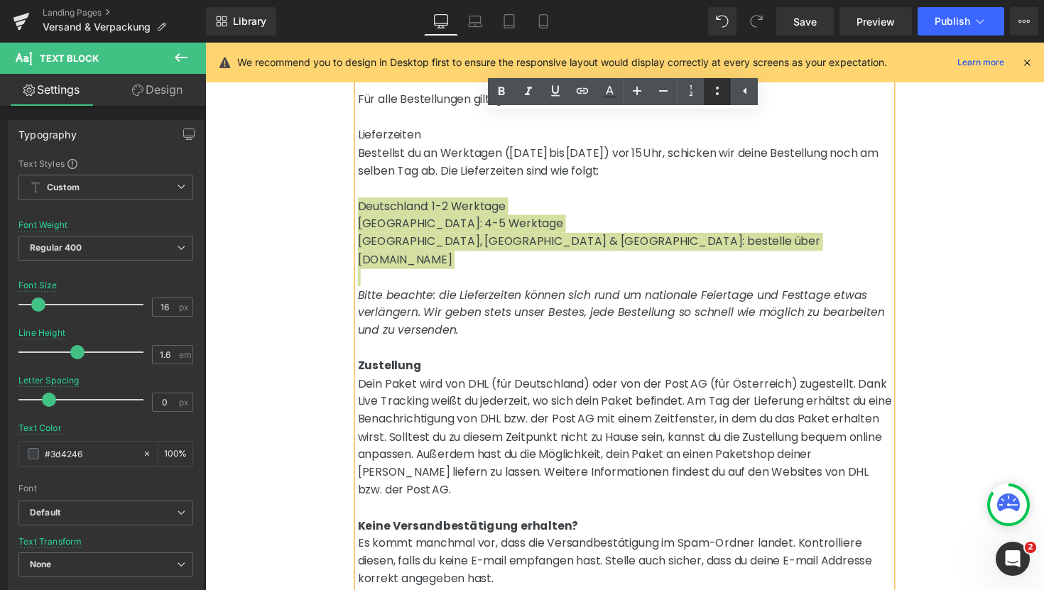
click at [722, 89] on icon at bounding box center [717, 90] width 17 height 17
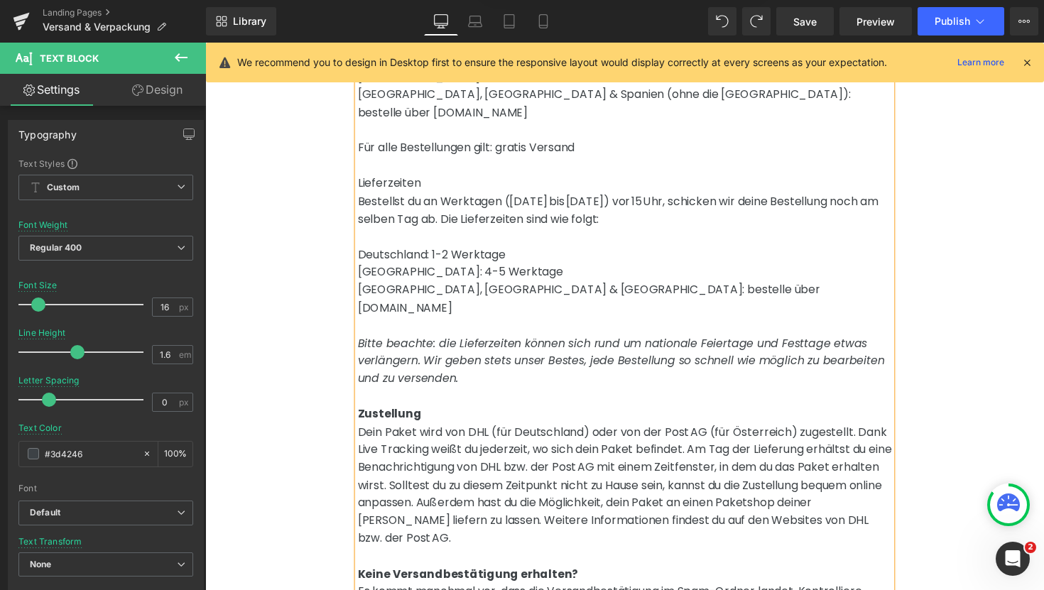
scroll to position [218, 0]
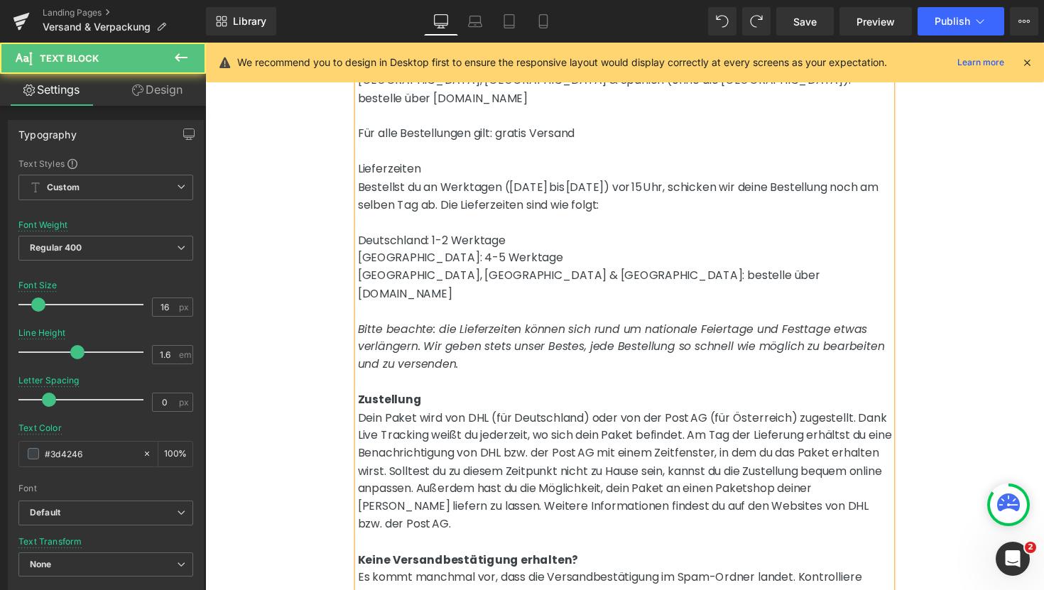
click at [384, 309] on p at bounding box center [635, 318] width 547 height 18
drag, startPoint x: 541, startPoint y: 264, endPoint x: 349, endPoint y: 266, distance: 191.8
click at [349, 266] on div "Versand & Verpackung Heading Row Versandinformationen Wir versenden derzeit in …" at bounding box center [635, 435] width 860 height 1080
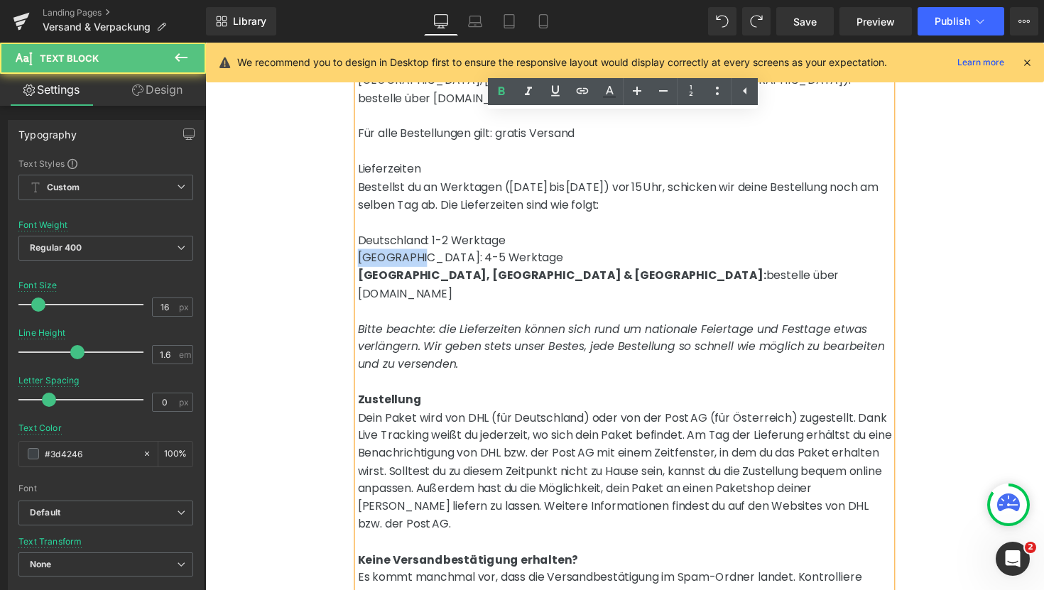
drag, startPoint x: 406, startPoint y: 249, endPoint x: 364, endPoint y: 251, distance: 42.0
click at [364, 254] on p "[GEOGRAPHIC_DATA]: 4-5 Werktage" at bounding box center [635, 263] width 547 height 18
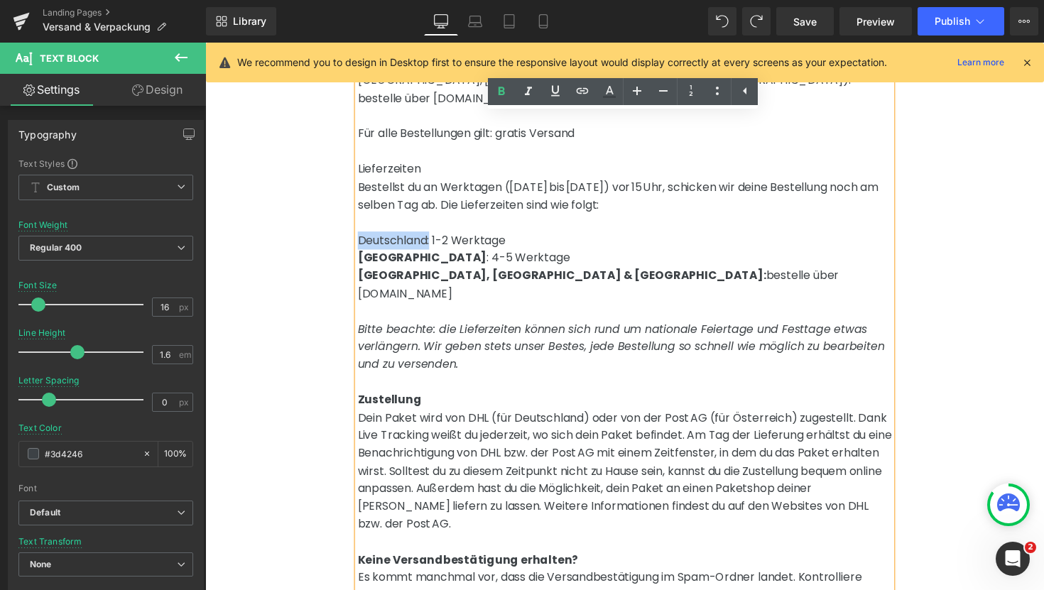
drag, startPoint x: 435, startPoint y: 226, endPoint x: 363, endPoint y: 228, distance: 72.5
click at [363, 237] on p "Deutschland: 1-2 Werktage" at bounding box center [635, 246] width 547 height 18
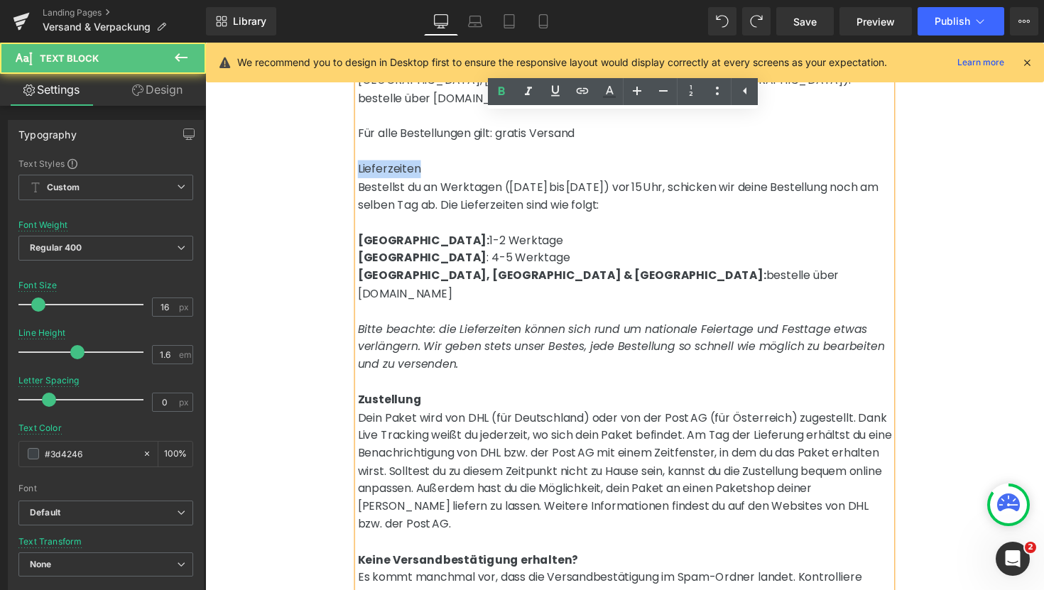
drag, startPoint x: 423, startPoint y: 161, endPoint x: 363, endPoint y: 161, distance: 60.4
click at [362, 163] on p "Lieferzeiten" at bounding box center [635, 172] width 547 height 18
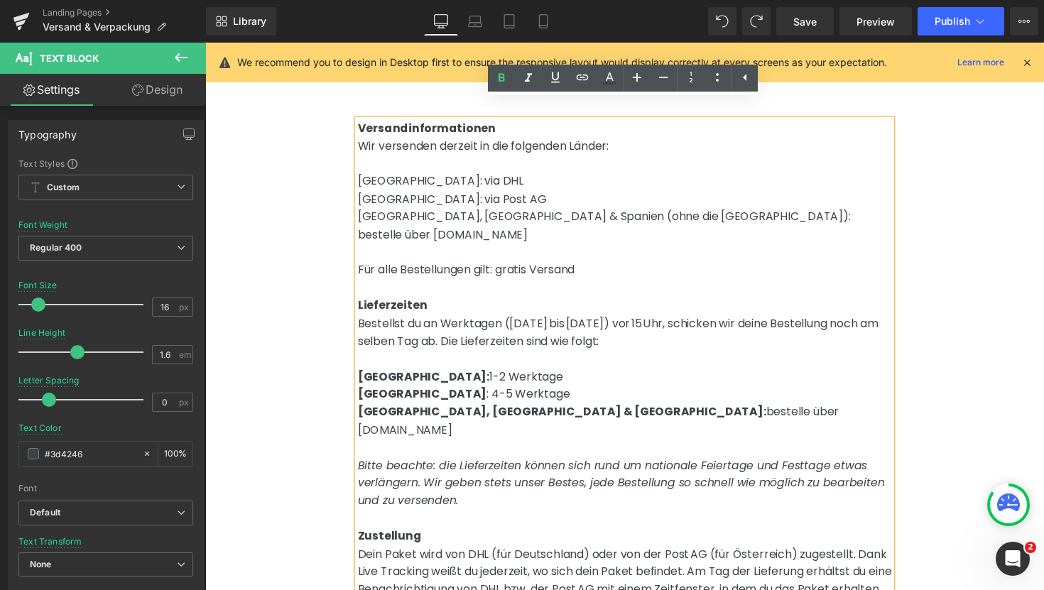
scroll to position [67, 0]
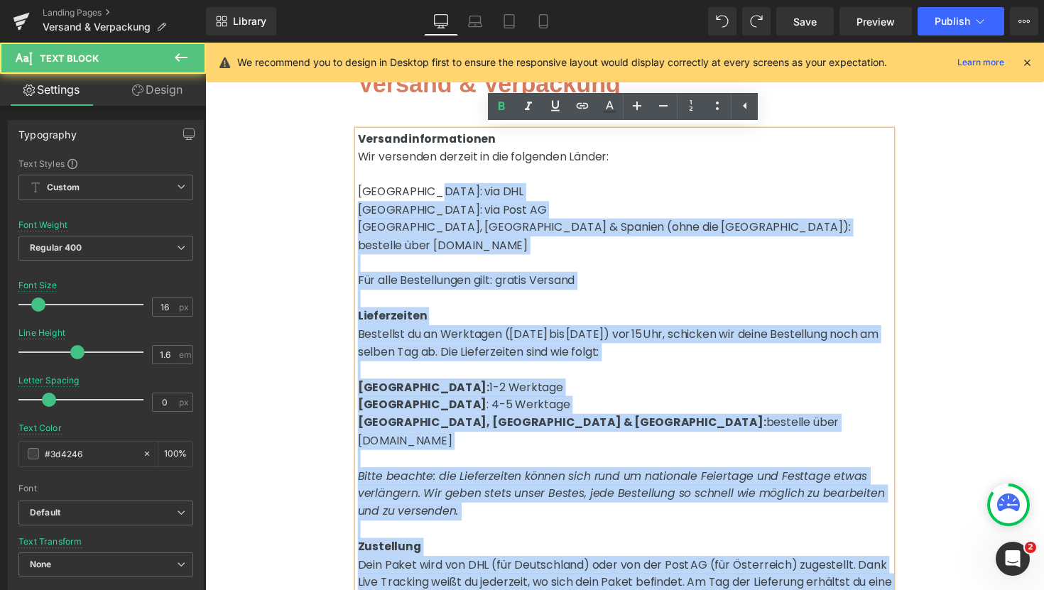
drag, startPoint x: 436, startPoint y: 196, endPoint x: 360, endPoint y: 200, distance: 76.1
click at [362, 200] on div "Versandinformationen Wir versenden derzeit in die folgenden Länder: [GEOGRAPHIC…" at bounding box center [635, 515] width 547 height 764
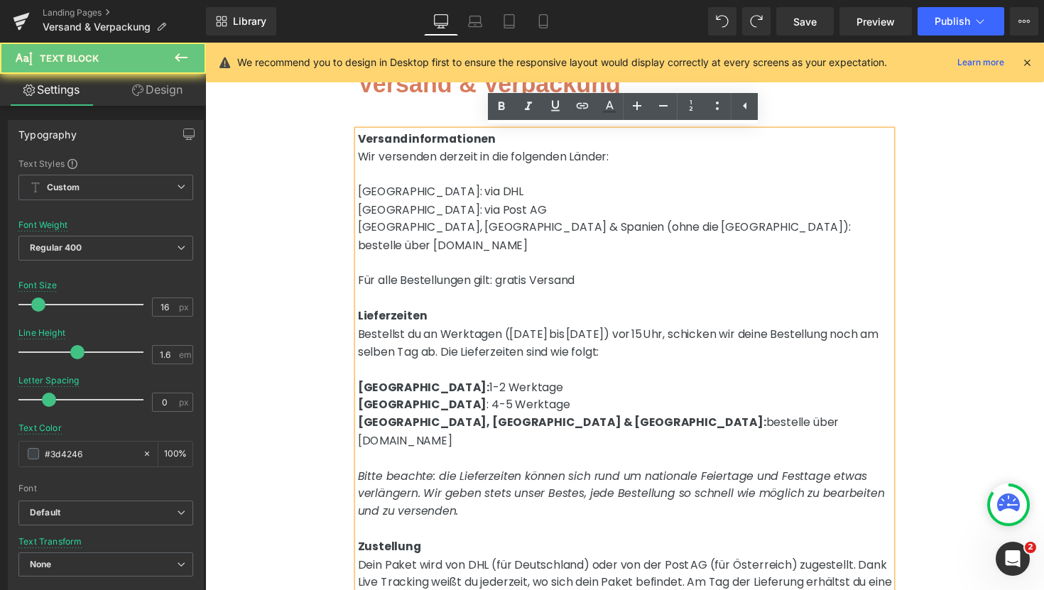
click at [402, 199] on p "[GEOGRAPHIC_DATA]: via DHL" at bounding box center [635, 196] width 547 height 18
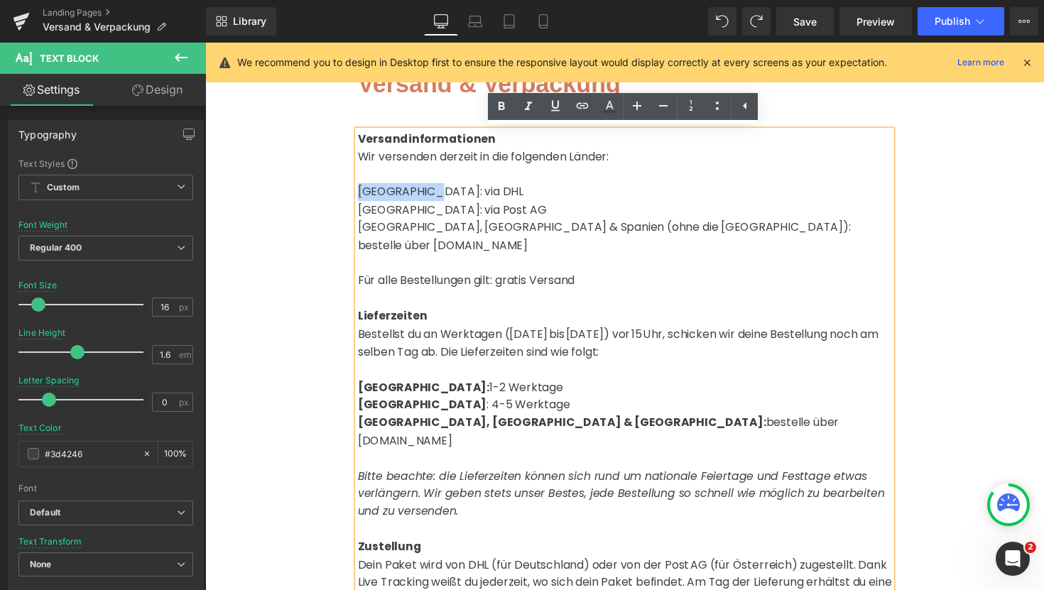
drag, startPoint x: 435, startPoint y: 197, endPoint x: 364, endPoint y: 196, distance: 71.0
click at [364, 196] on p "[GEOGRAPHIC_DATA]: via DHL" at bounding box center [635, 196] width 547 height 18
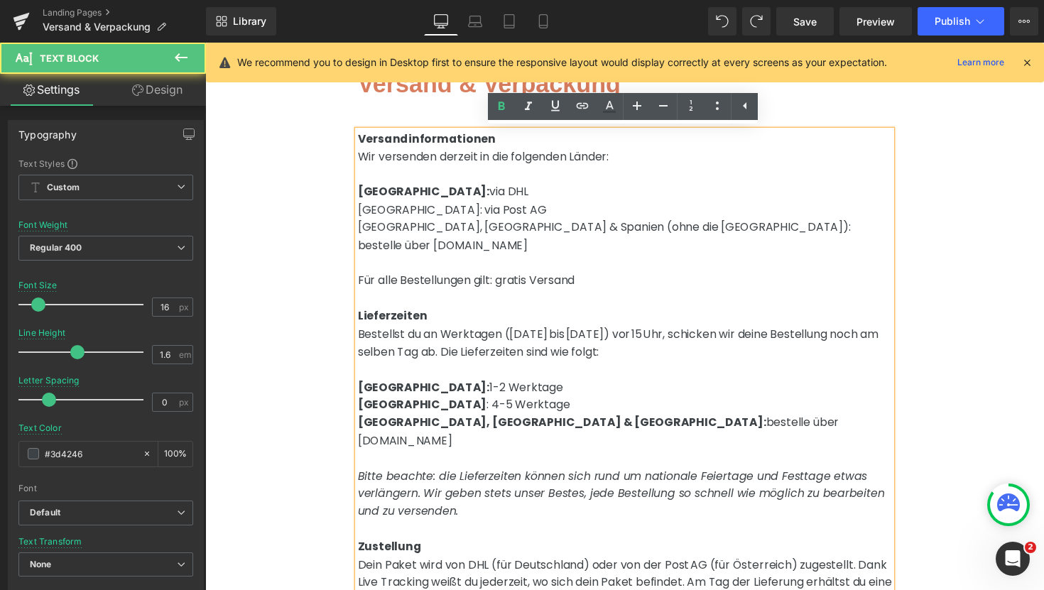
drag, startPoint x: 478, startPoint y: 195, endPoint x: 457, endPoint y: 197, distance: 21.4
click at [457, 197] on p "[GEOGRAPHIC_DATA]: via DHL" at bounding box center [635, 196] width 547 height 18
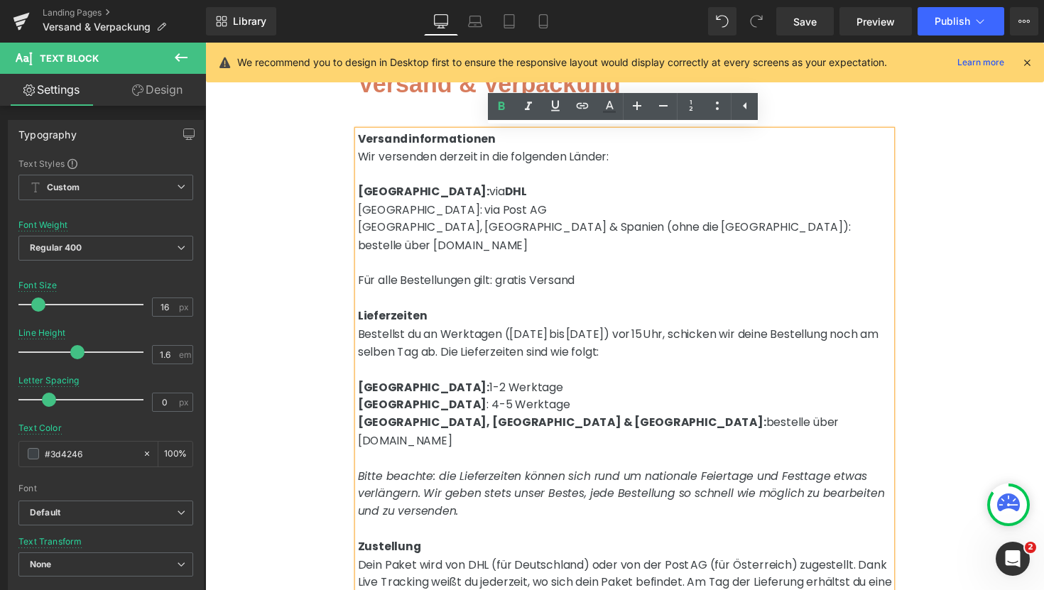
click at [1006, 237] on div "Versand & Verpackung Heading Row Versandinformationen Wir versenden derzeit in …" at bounding box center [635, 585] width 860 height 1080
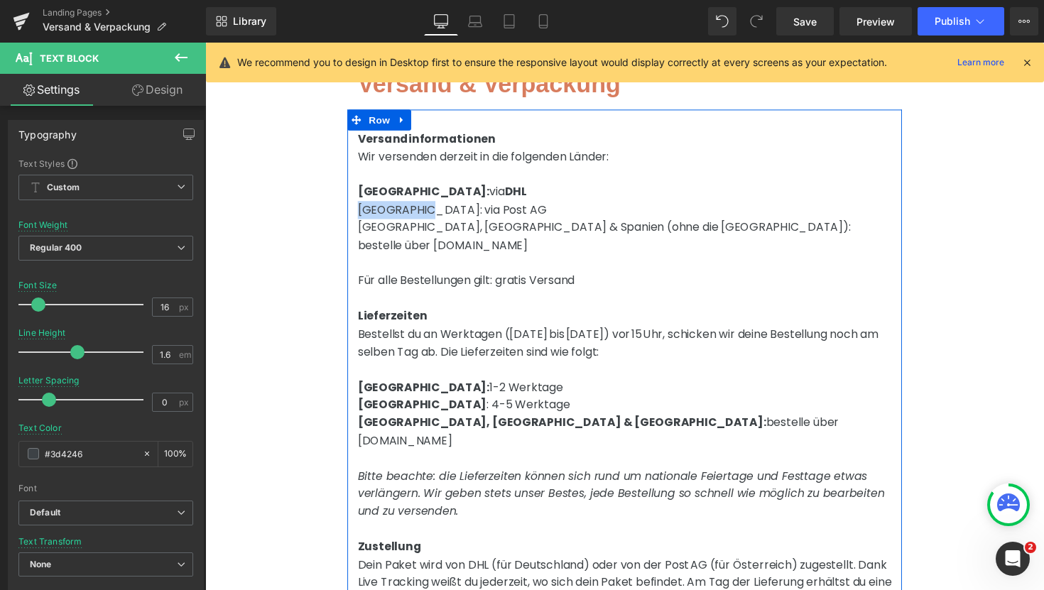
drag, startPoint x: 421, startPoint y: 213, endPoint x: 359, endPoint y: 215, distance: 61.1
click at [359, 215] on div "Versandinformationen Wir versenden derzeit in die folgenden Länder: [GEOGRAPHIC…" at bounding box center [635, 515] width 568 height 764
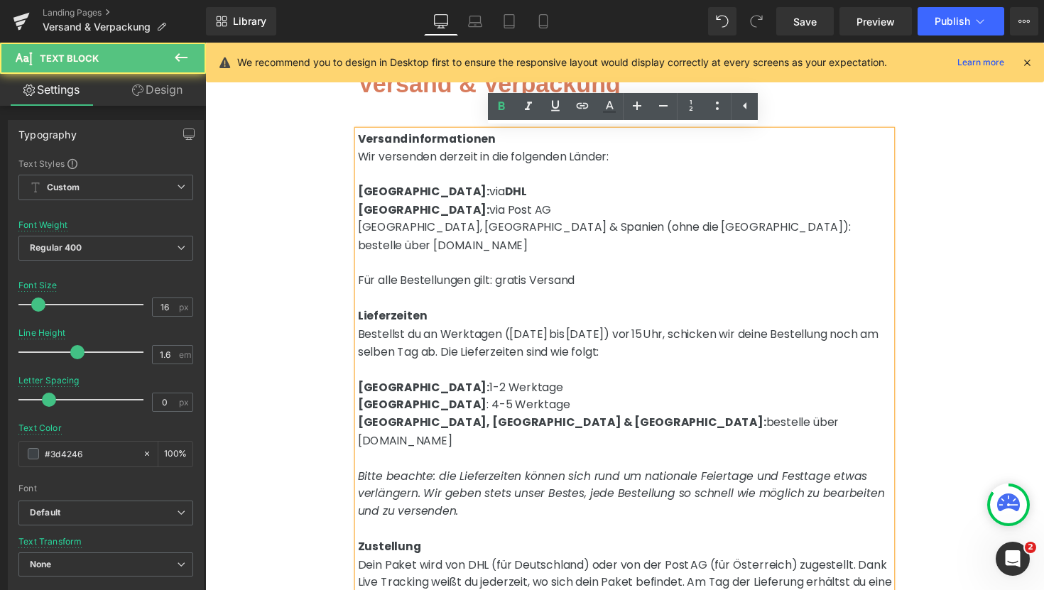
drag, startPoint x: 497, startPoint y: 214, endPoint x: 445, endPoint y: 213, distance: 51.9
click at [445, 213] on p "[GEOGRAPHIC_DATA]: via Post AG" at bounding box center [635, 214] width 547 height 18
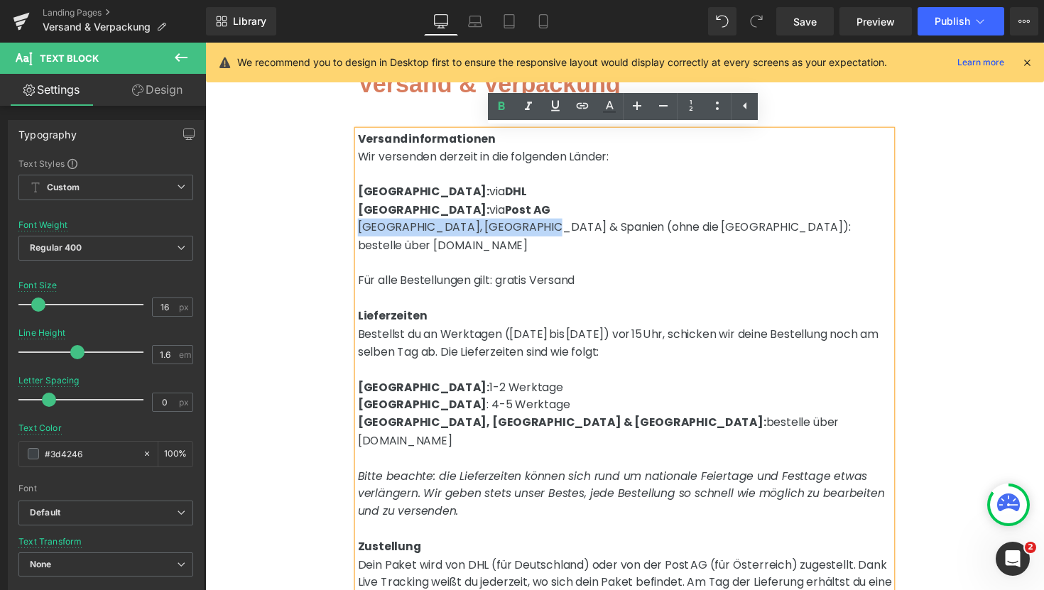
drag, startPoint x: 537, startPoint y: 234, endPoint x: 363, endPoint y: 232, distance: 174.0
click at [363, 232] on p "[GEOGRAPHIC_DATA], [GEOGRAPHIC_DATA] & Spanien (ohne die [GEOGRAPHIC_DATA]): be…" at bounding box center [635, 241] width 547 height 36
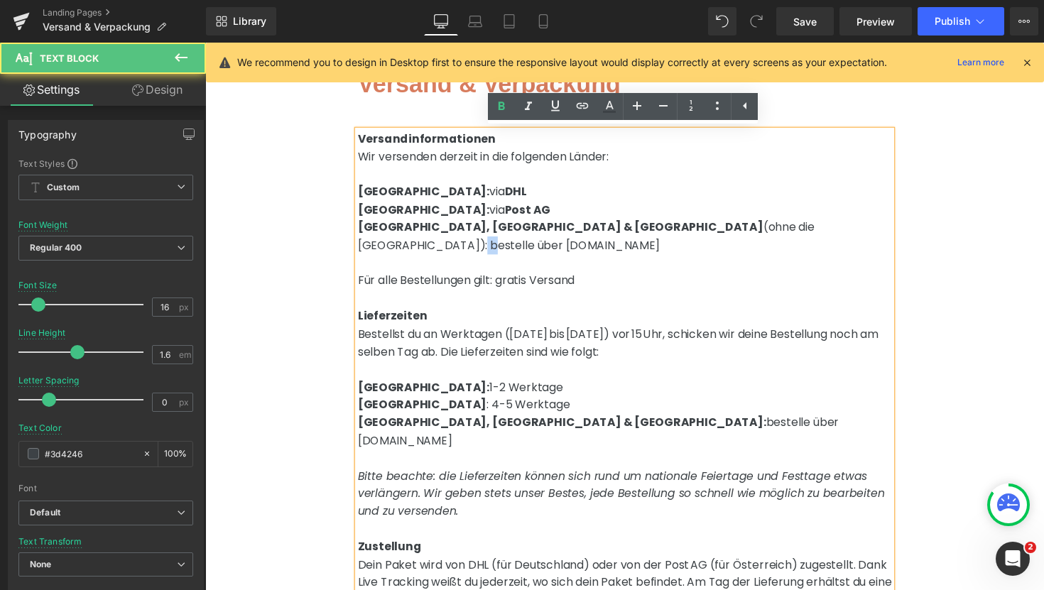
drag, startPoint x: 708, startPoint y: 232, endPoint x: 700, endPoint y: 234, distance: 7.9
click at [700, 234] on p "[GEOGRAPHIC_DATA], [GEOGRAPHIC_DATA] & Spanien (ohne die [GEOGRAPHIC_DATA]): be…" at bounding box center [635, 241] width 547 height 36
click at [710, 234] on p "[GEOGRAPHIC_DATA], [GEOGRAPHIC_DATA] & Spanien (ohne die [GEOGRAPHIC_DATA]): be…" at bounding box center [635, 241] width 547 height 36
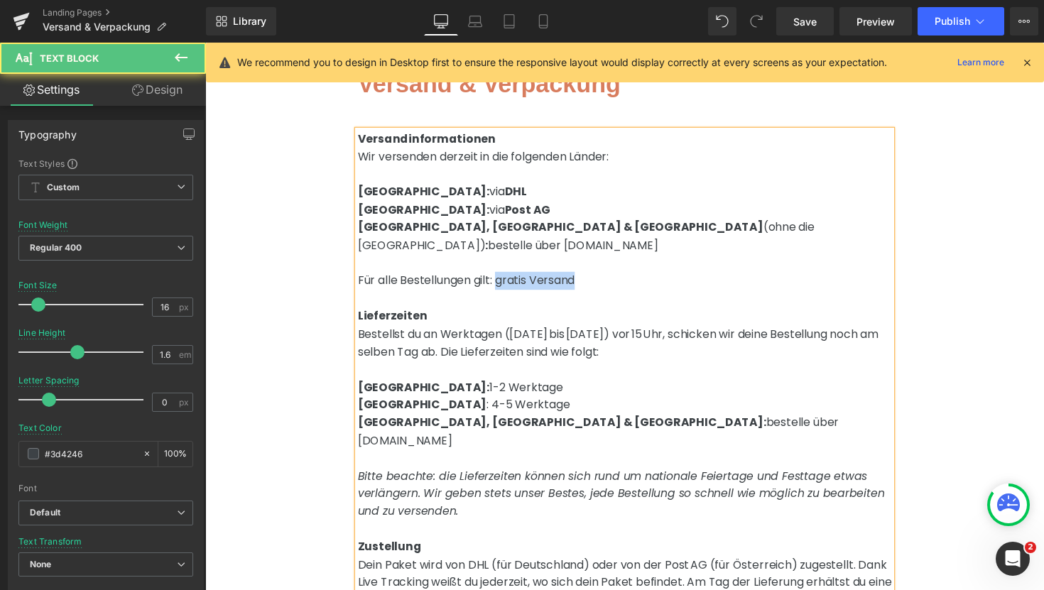
drag, startPoint x: 591, startPoint y: 271, endPoint x: 506, endPoint y: 273, distance: 85.3
click at [506, 278] on p "Für alle Bestellungen gilt: gratis Versand" at bounding box center [635, 287] width 547 height 18
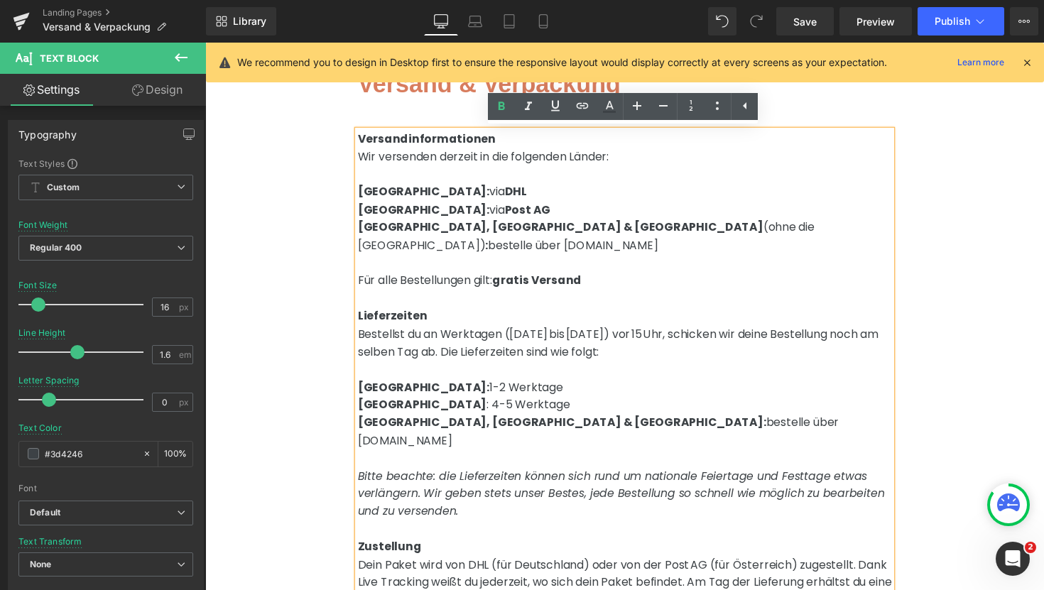
click at [599, 278] on p "Für alle Bestellungen gilt: gratis Versand" at bounding box center [635, 287] width 547 height 18
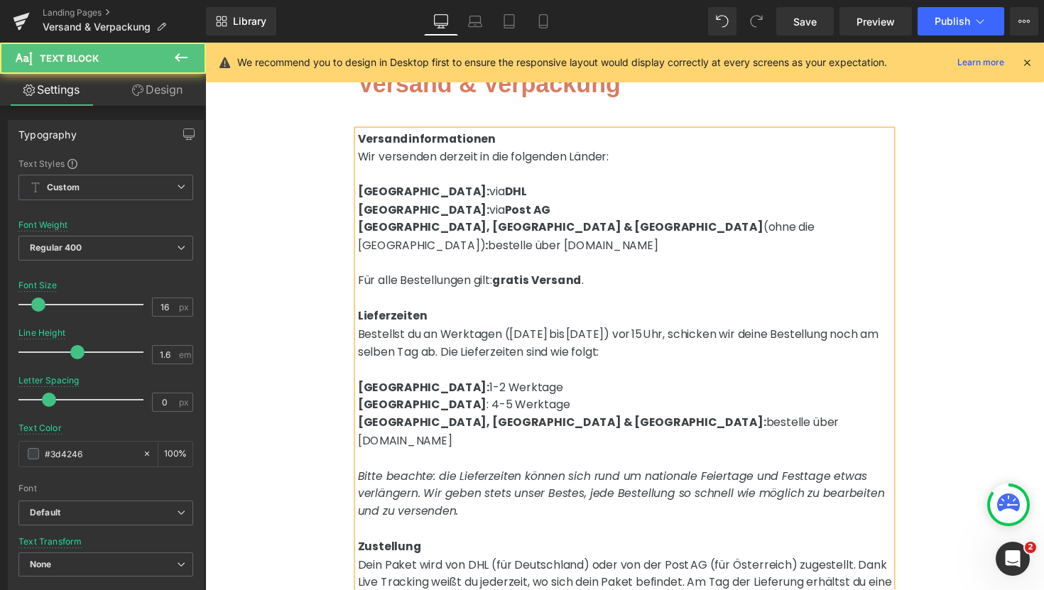
drag, startPoint x: 889, startPoint y: 232, endPoint x: 789, endPoint y: 234, distance: 99.5
click at [789, 234] on p "[GEOGRAPHIC_DATA], [GEOGRAPHIC_DATA] & Spanien (ohne die [GEOGRAPHIC_DATA]) : b…" at bounding box center [635, 241] width 547 height 36
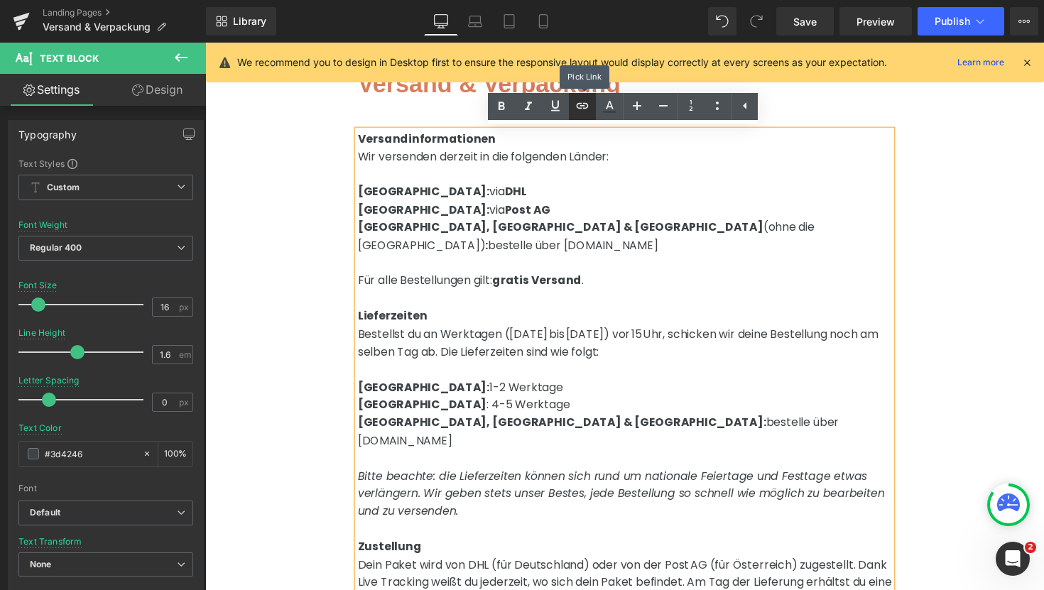
click at [575, 105] on icon at bounding box center [582, 105] width 17 height 17
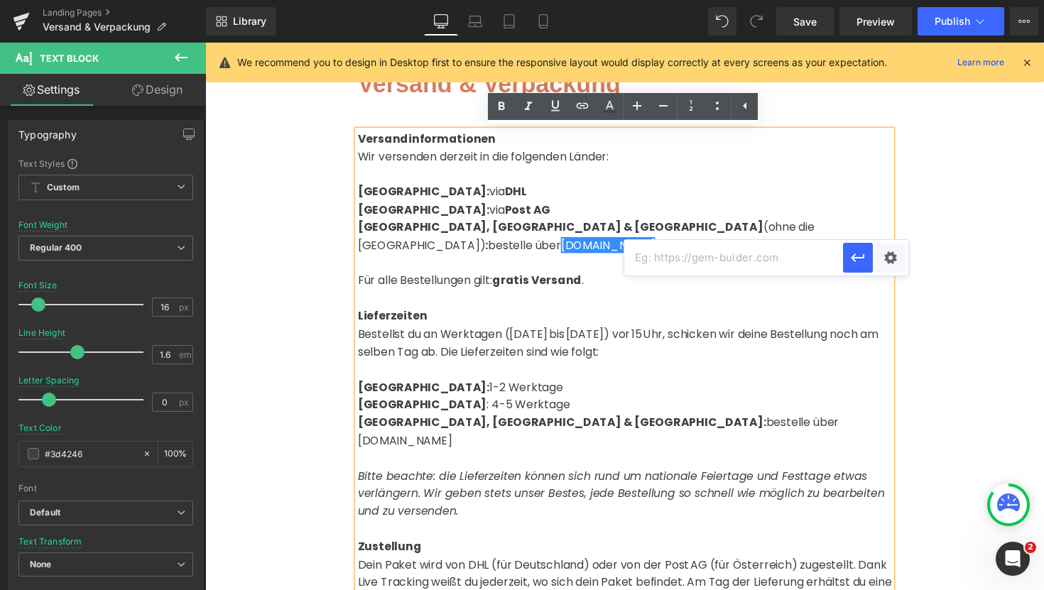
click at [696, 259] on input "text" at bounding box center [733, 258] width 219 height 36
paste input "[URL][DOMAIN_NAME]"
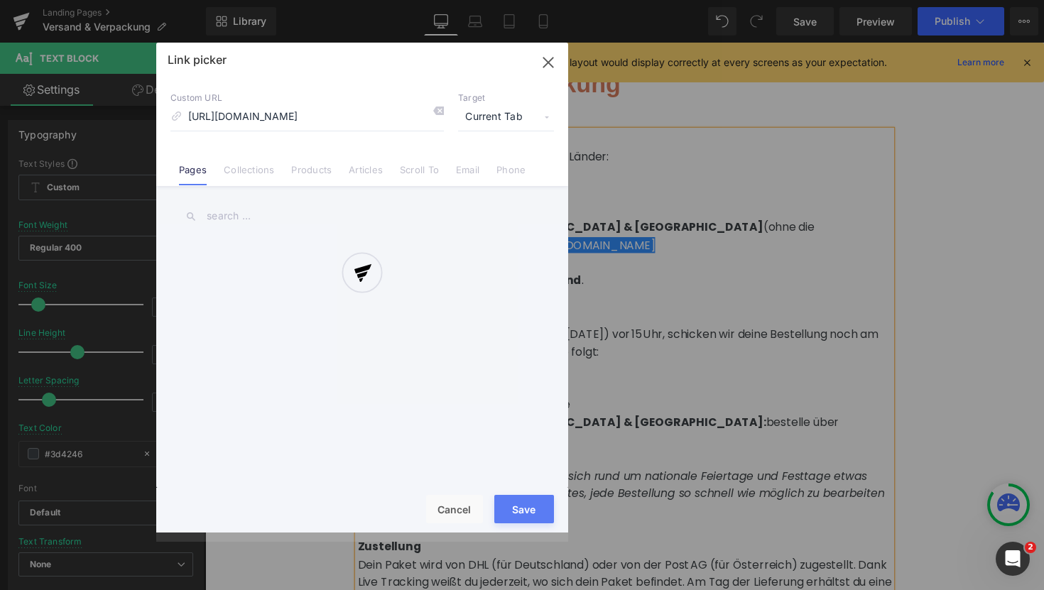
click at [884, 0] on div "Text Color Highlight Color #333333 Edit or remove link: Edit - Unlink - Cancel …" at bounding box center [522, 0] width 1044 height 0
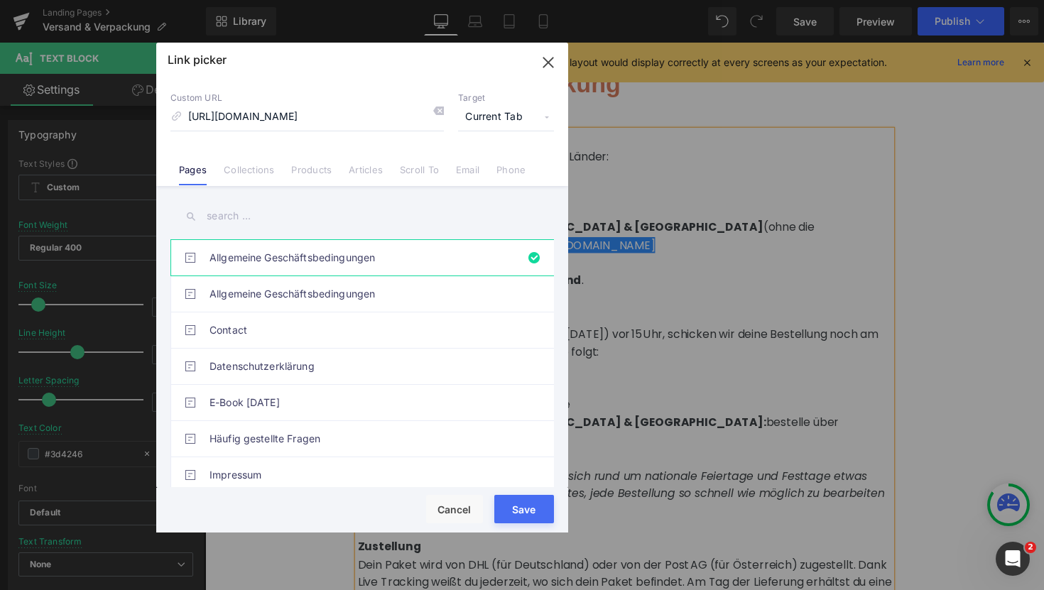
click at [539, 117] on span "Current Tab" at bounding box center [506, 117] width 96 height 27
click at [520, 166] on li "New Tab" at bounding box center [506, 168] width 110 height 25
click at [516, 516] on button "Save" at bounding box center [524, 509] width 60 height 28
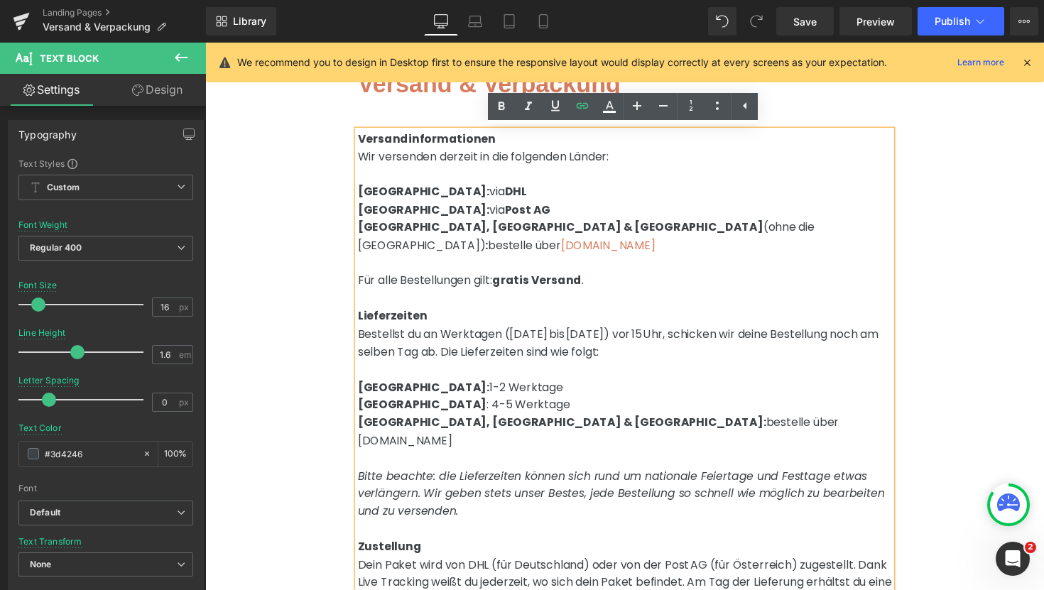
drag, startPoint x: 725, startPoint y: 416, endPoint x: 619, endPoint y: 416, distance: 105.8
click at [619, 423] on p "[GEOGRAPHIC_DATA], [GEOGRAPHIC_DATA] & [GEOGRAPHIC_DATA]: bestelle über [DOMAIN…" at bounding box center [635, 441] width 547 height 36
click at [585, 107] on icon at bounding box center [582, 105] width 17 height 17
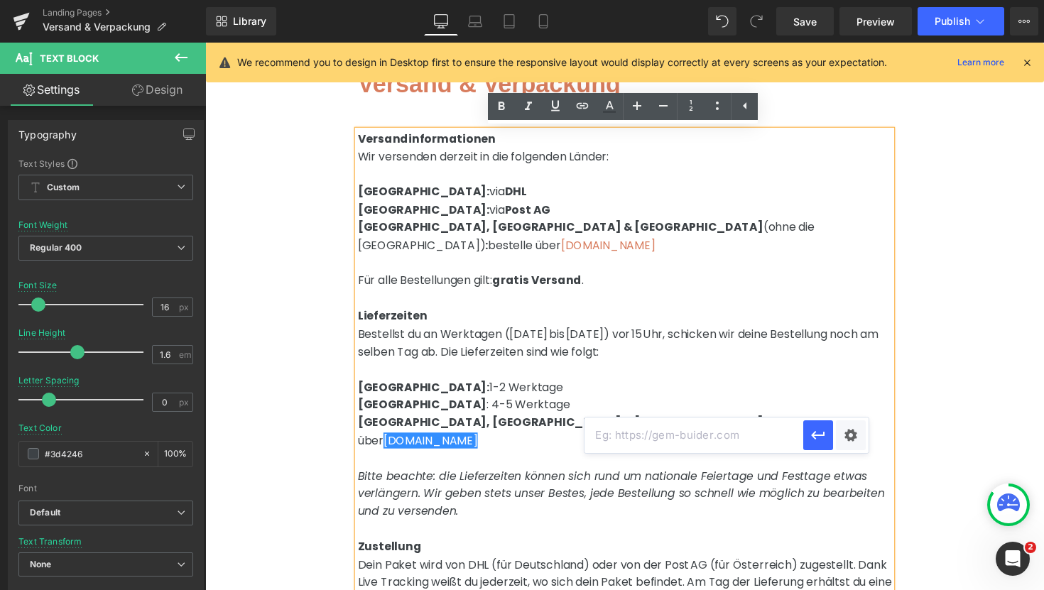
click at [768, 437] on input "text" at bounding box center [694, 436] width 219 height 36
paste input "[URL][DOMAIN_NAME]"
type input "[URL][DOMAIN_NAME]"
click at [855, 0] on div "Text Color Highlight Color #333333 Edit or remove link: Edit - Unlink - Cancel …" at bounding box center [522, 0] width 1044 height 0
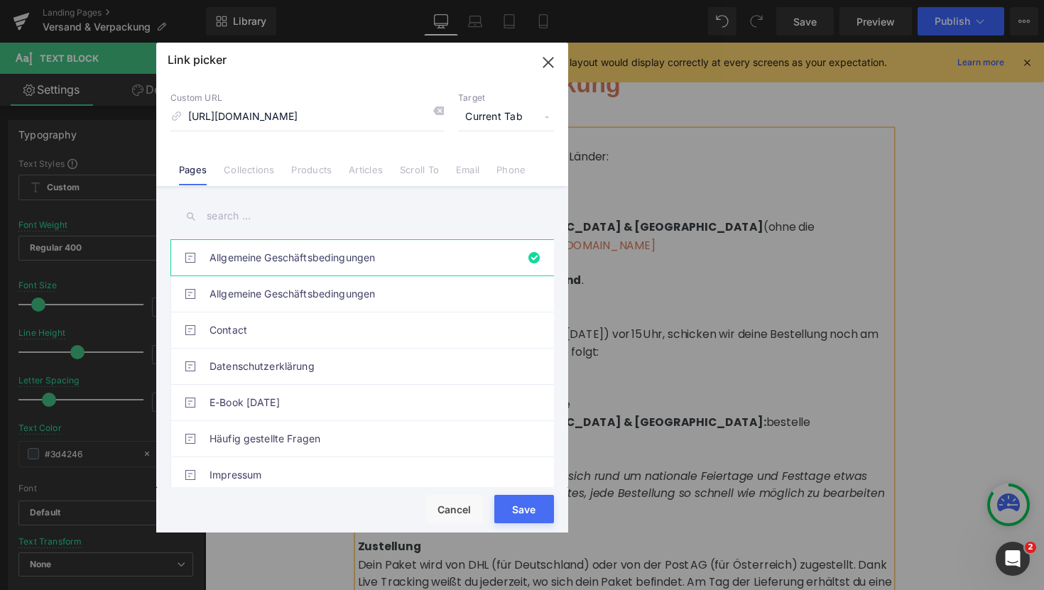
click at [514, 120] on span "Current Tab" at bounding box center [506, 117] width 96 height 27
click at [504, 158] on li "New Tab" at bounding box center [506, 168] width 110 height 25
click at [531, 500] on button "Save" at bounding box center [524, 509] width 60 height 28
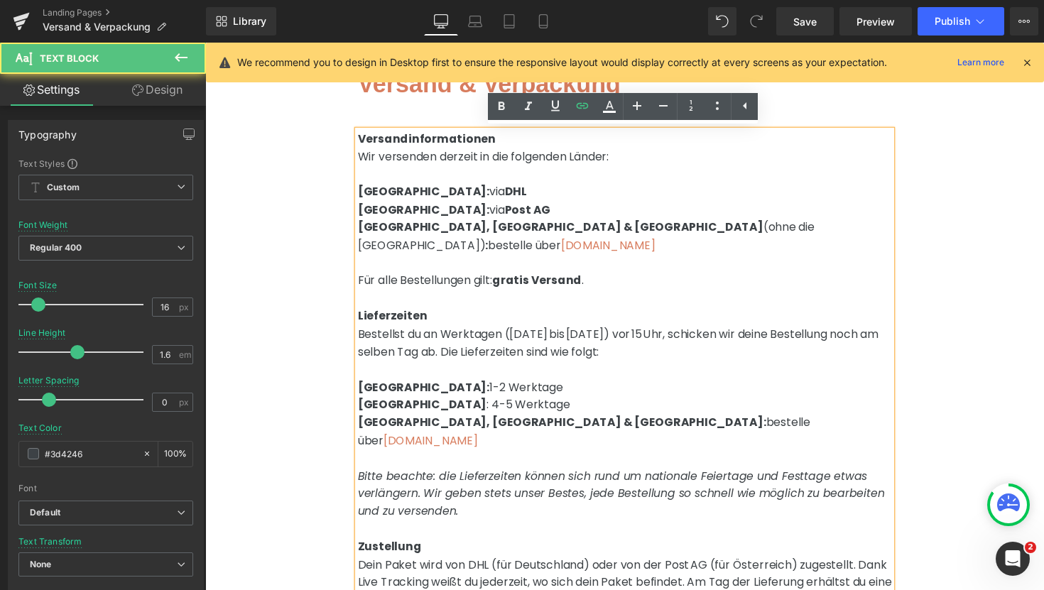
click at [793, 460] on p at bounding box center [635, 469] width 547 height 18
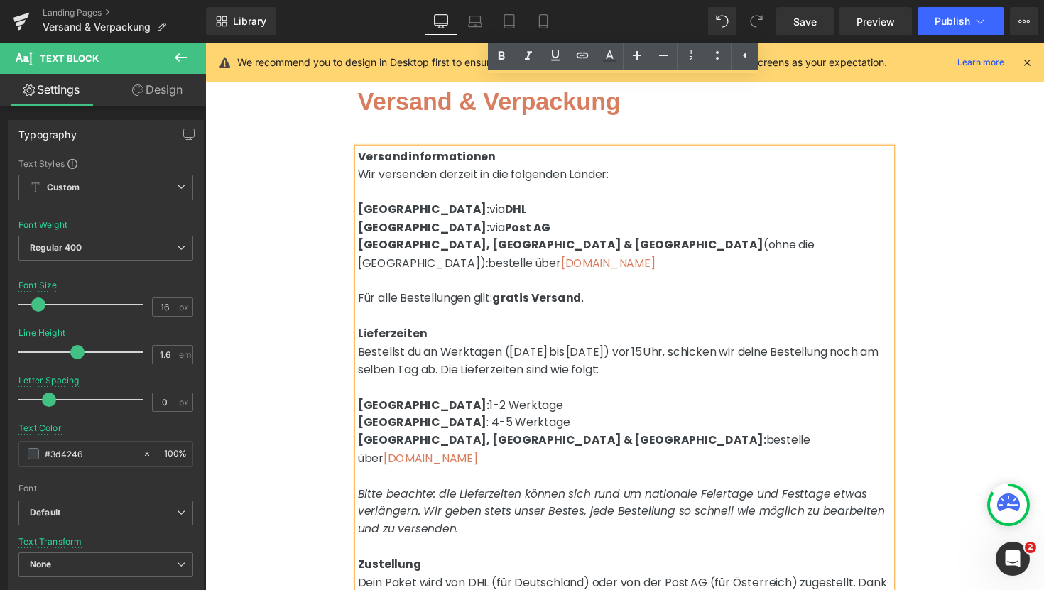
scroll to position [0, 0]
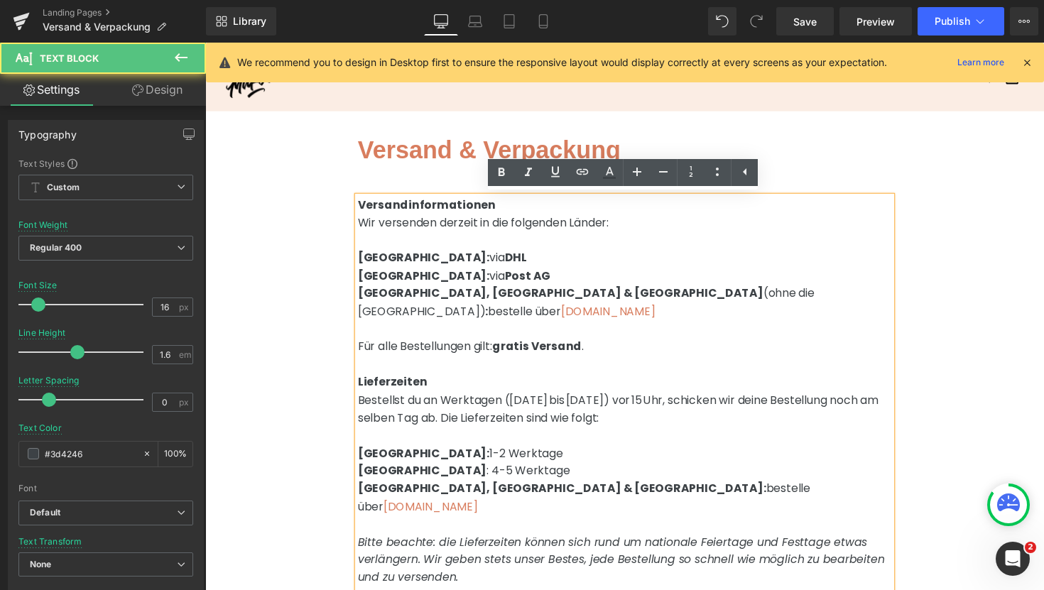
click at [363, 455] on strong "[GEOGRAPHIC_DATA]:" at bounding box center [429, 463] width 135 height 16
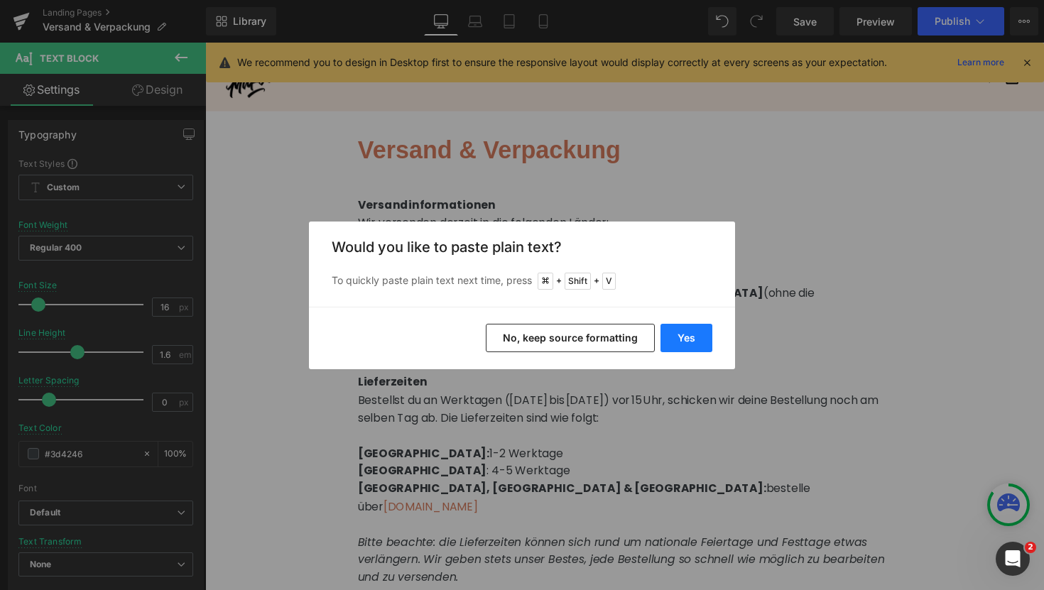
click at [695, 337] on button "Yes" at bounding box center [687, 338] width 52 height 28
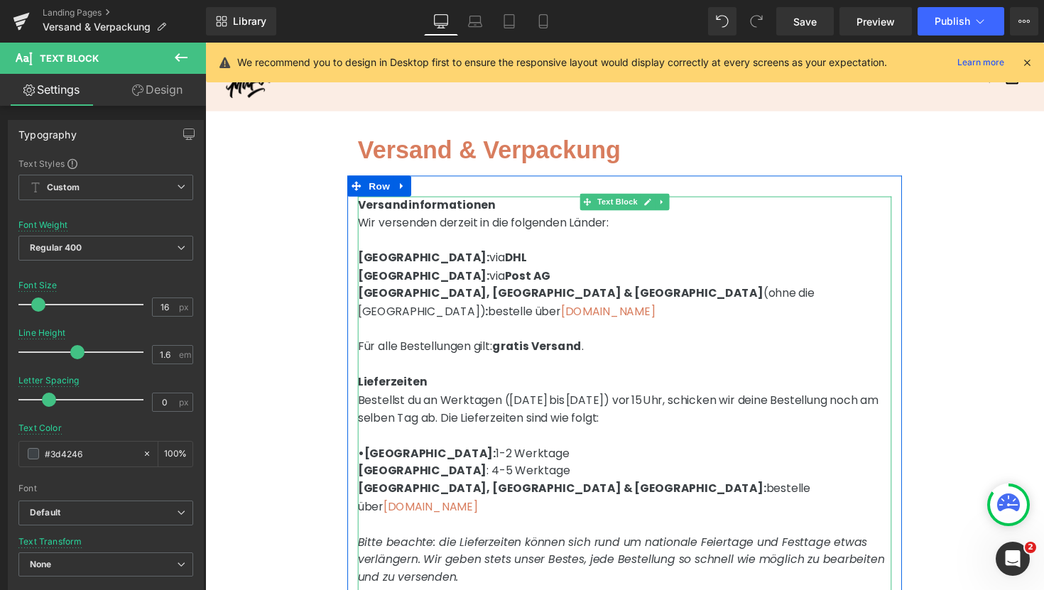
click at [365, 455] on strong "•[GEOGRAPHIC_DATA]:" at bounding box center [432, 463] width 141 height 16
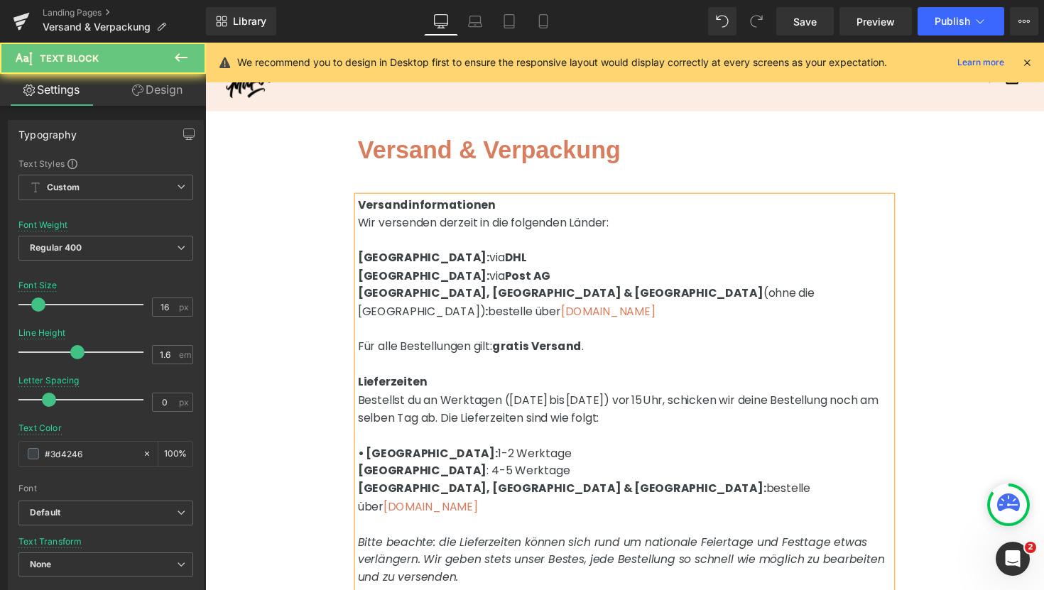
click at [363, 473] on strong "[GEOGRAPHIC_DATA]" at bounding box center [428, 481] width 132 height 16
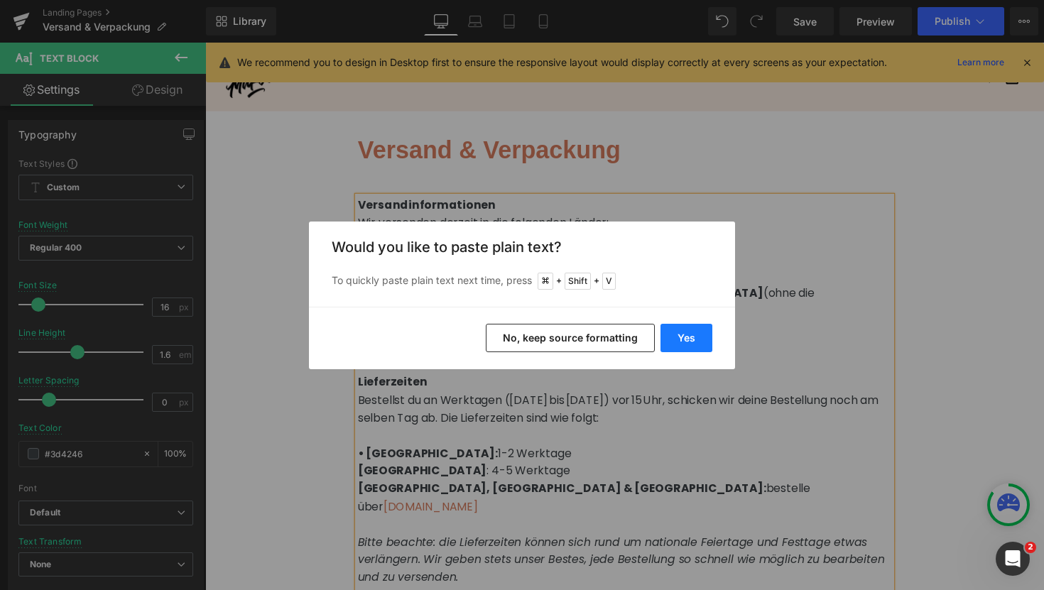
click at [697, 335] on button "Yes" at bounding box center [687, 338] width 52 height 28
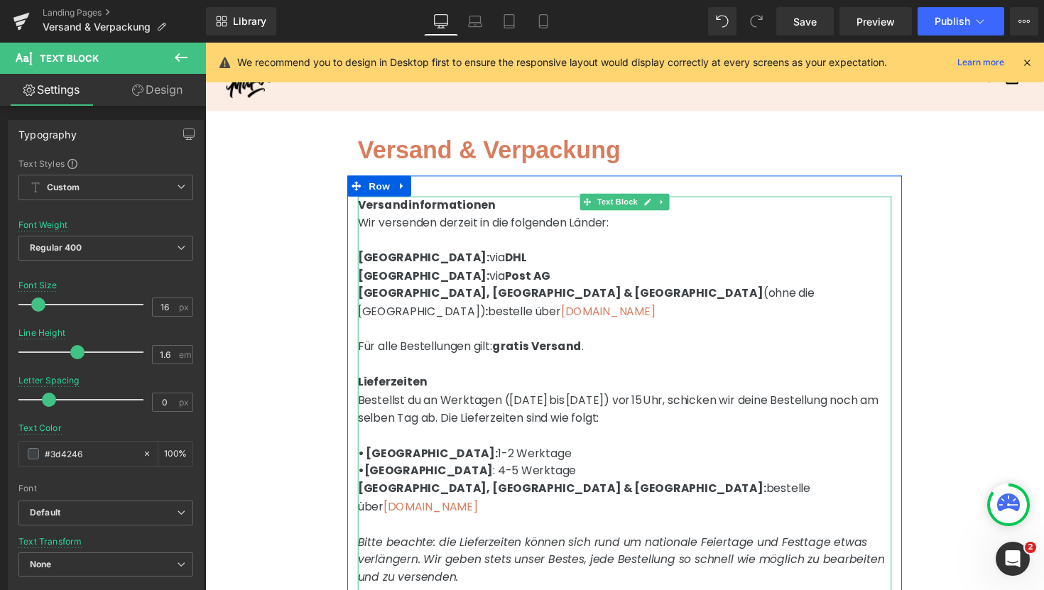
click at [365, 473] on strong "•[GEOGRAPHIC_DATA]" at bounding box center [431, 481] width 139 height 16
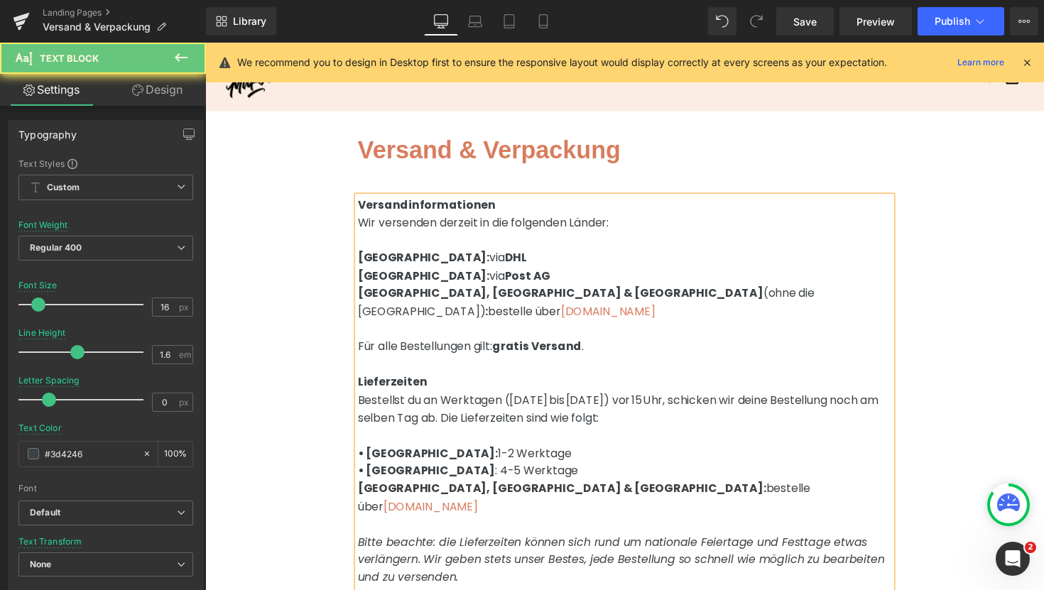
click at [363, 492] on strong "[GEOGRAPHIC_DATA], [GEOGRAPHIC_DATA] & [GEOGRAPHIC_DATA]:" at bounding box center [571, 500] width 418 height 16
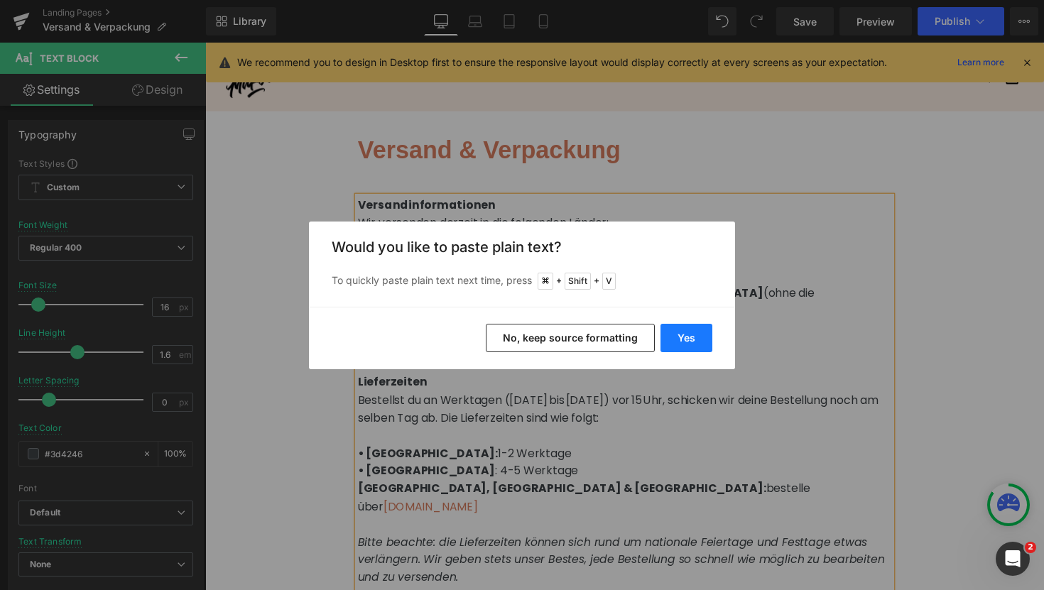
drag, startPoint x: 673, startPoint y: 345, endPoint x: 179, endPoint y: 395, distance: 496.3
click at [673, 345] on button "Yes" at bounding box center [687, 338] width 52 height 28
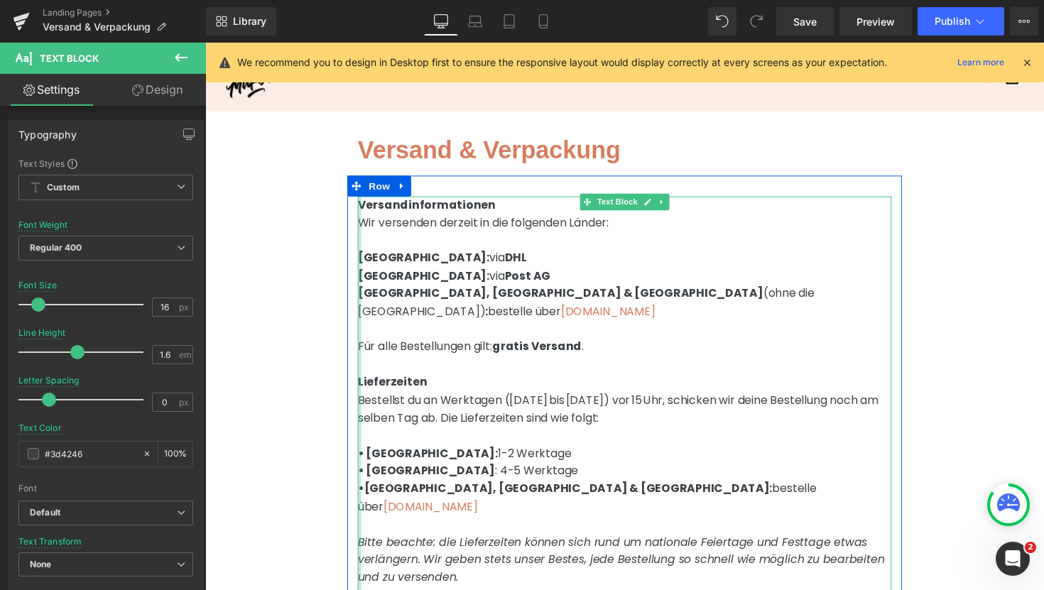
click at [364, 479] on div at bounding box center [364, 582] width 4 height 764
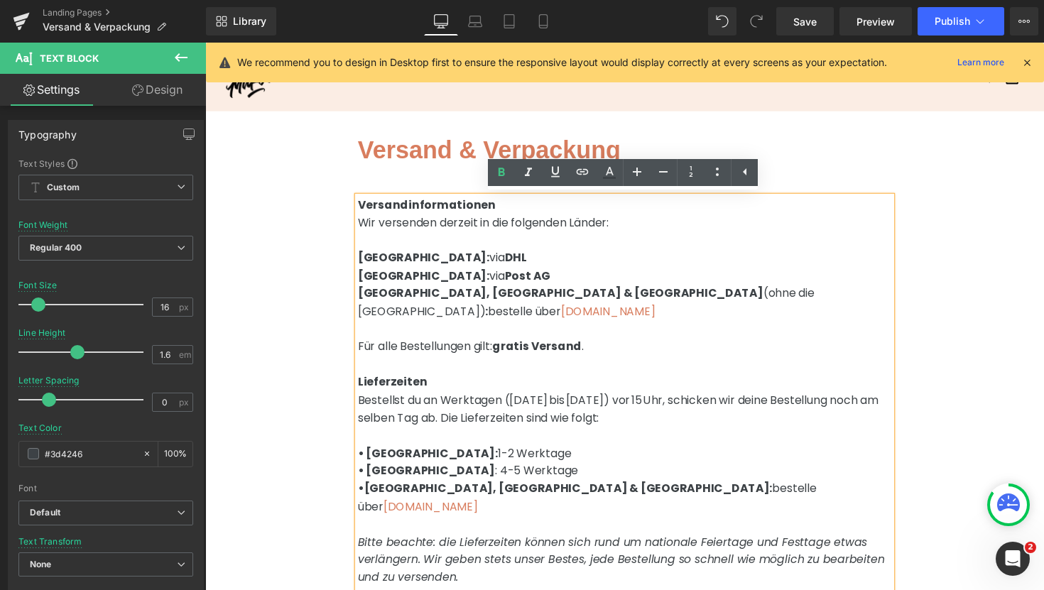
click at [367, 492] on strong "•[GEOGRAPHIC_DATA], [GEOGRAPHIC_DATA] & [GEOGRAPHIC_DATA]:" at bounding box center [574, 500] width 425 height 16
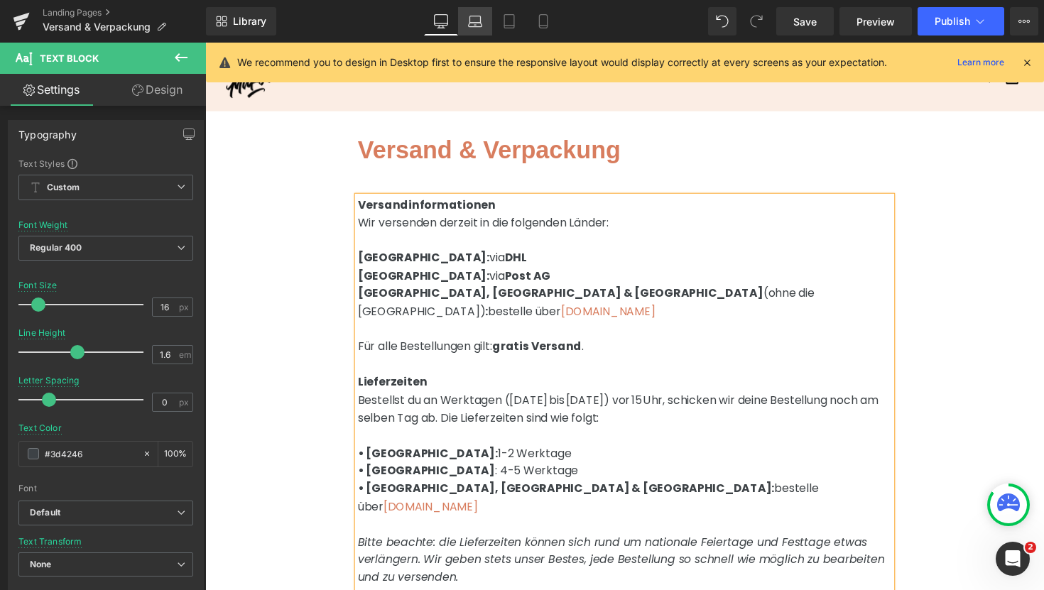
click at [475, 28] on link "Laptop" at bounding box center [475, 21] width 34 height 28
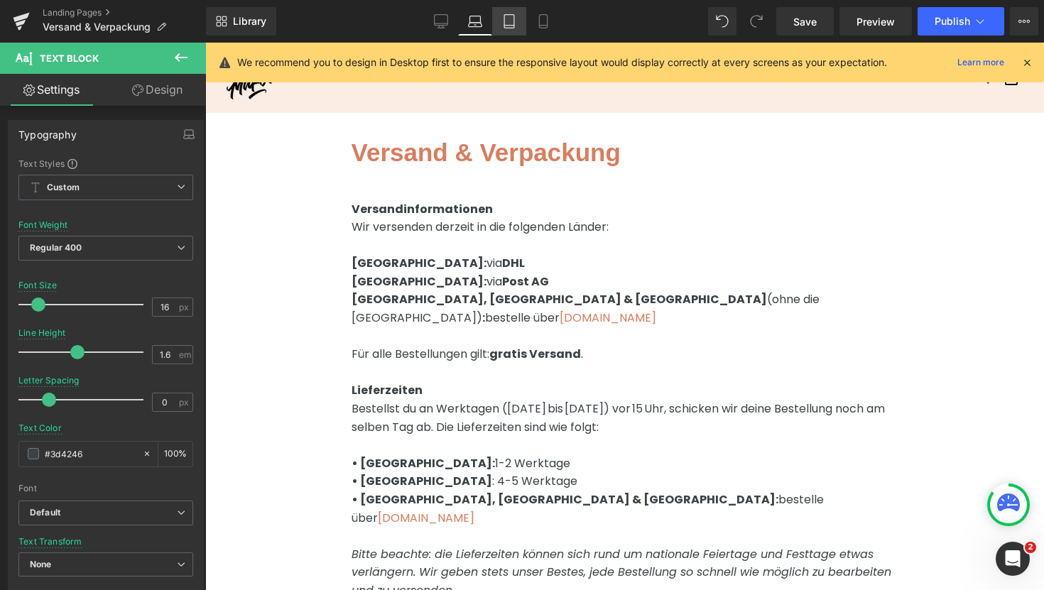
click at [514, 27] on icon at bounding box center [509, 21] width 10 height 13
type input "100"
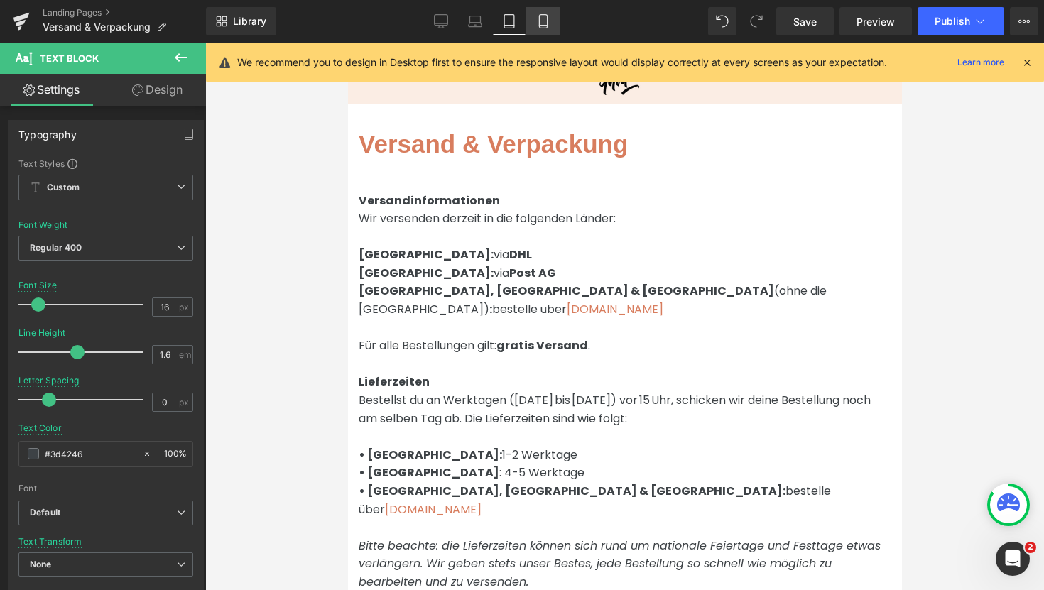
click at [543, 28] on link "Mobile" at bounding box center [543, 21] width 34 height 28
type input "14"
type input "100"
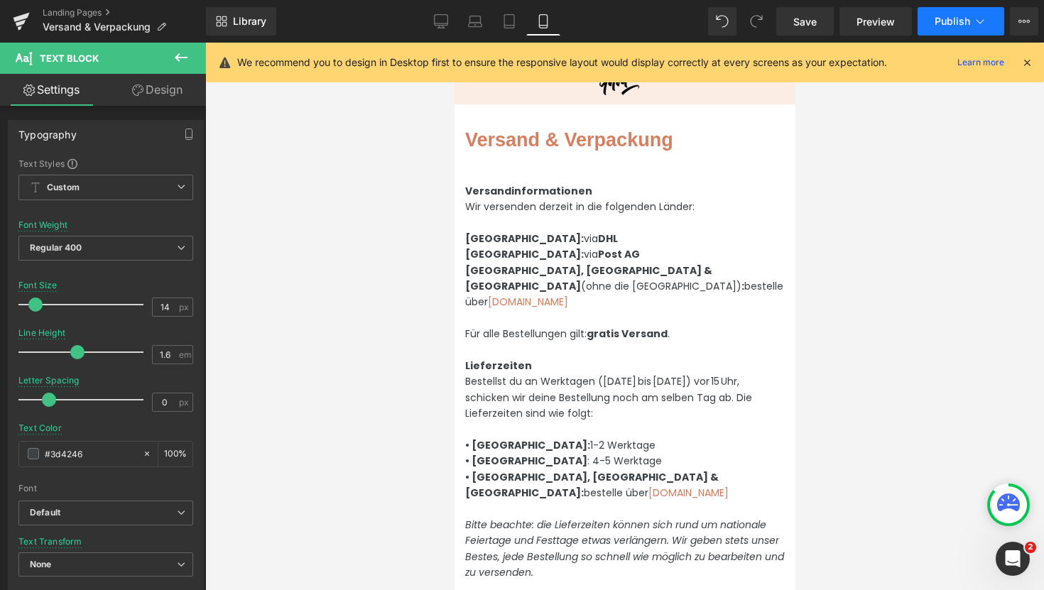
click at [976, 24] on icon at bounding box center [980, 21] width 14 height 14
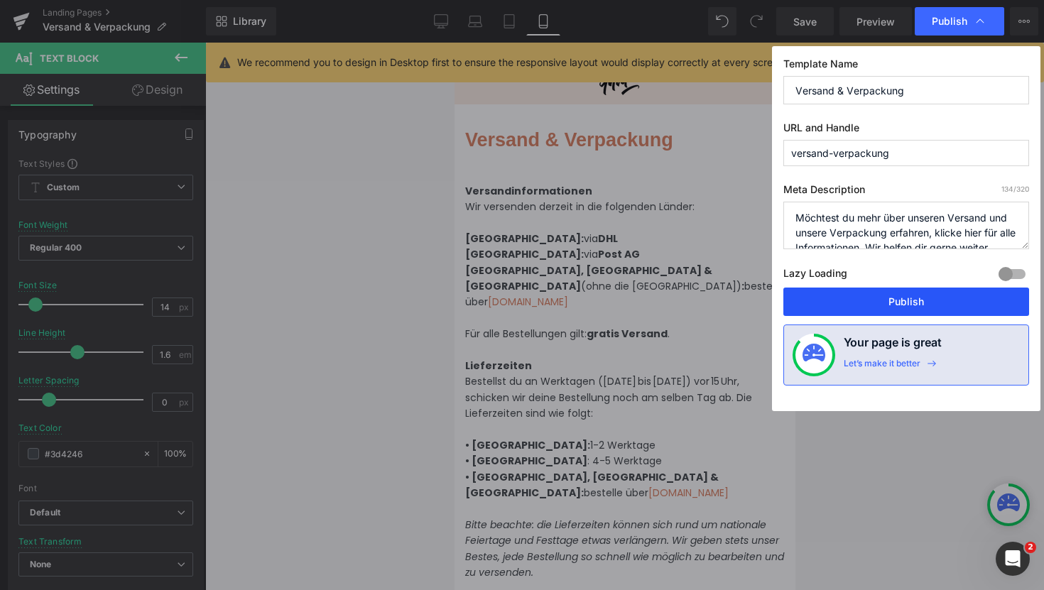
click at [909, 300] on button "Publish" at bounding box center [907, 302] width 246 height 28
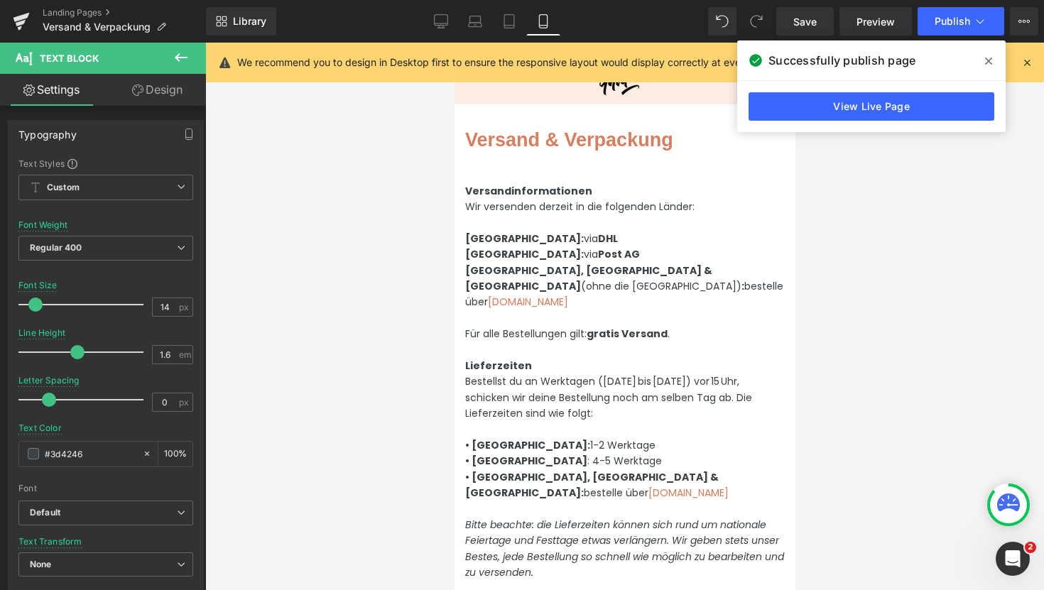
click at [990, 63] on icon at bounding box center [988, 61] width 7 height 7
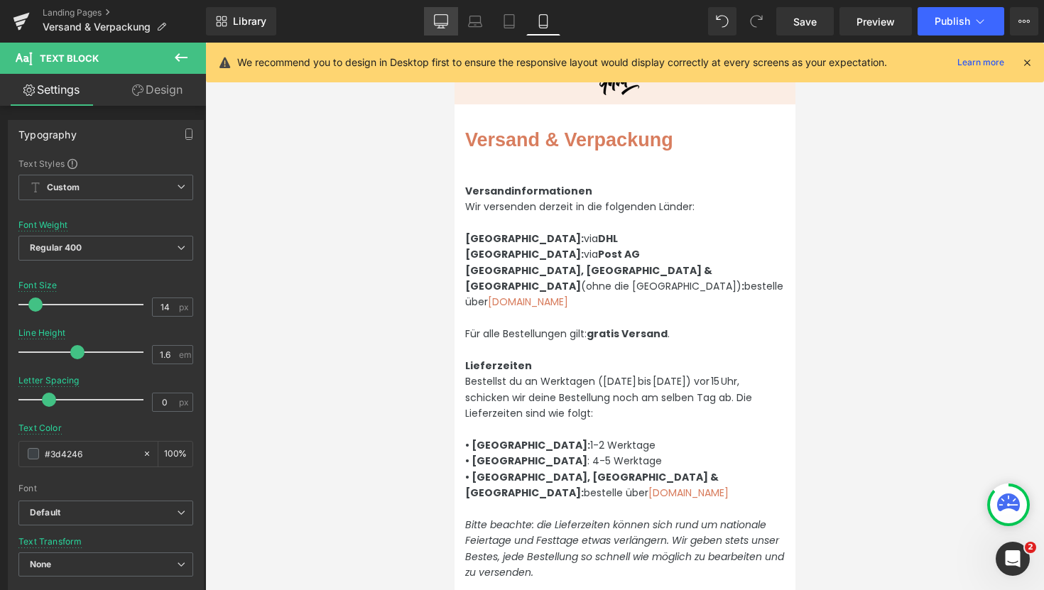
click at [440, 15] on icon at bounding box center [441, 20] width 13 height 11
type input "16"
type input "100"
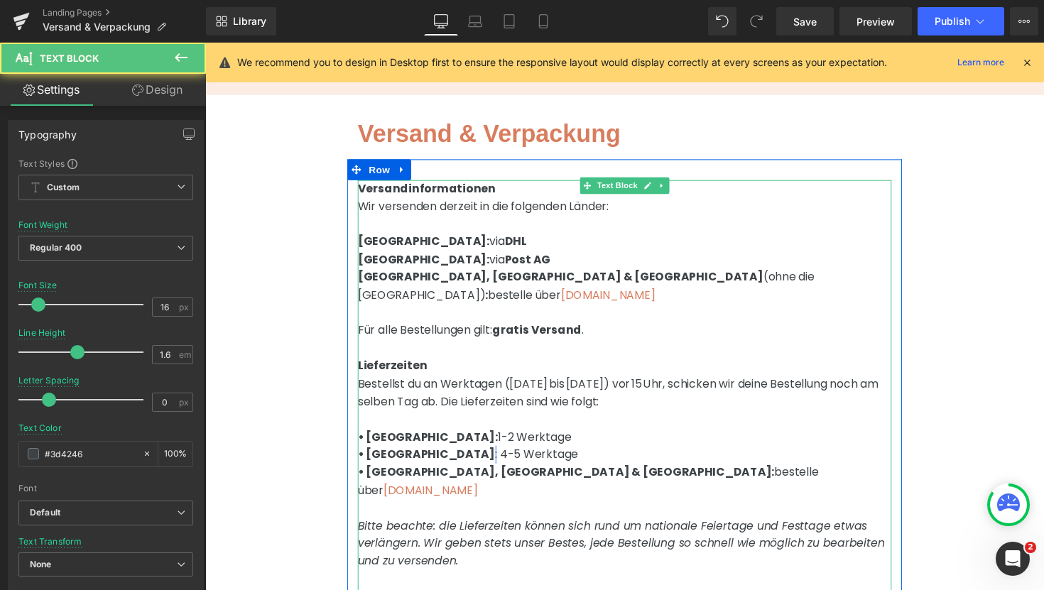
drag, startPoint x: 427, startPoint y: 447, endPoint x: 447, endPoint y: 475, distance: 34.1
click at [423, 455] on p "• [GEOGRAPHIC_DATA] : 4-5 Werktage" at bounding box center [635, 464] width 547 height 18
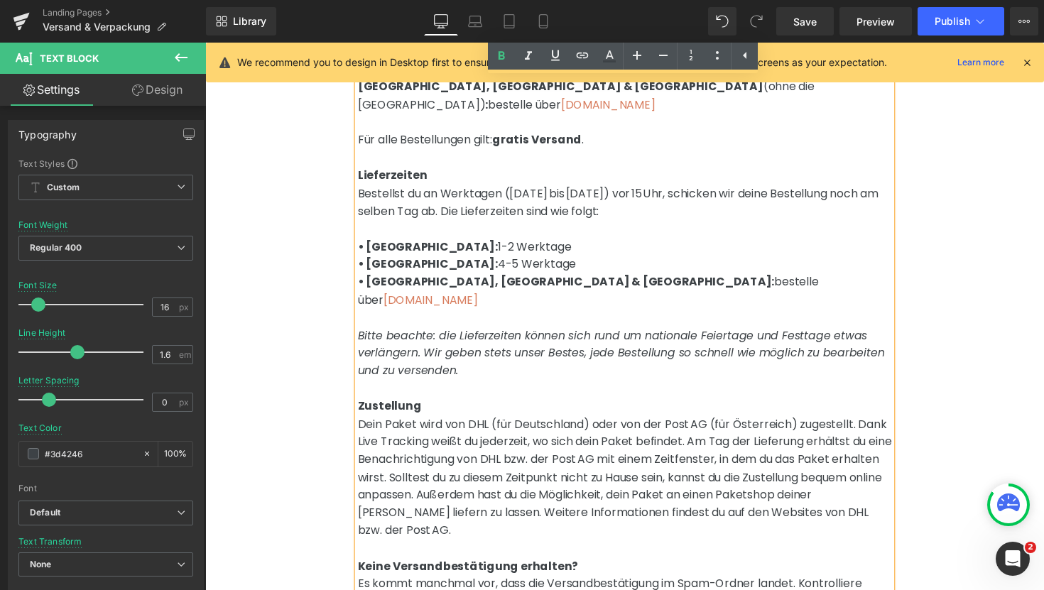
scroll to position [235, 0]
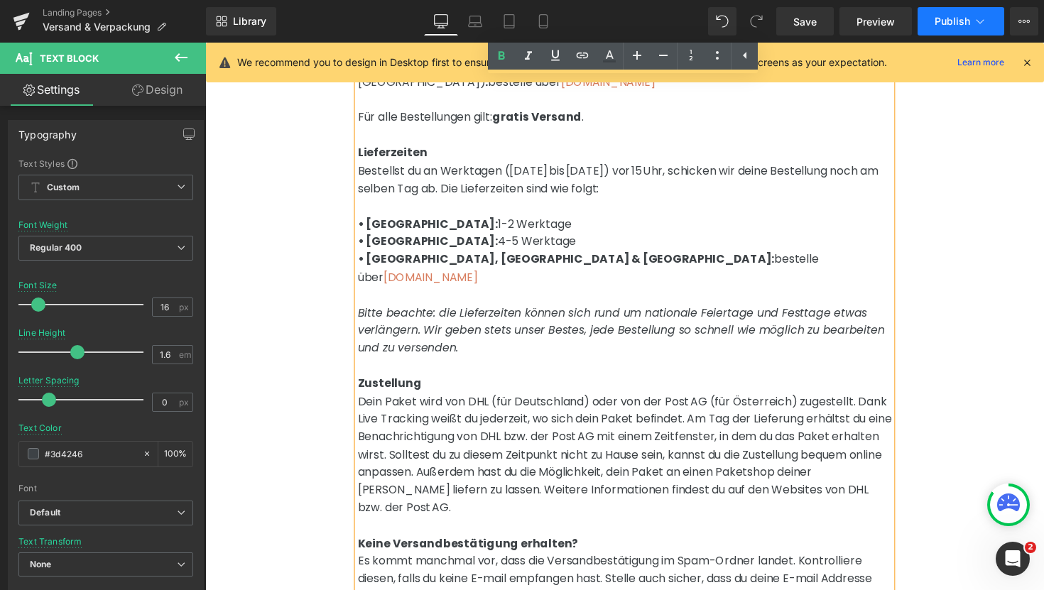
click at [943, 26] on span "Publish" at bounding box center [953, 21] width 36 height 11
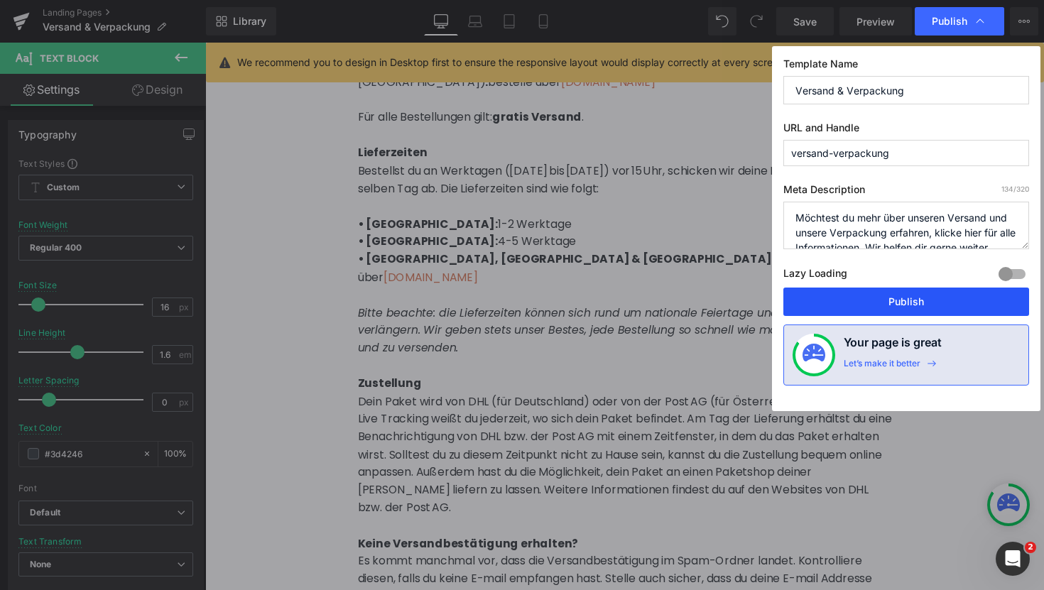
click at [932, 305] on button "Publish" at bounding box center [907, 302] width 246 height 28
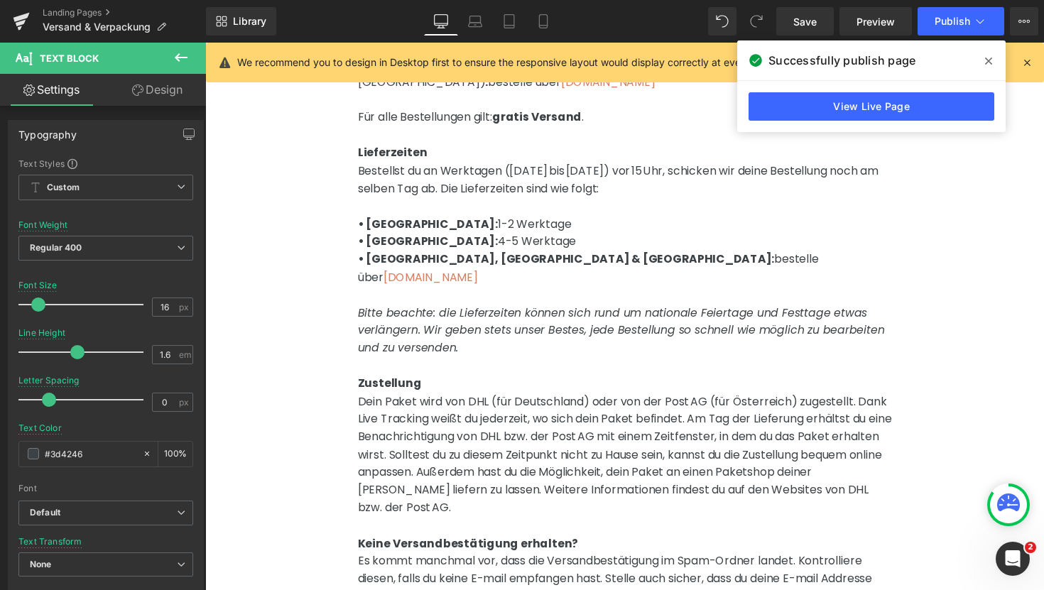
click at [987, 58] on icon at bounding box center [988, 60] width 7 height 11
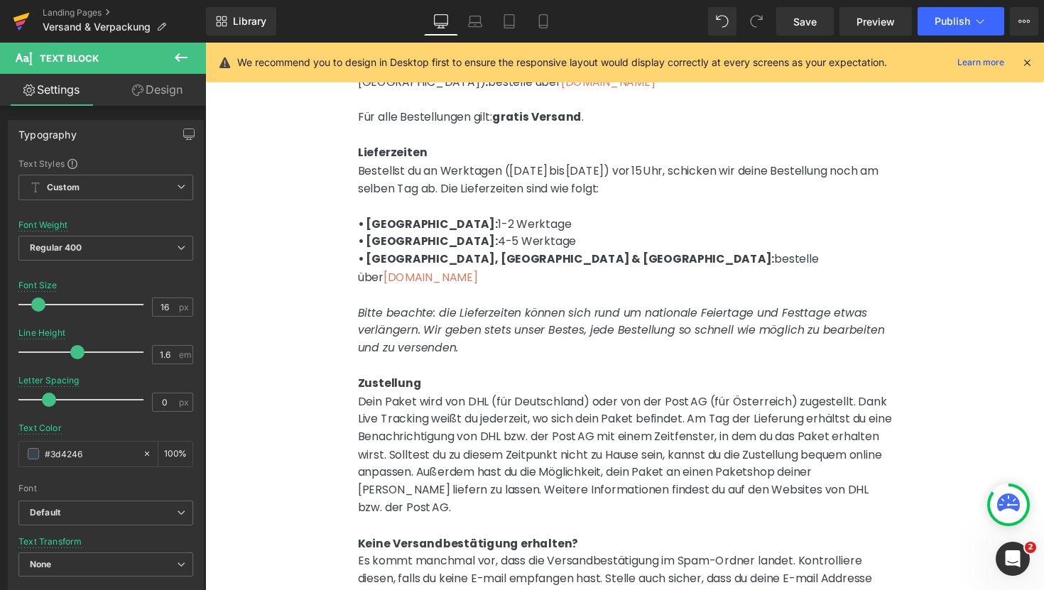
click at [23, 20] on icon at bounding box center [21, 22] width 17 height 36
